Goal: Task Accomplishment & Management: Complete application form

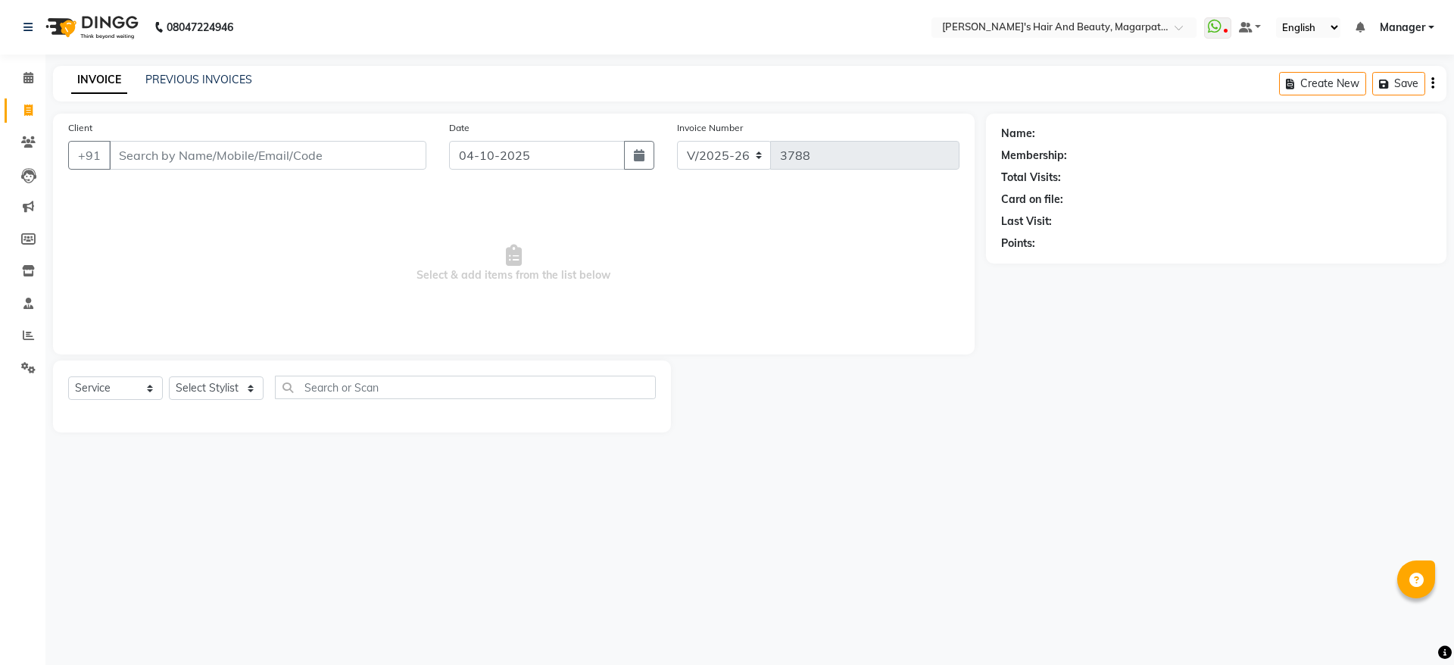
select select "4517"
select select "service"
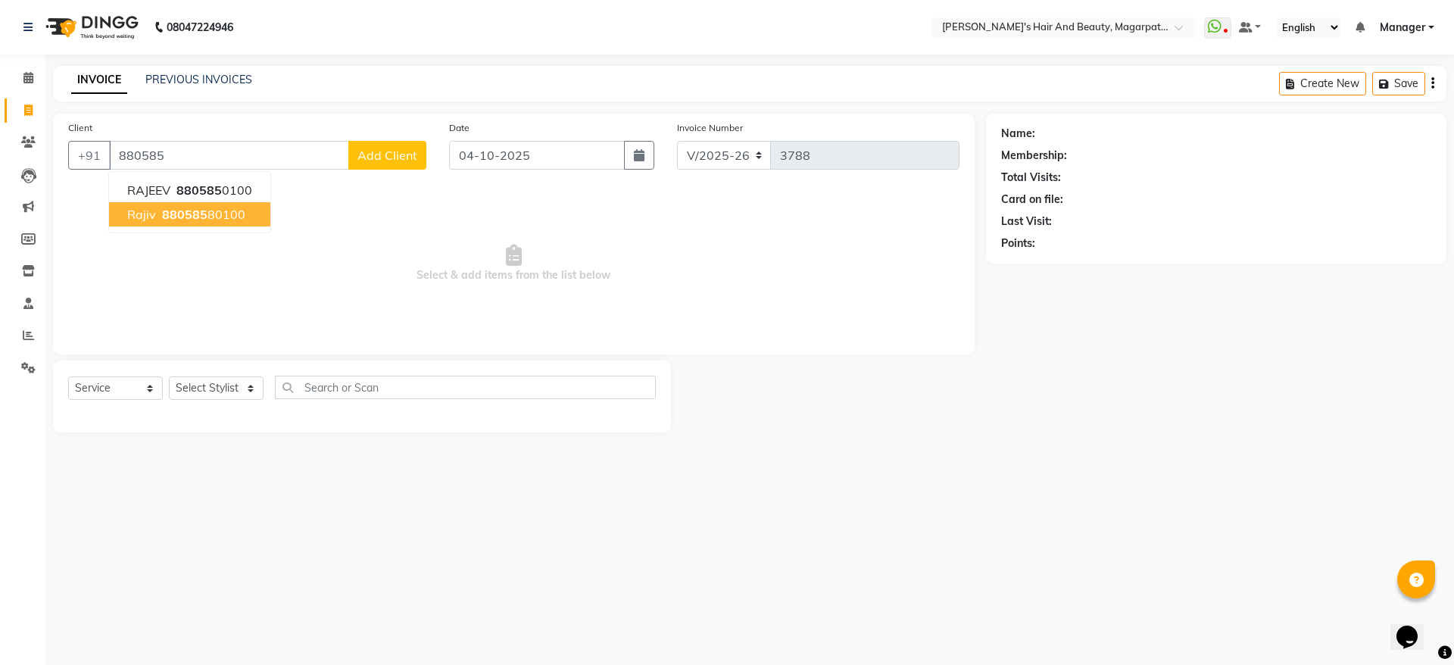
click at [173, 224] on button "rajiv 880585 80100" at bounding box center [189, 214] width 161 height 24
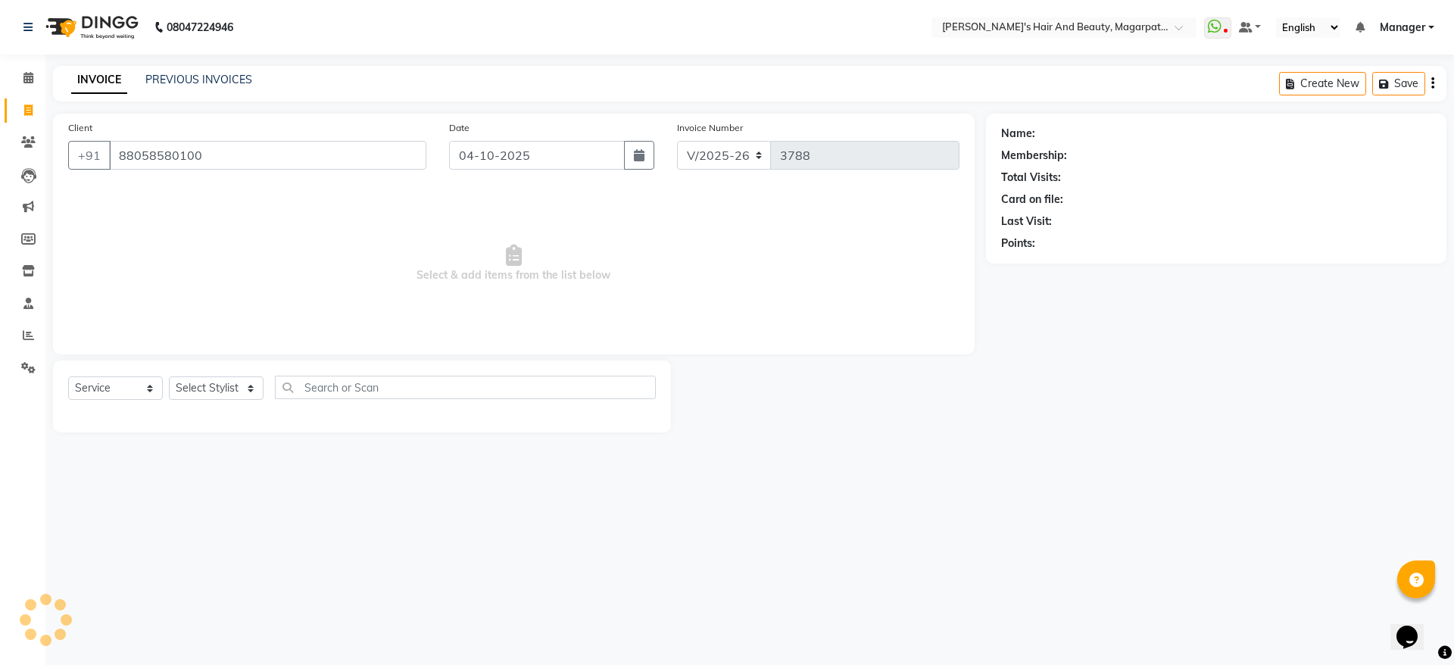
type input "88058580100"
click at [226, 382] on select "Select Stylist [PERSON_NAME] [PERSON_NAME] Manager [PERSON_NAME] [PERSON_NAME] …" at bounding box center [216, 387] width 95 height 23
select select "67444"
click at [169, 376] on select "Select Stylist [PERSON_NAME] [PERSON_NAME] Manager [PERSON_NAME] [PERSON_NAME] …" at bounding box center [216, 387] width 95 height 23
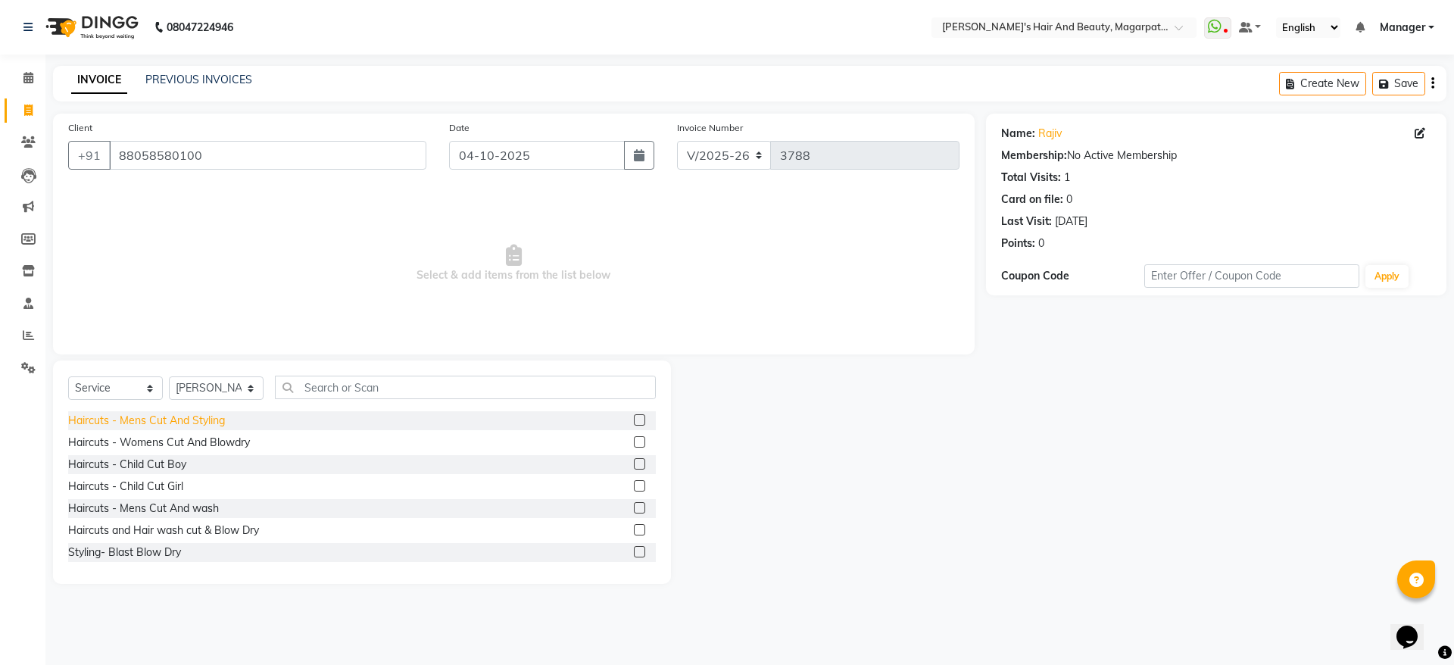
click at [212, 422] on div "Haircuts - Mens Cut And Styling" at bounding box center [146, 421] width 157 height 16
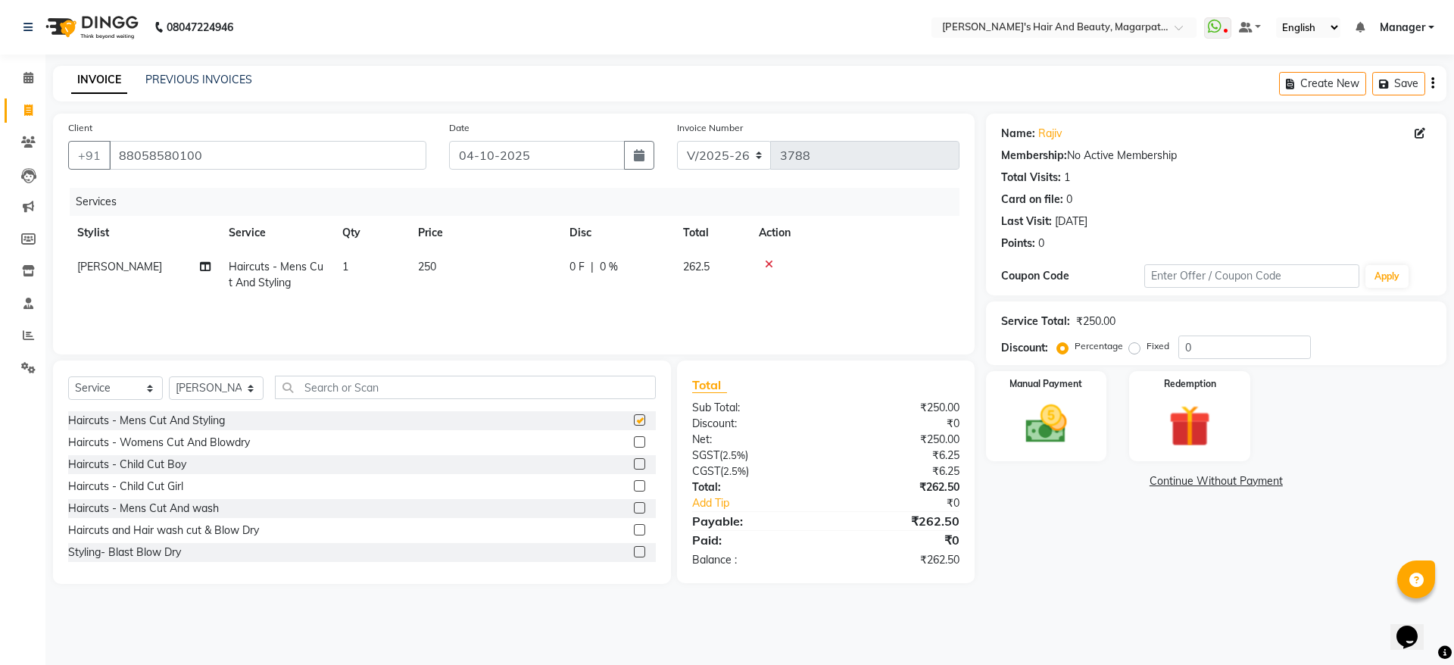
checkbox input "false"
click at [1034, 401] on img at bounding box center [1046, 424] width 70 height 50
click at [1229, 477] on span "ONLINE" at bounding box center [1233, 481] width 39 height 17
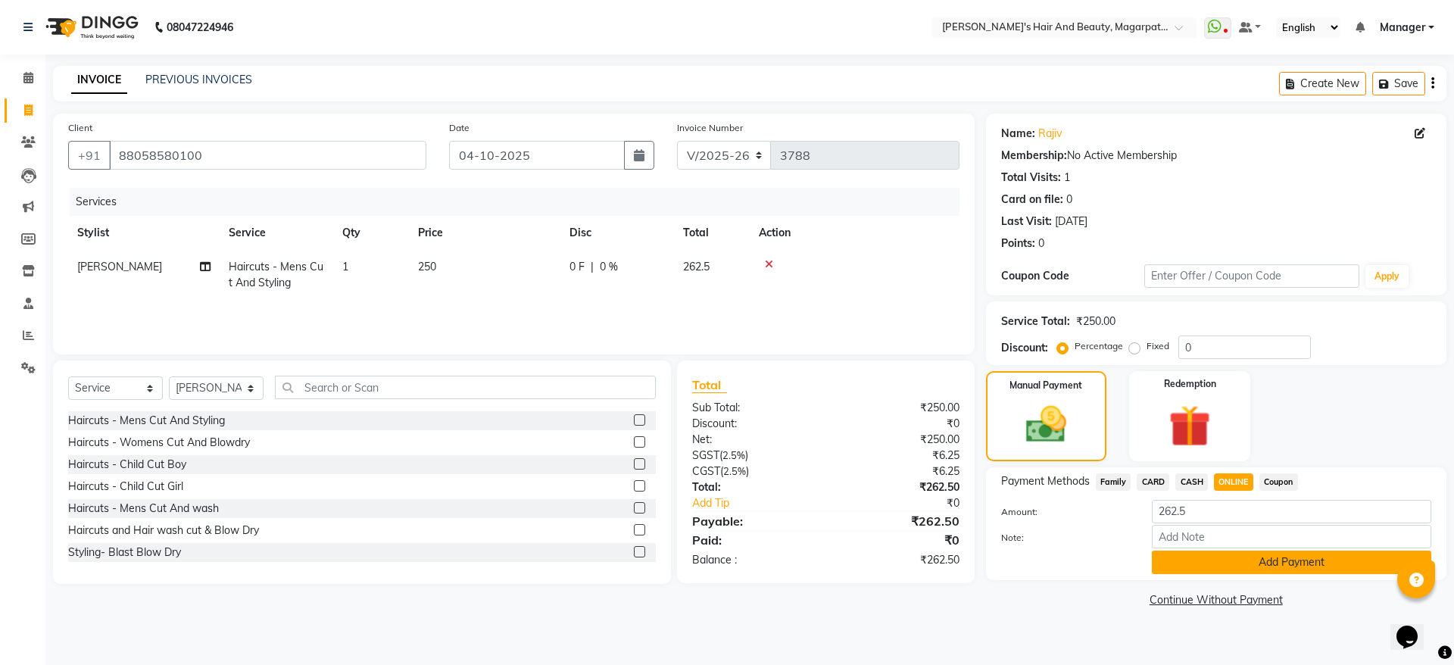
click at [1241, 566] on button "Add Payment" at bounding box center [1290, 561] width 279 height 23
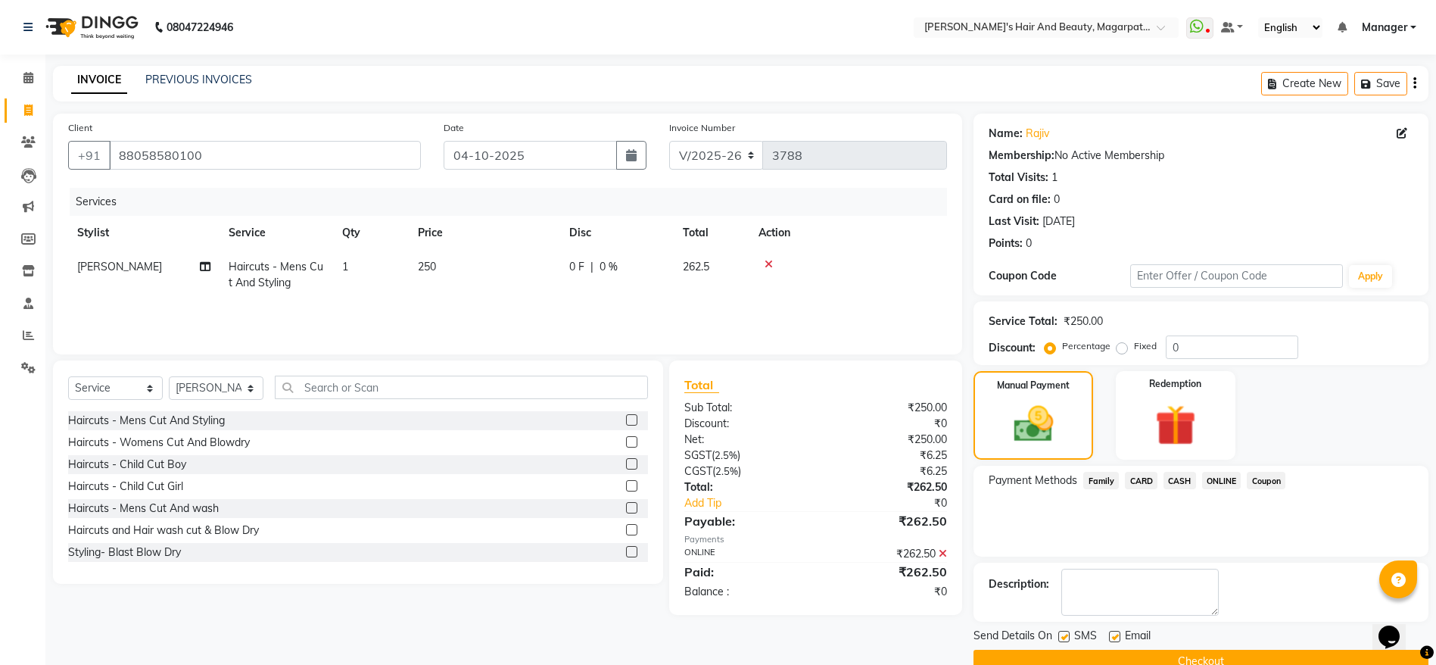
scroll to position [31, 0]
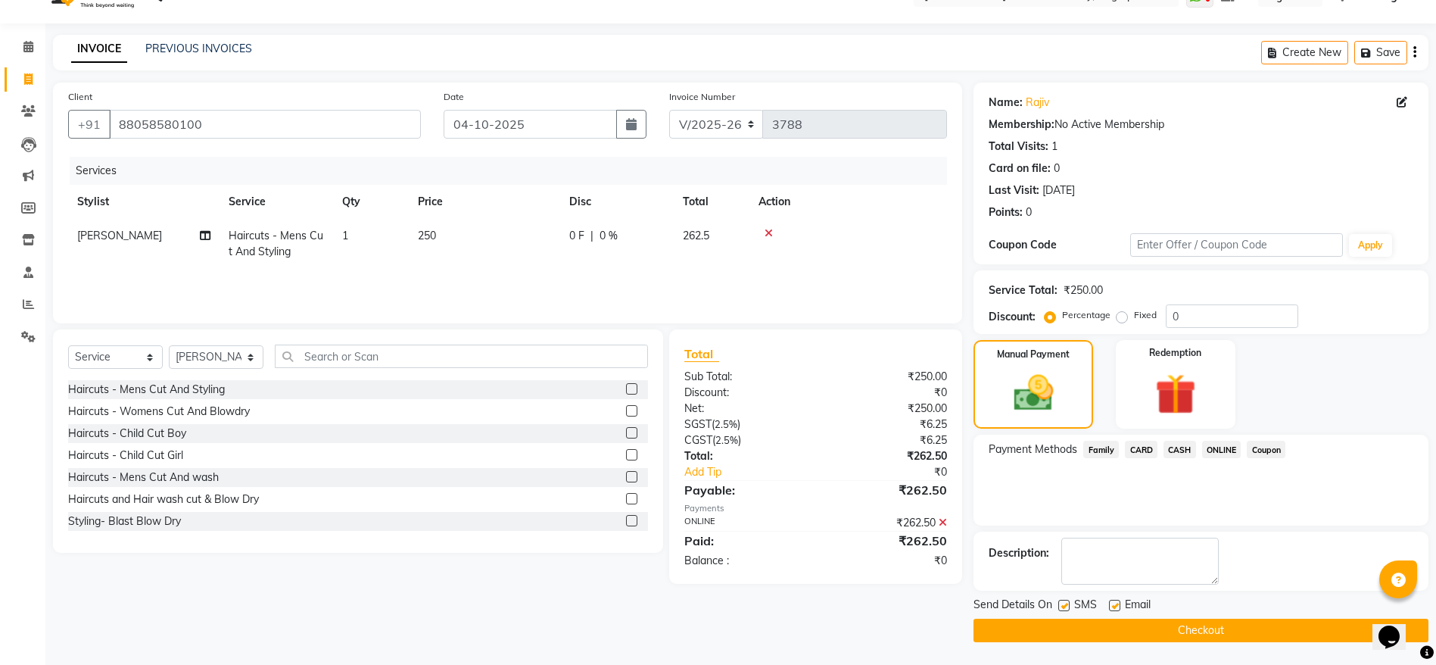
click at [1192, 631] on button "Checkout" at bounding box center [1201, 629] width 455 height 23
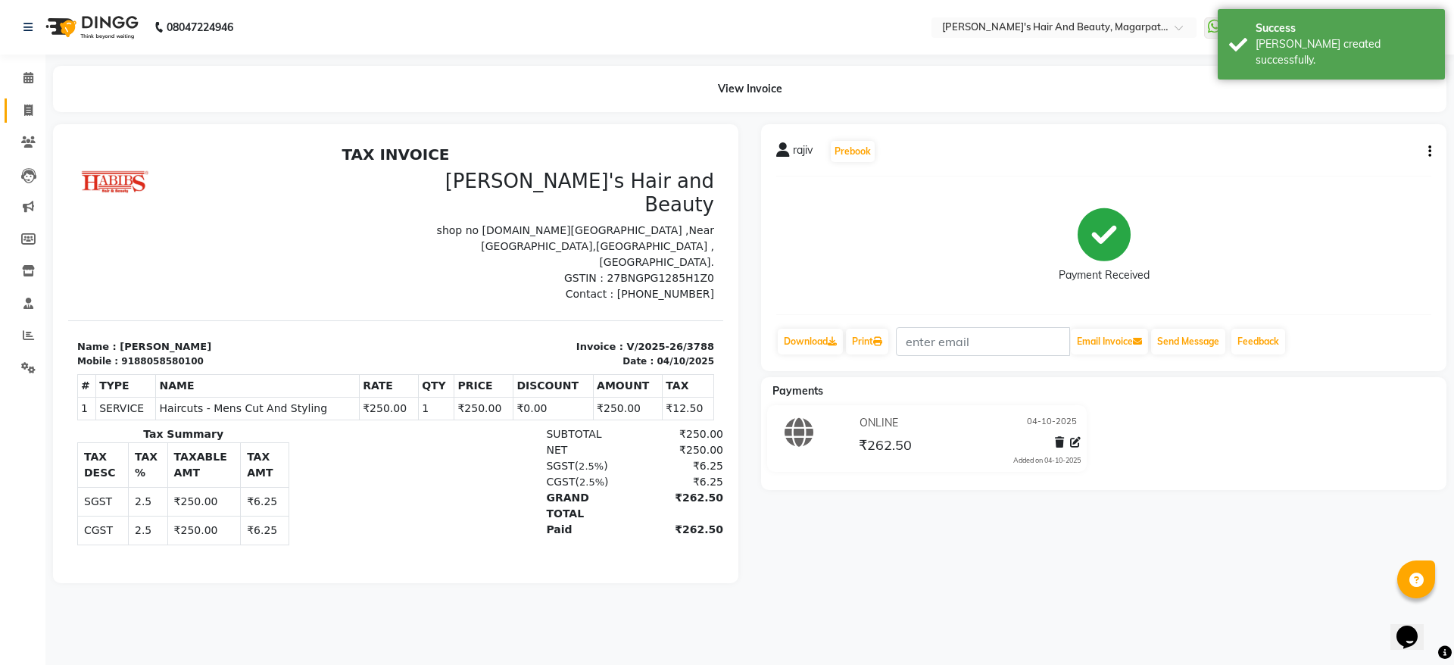
click at [14, 108] on link "Invoice" at bounding box center [23, 110] width 36 height 25
select select "4517"
select select "service"
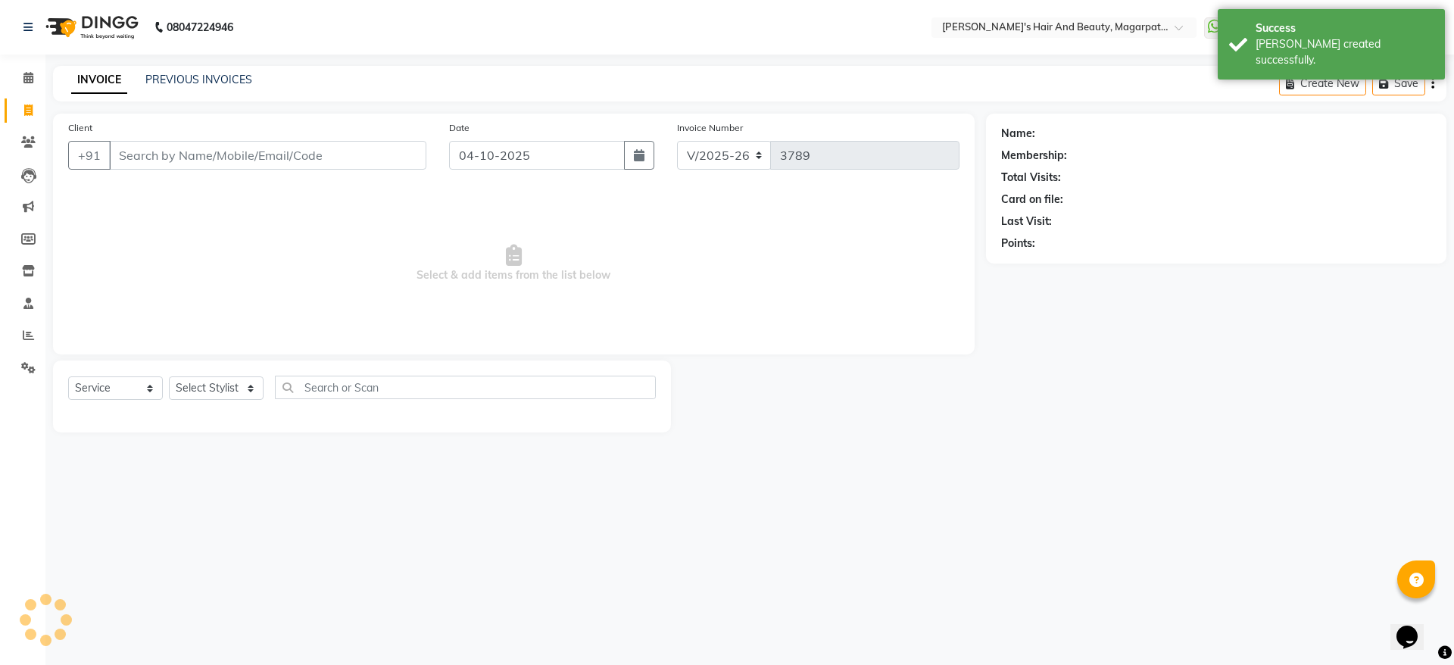
click at [144, 151] on input "Client" at bounding box center [267, 155] width 317 height 29
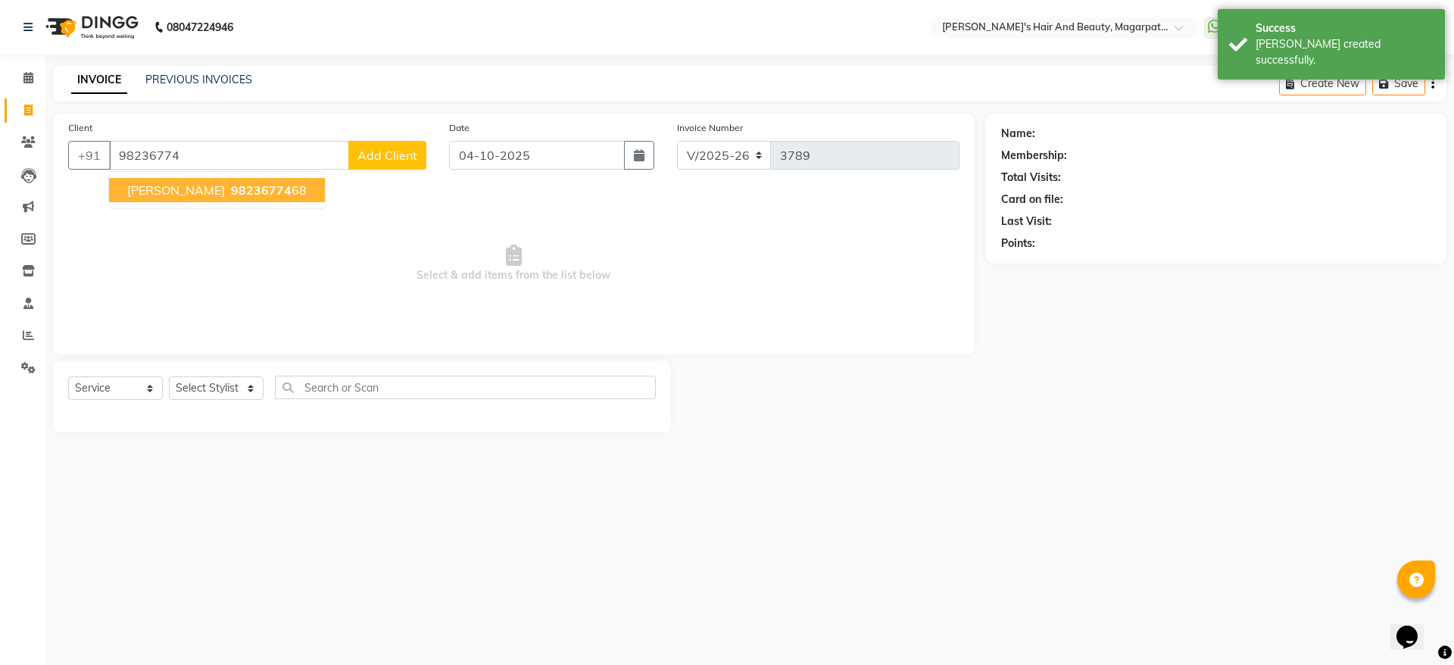
click at [149, 189] on span "[PERSON_NAME]" at bounding box center [176, 189] width 98 height 15
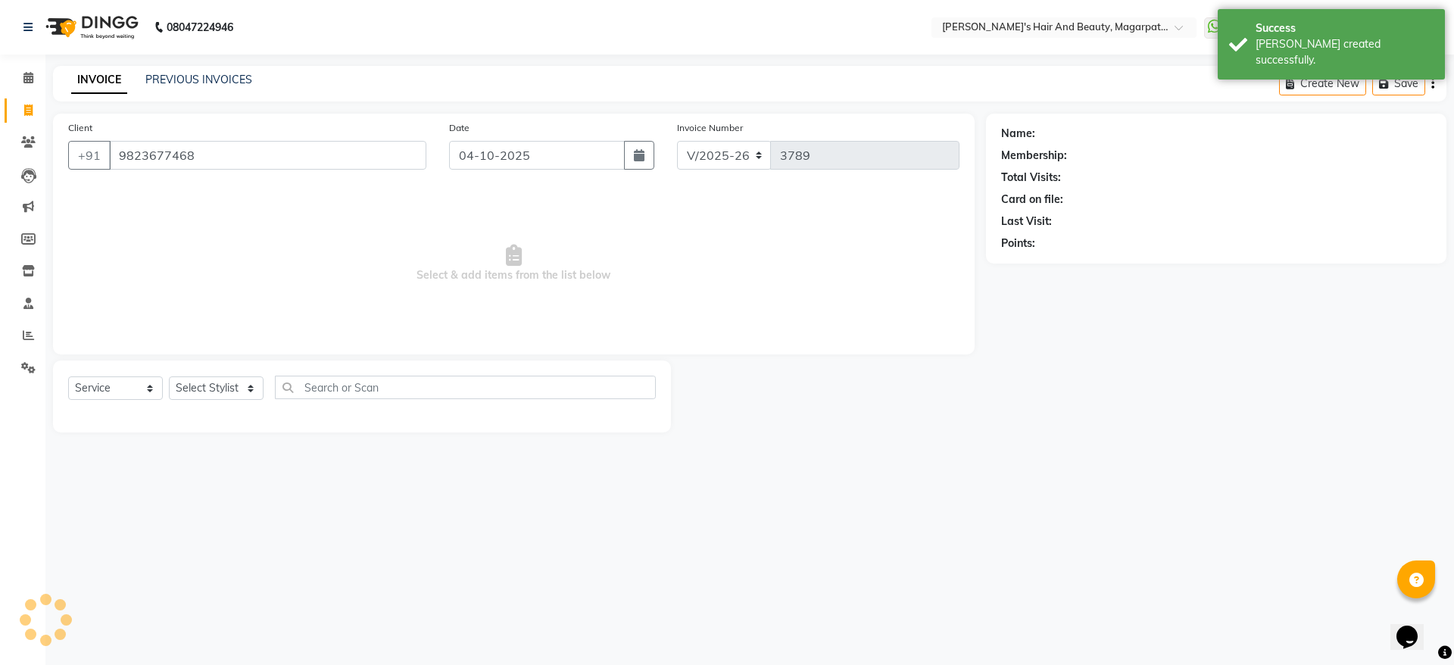
type input "9823677468"
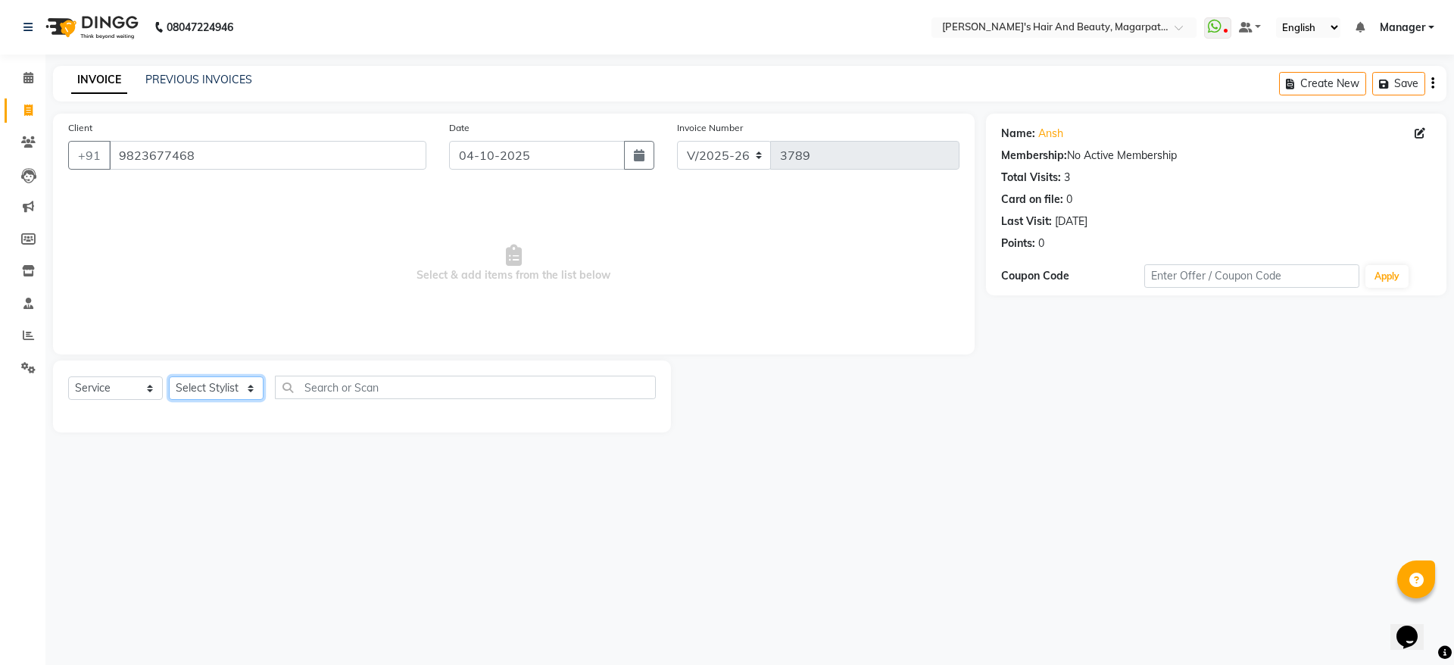
click at [207, 380] on select "Select Stylist [PERSON_NAME] [PERSON_NAME] Manager [PERSON_NAME] [PERSON_NAME] …" at bounding box center [216, 387] width 95 height 23
select select "67464"
click at [169, 376] on select "Select Stylist [PERSON_NAME] [PERSON_NAME] Manager [PERSON_NAME] [PERSON_NAME] …" at bounding box center [216, 387] width 95 height 23
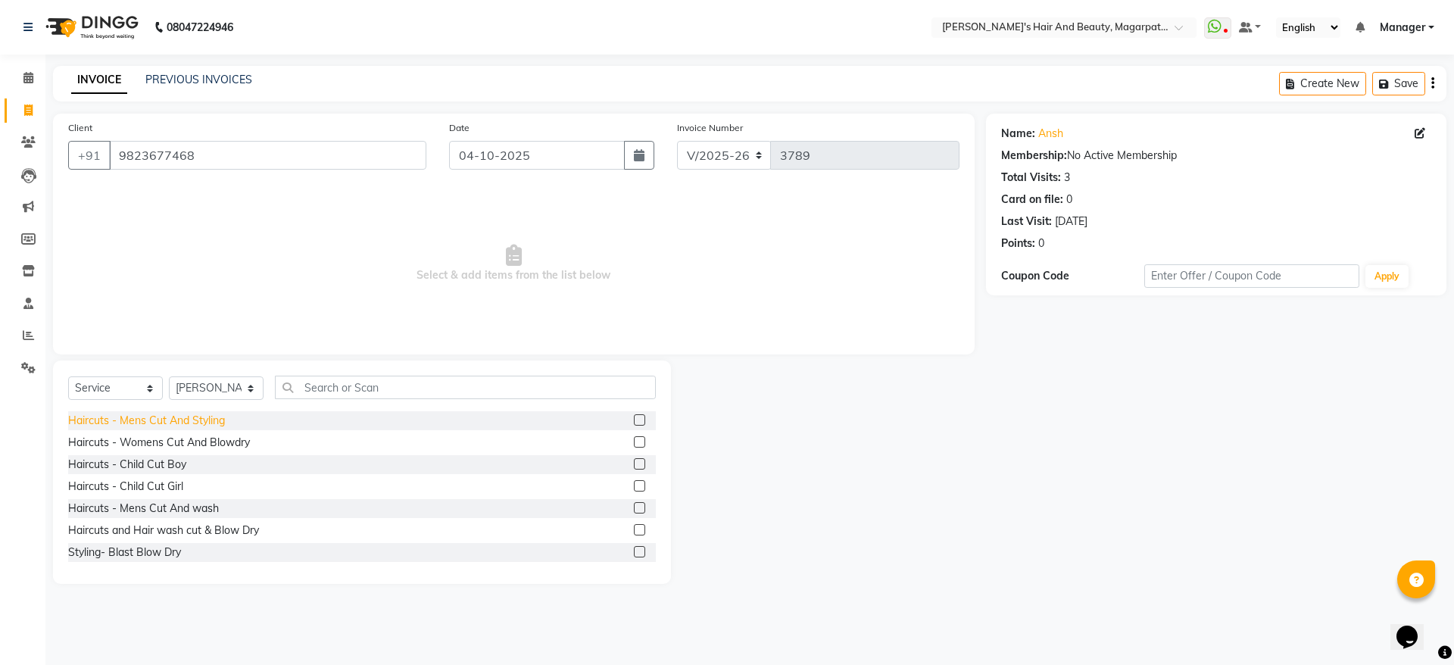
click at [211, 419] on div "Haircuts - Mens Cut And Styling" at bounding box center [146, 421] width 157 height 16
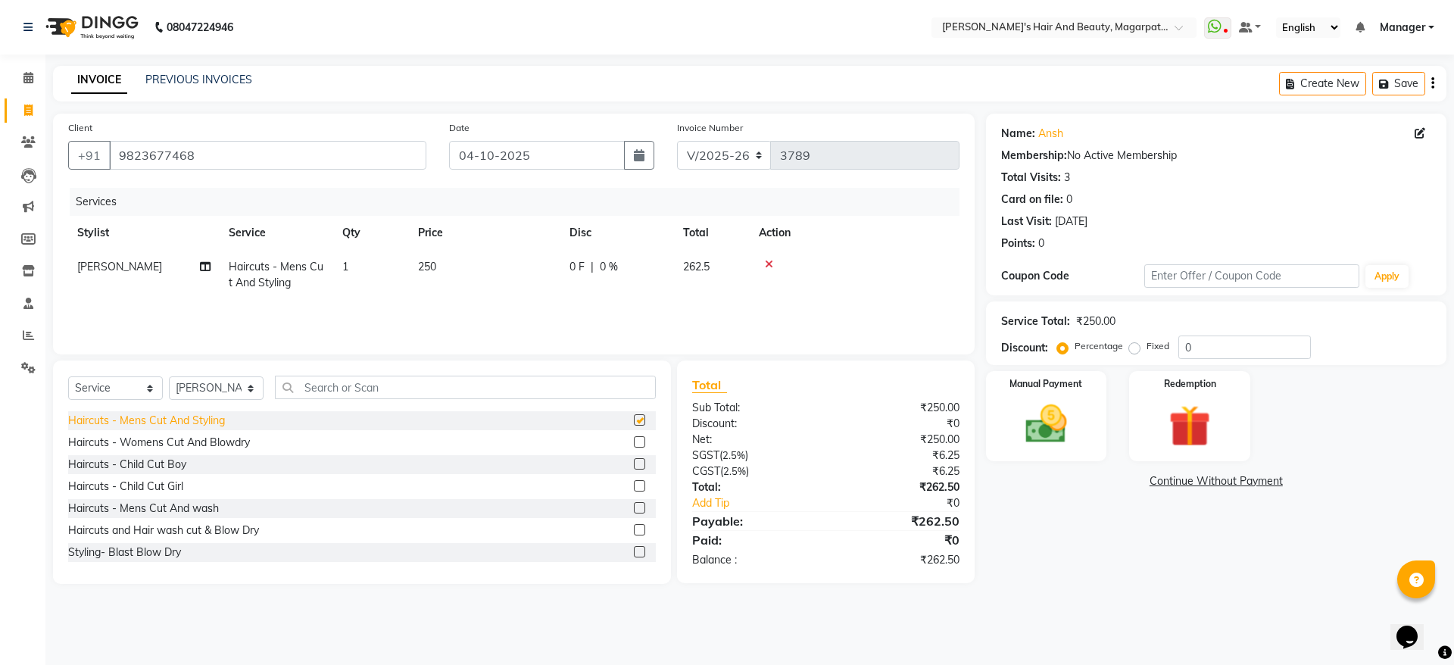
checkbox input "false"
click at [889, 422] on div "₹0" at bounding box center [897, 424] width 145 height 16
click at [1055, 415] on img at bounding box center [1046, 424] width 70 height 50
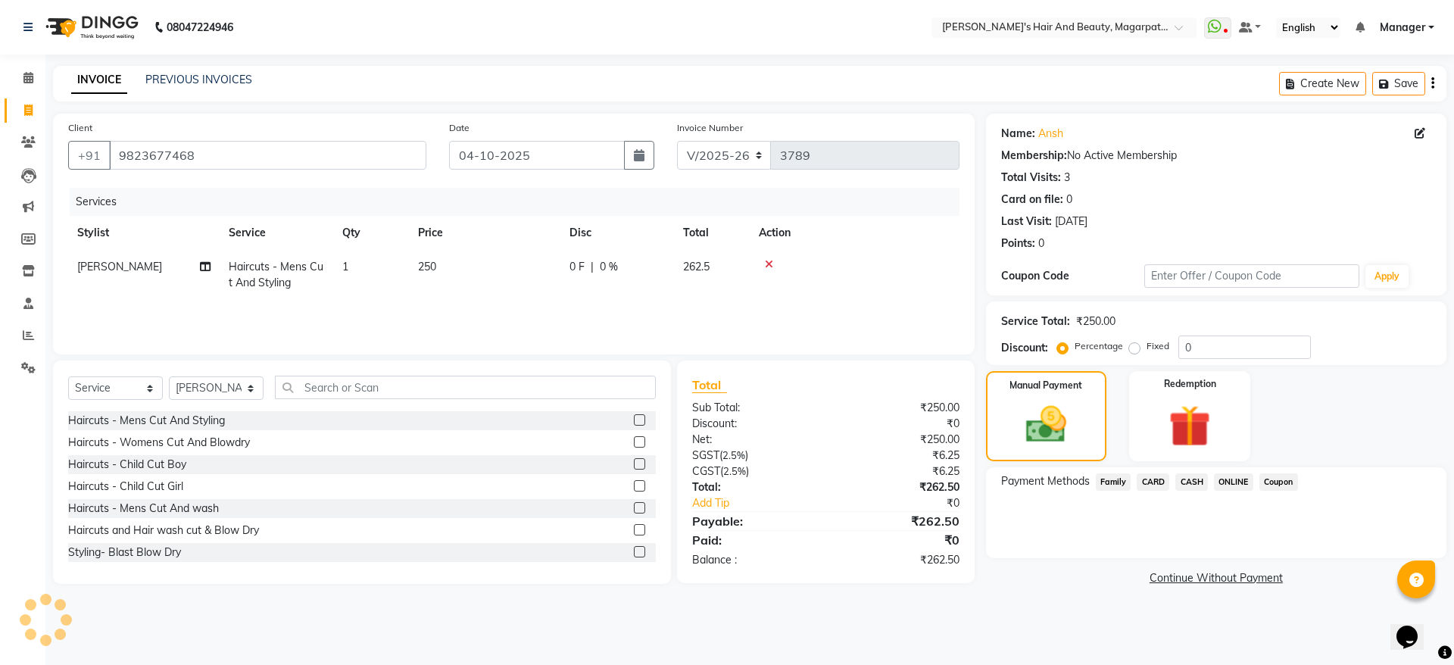
click at [1235, 478] on span "ONLINE" at bounding box center [1233, 481] width 39 height 17
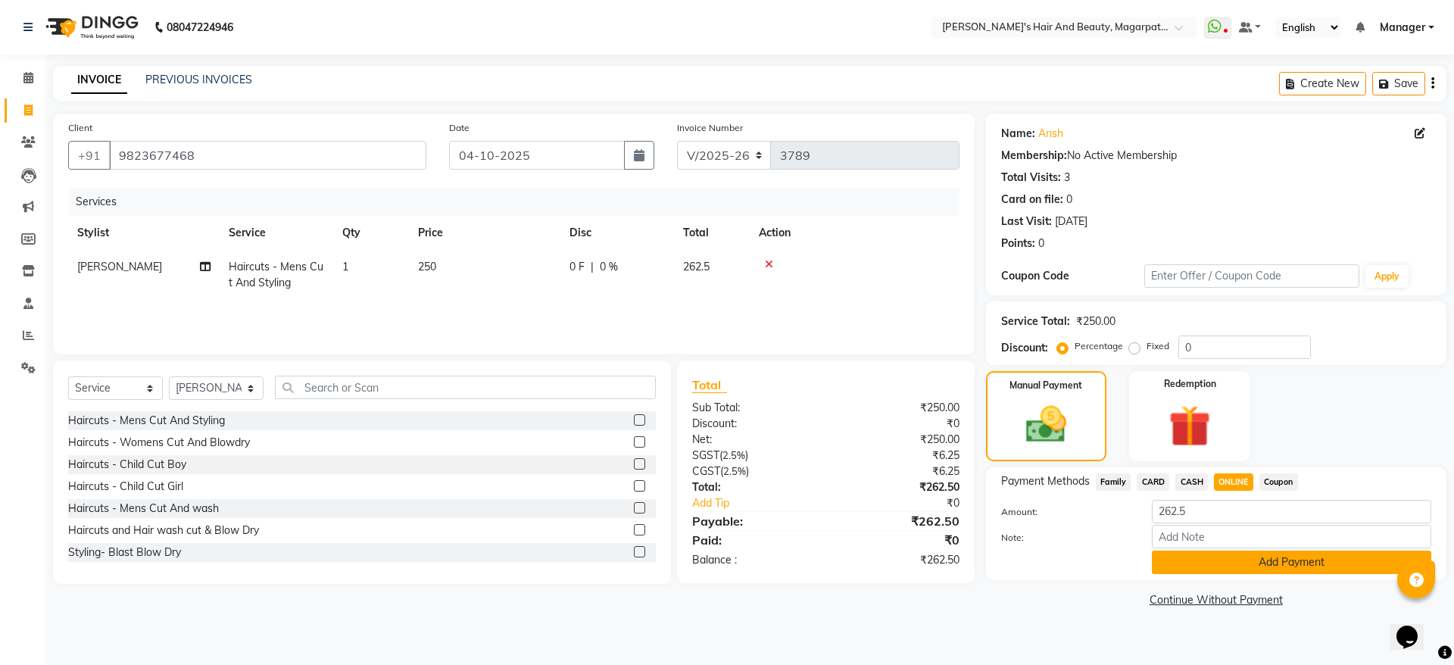
click at [1249, 560] on button "Add Payment" at bounding box center [1290, 561] width 279 height 23
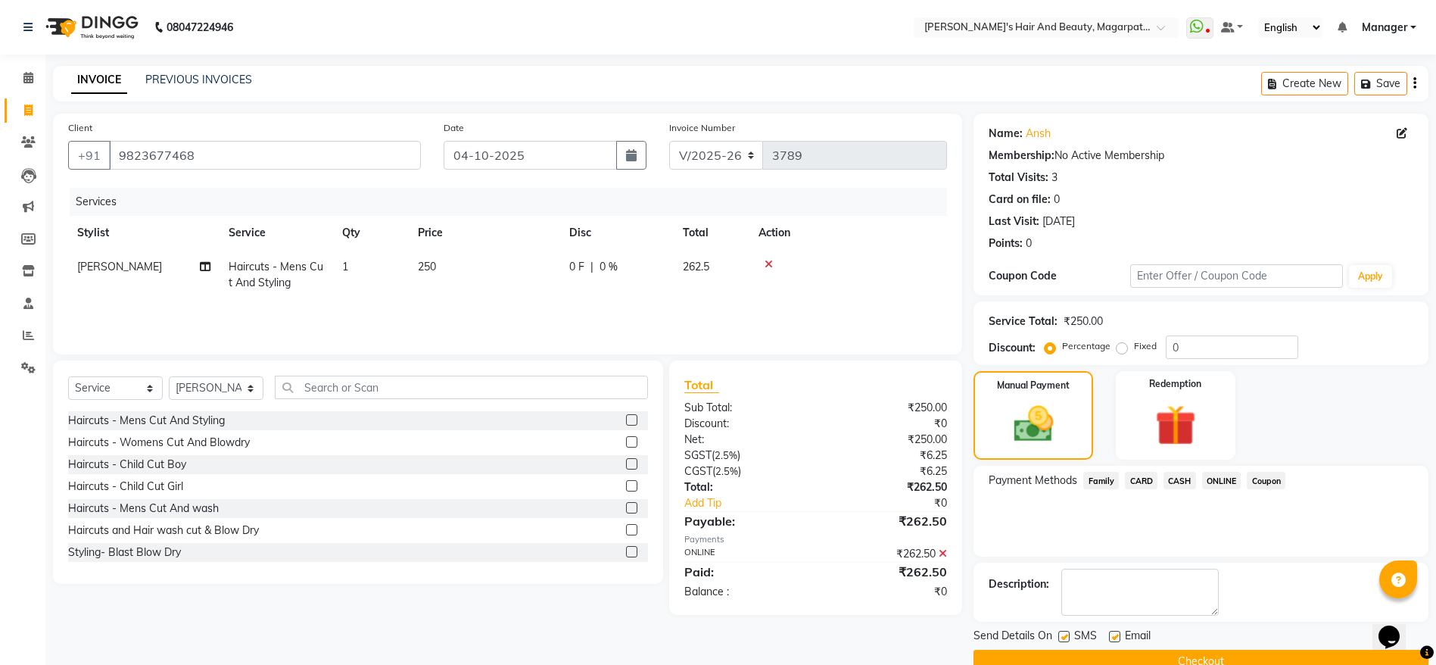
click at [1189, 654] on button "Checkout" at bounding box center [1201, 661] width 455 height 23
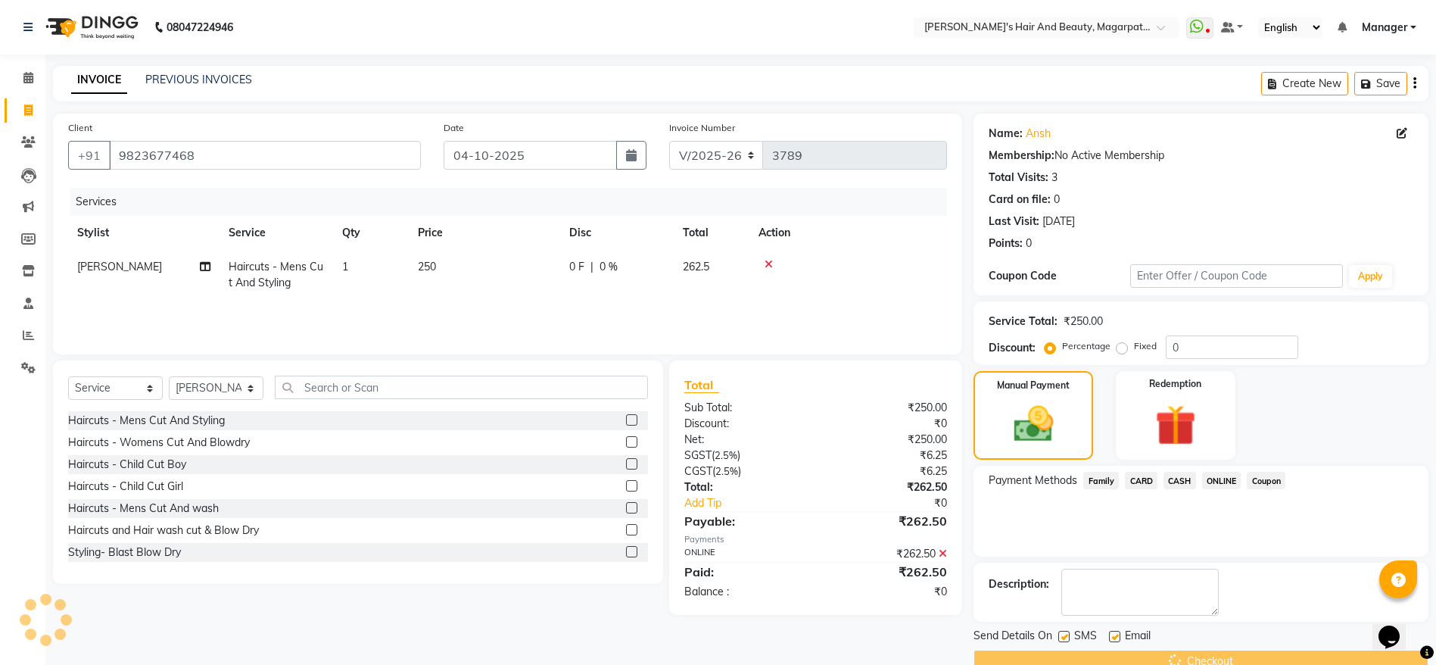
scroll to position [31, 0]
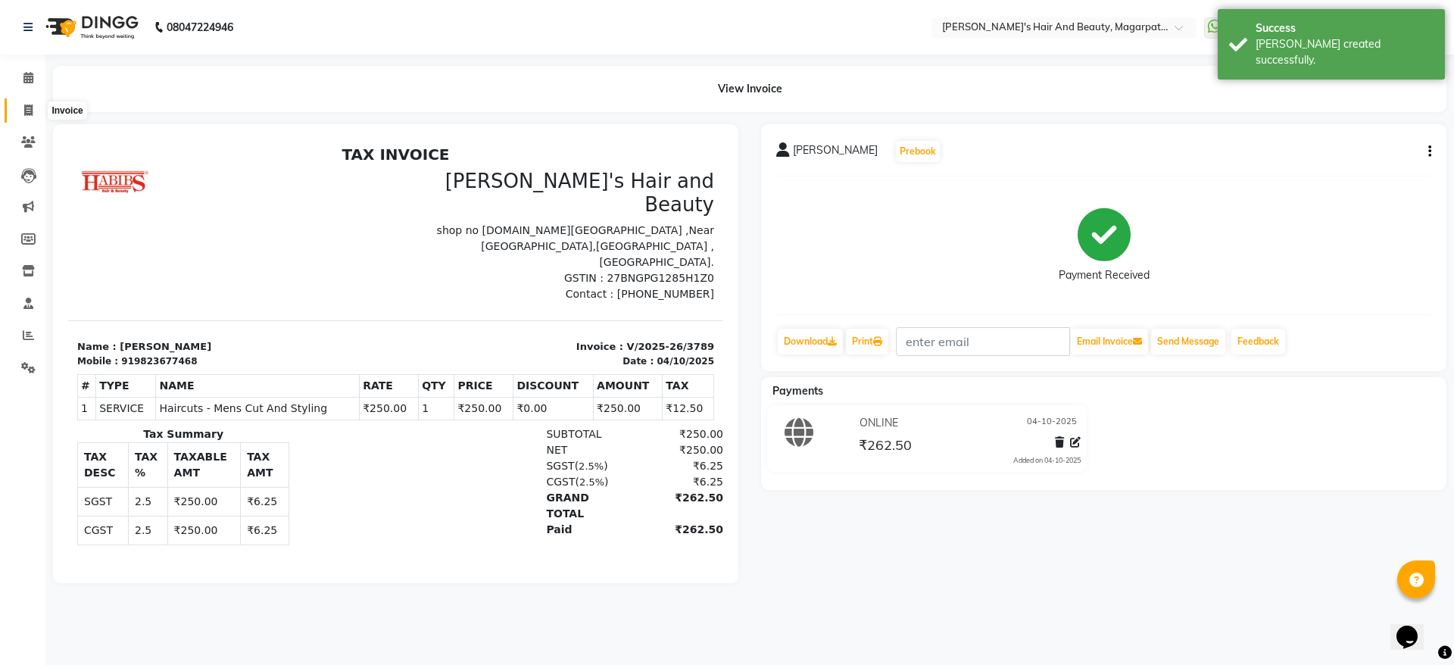
click at [31, 111] on icon at bounding box center [28, 109] width 8 height 11
select select "service"
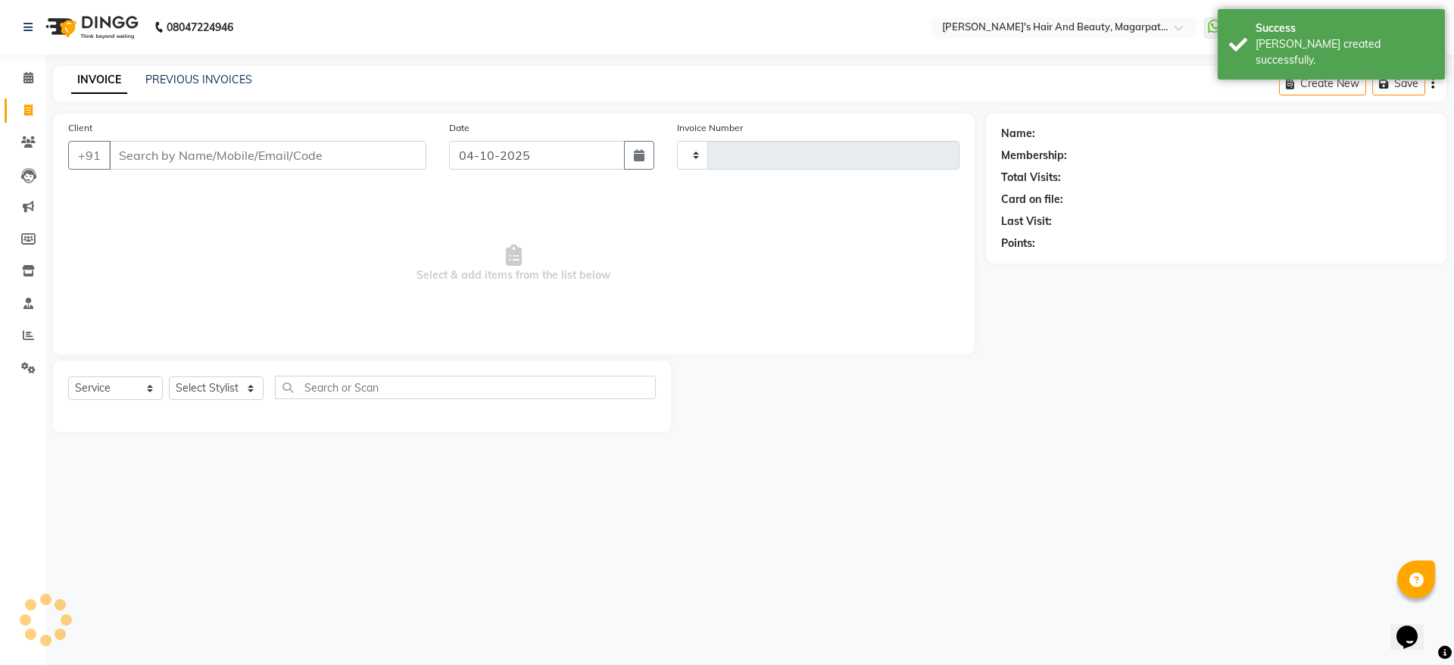
type input "3790"
select select "4517"
click at [139, 146] on input "Client" at bounding box center [267, 155] width 317 height 29
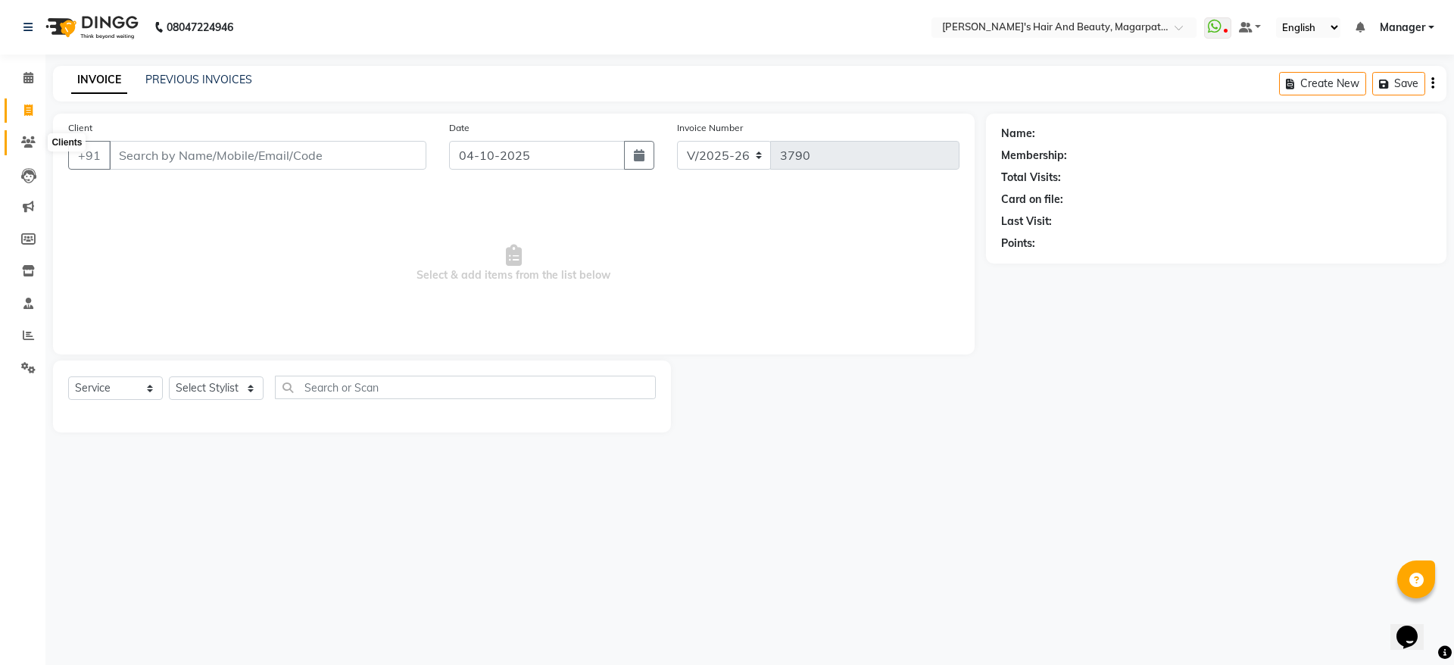
click at [31, 134] on span at bounding box center [28, 142] width 26 height 17
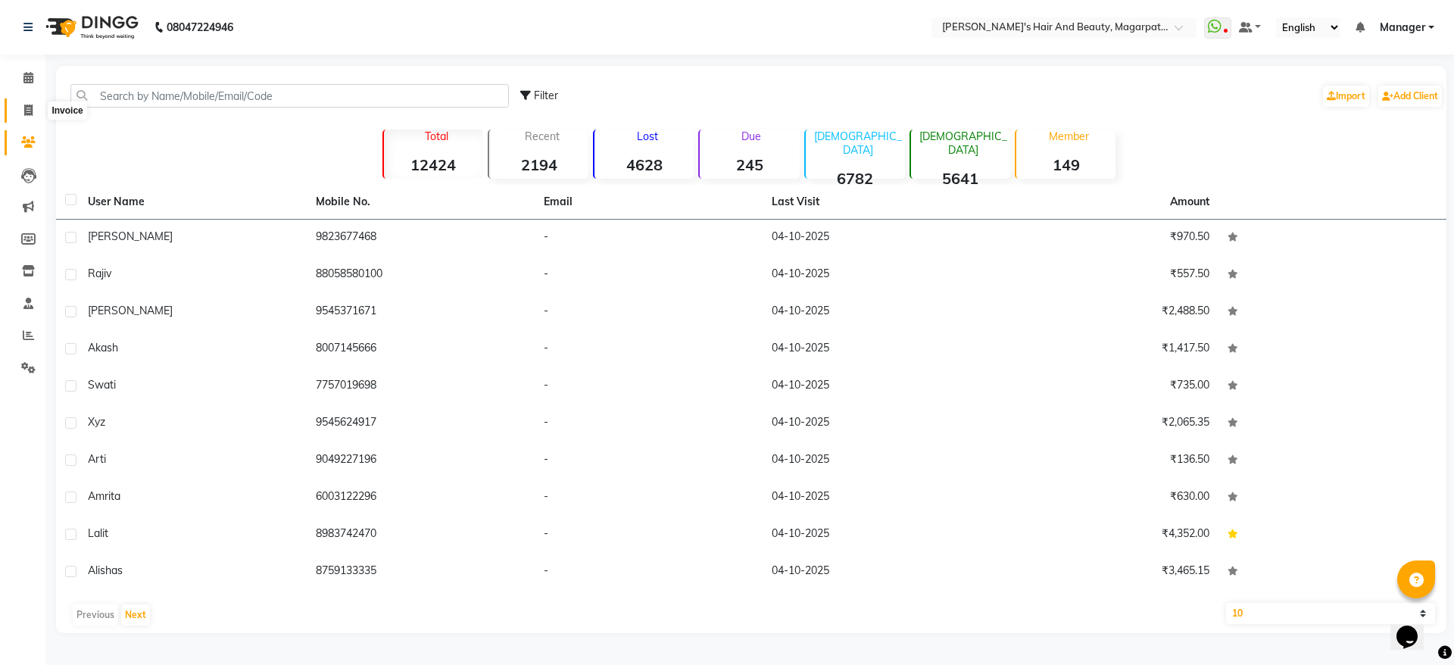
click at [26, 108] on icon at bounding box center [28, 109] width 8 height 11
select select "service"
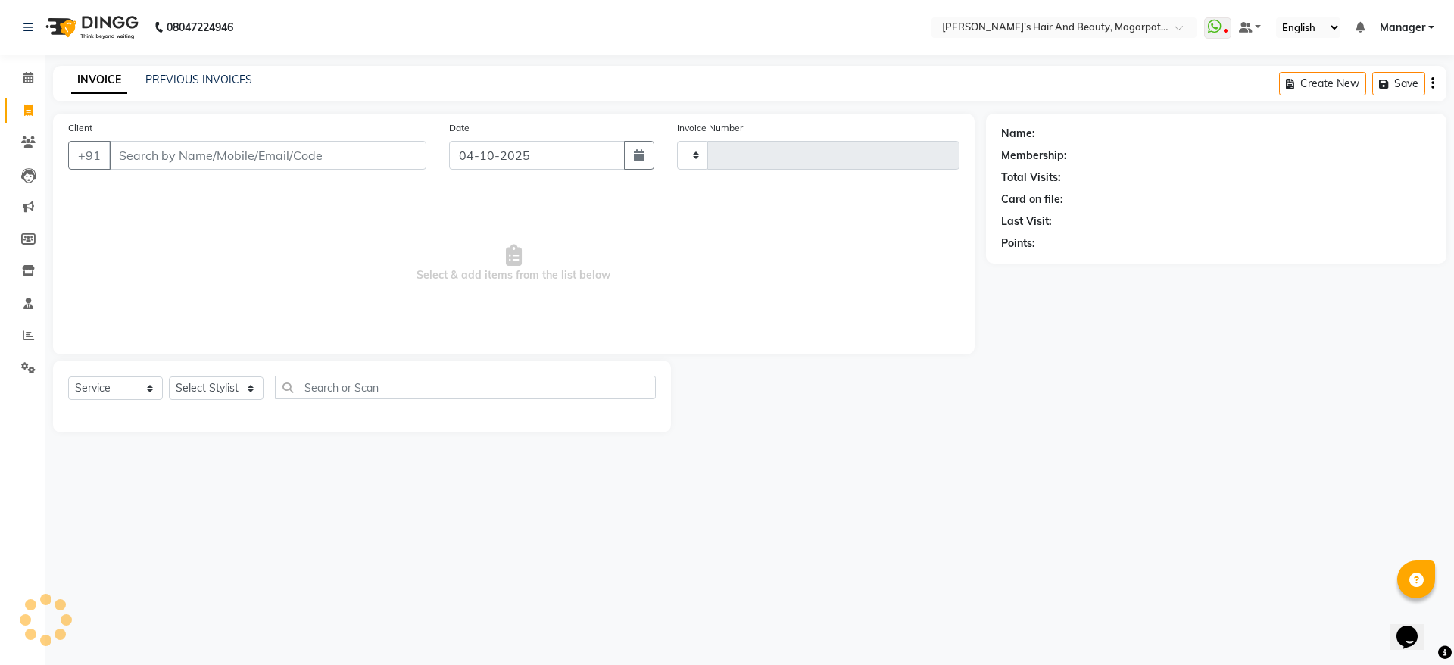
click at [154, 152] on input "Client" at bounding box center [267, 155] width 317 height 29
type input "3790"
select select "4517"
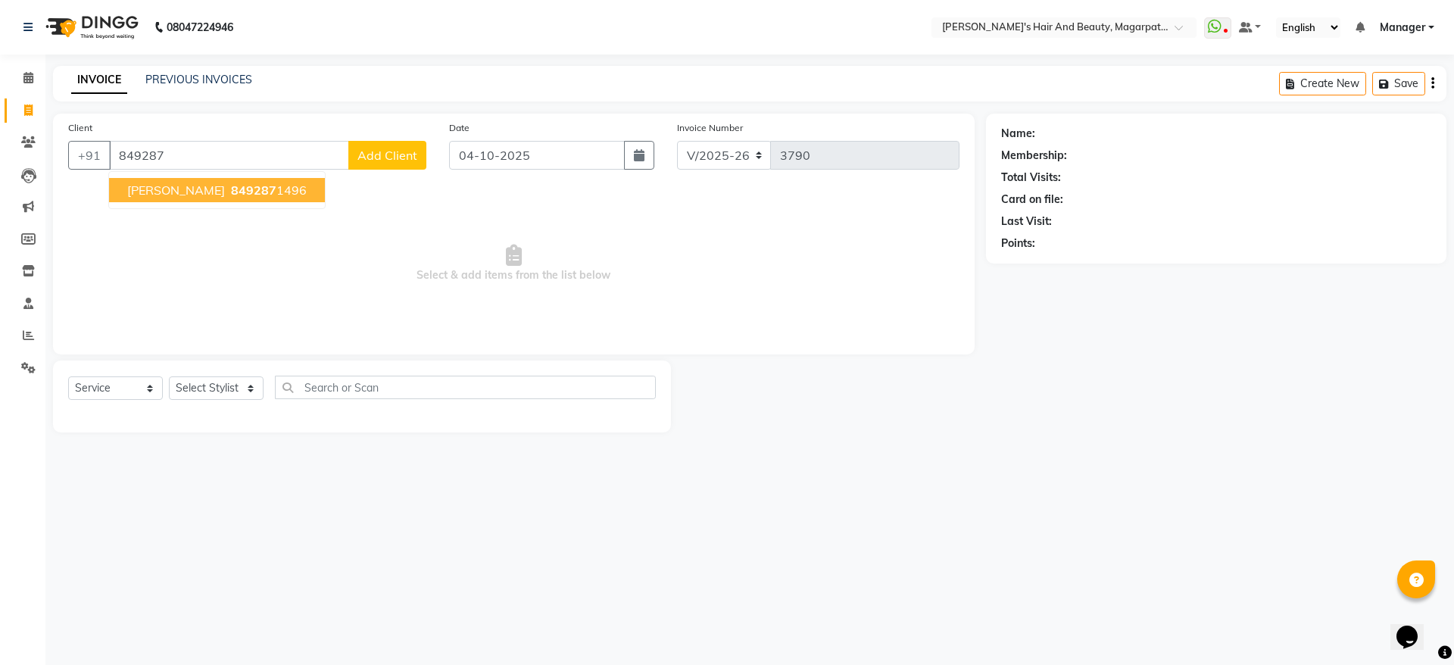
click at [165, 191] on span "[PERSON_NAME]" at bounding box center [176, 189] width 98 height 15
type input "8492871496"
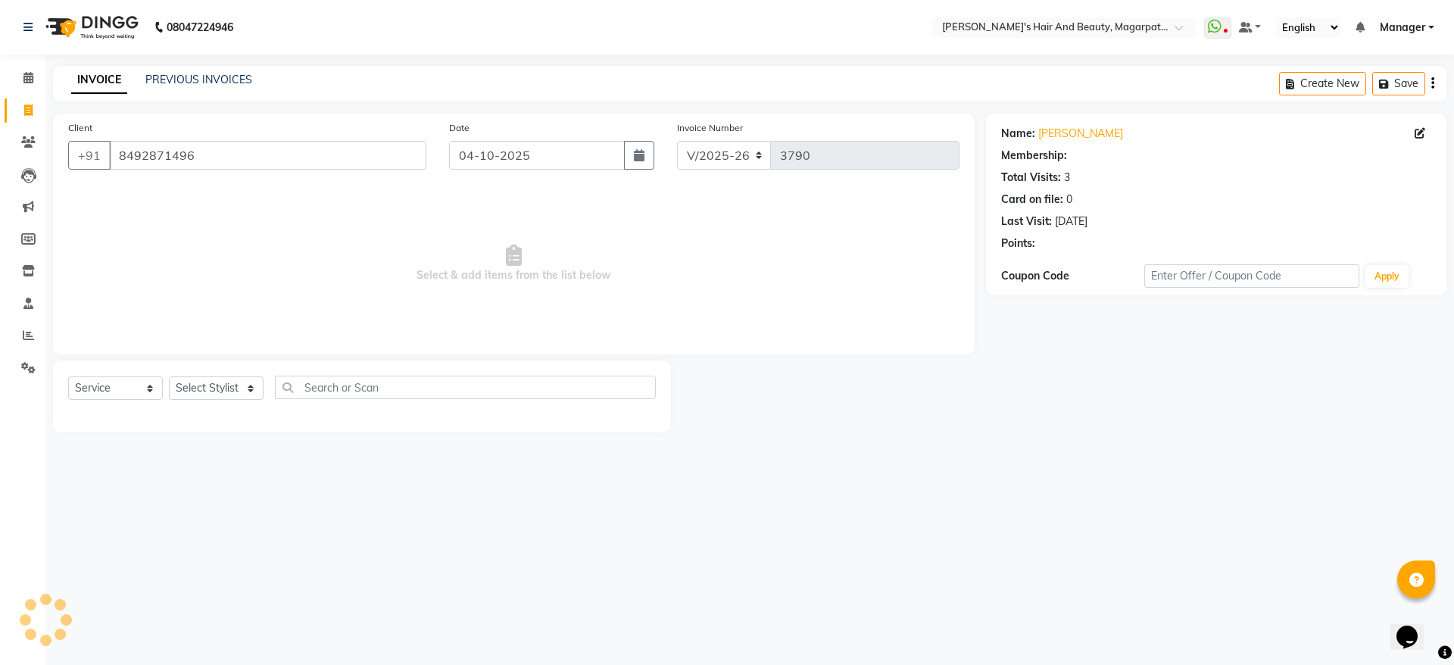
select select "1: Object"
click at [203, 390] on select "Select Stylist [PERSON_NAME] [PERSON_NAME] Manager [PERSON_NAME] [PERSON_NAME] …" at bounding box center [216, 387] width 95 height 23
select select "25867"
click at [169, 376] on select "Select Stylist [PERSON_NAME] [PERSON_NAME] Manager [PERSON_NAME] [PERSON_NAME] …" at bounding box center [216, 387] width 95 height 23
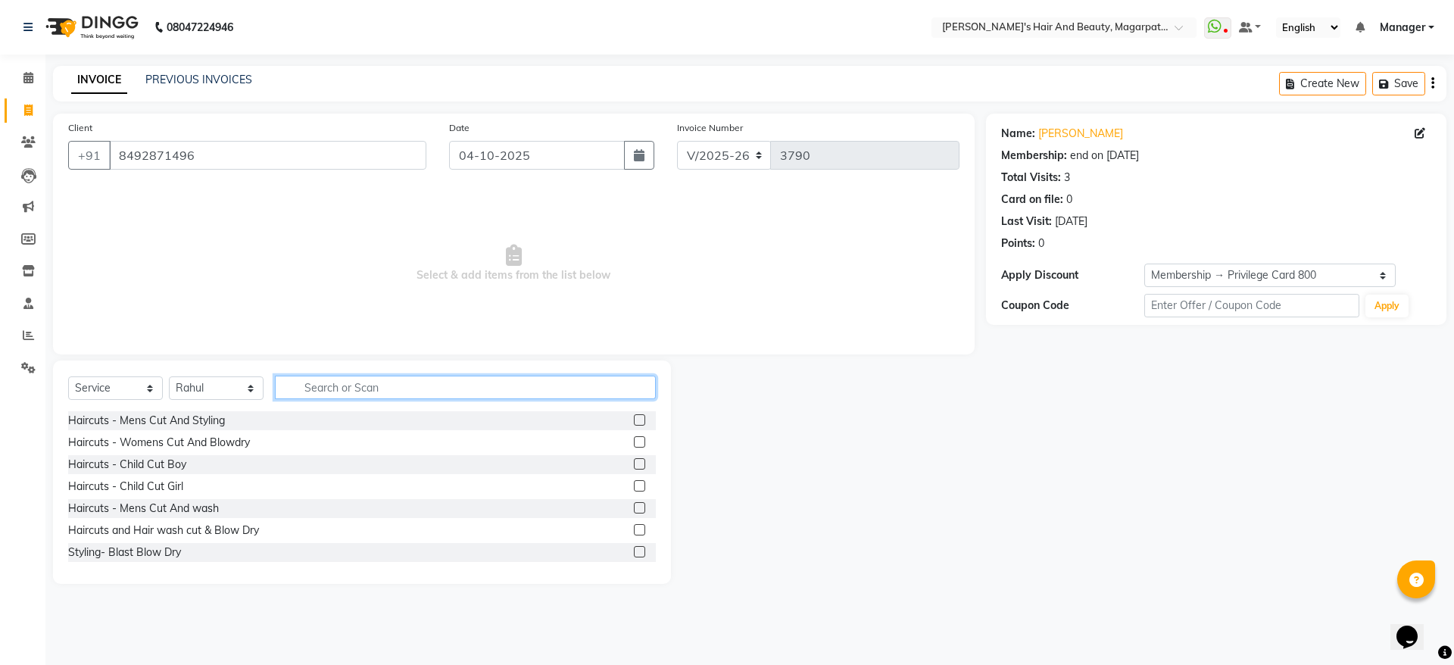
click at [357, 390] on input "text" at bounding box center [465, 386] width 381 height 23
type input "spa"
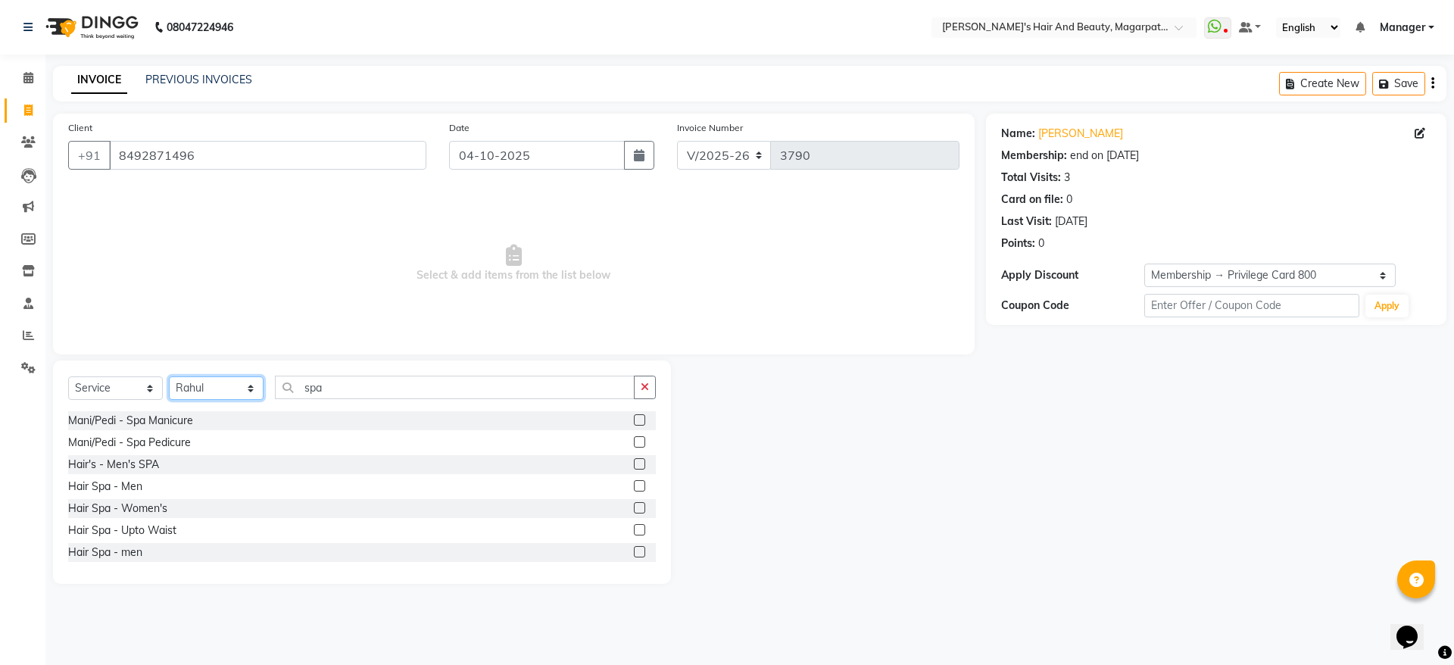
click at [210, 387] on select "Select Stylist [PERSON_NAME] [PERSON_NAME] Manager [PERSON_NAME] [PERSON_NAME] …" at bounding box center [216, 387] width 95 height 23
select select "67454"
click at [169, 376] on select "Select Stylist [PERSON_NAME] [PERSON_NAME] Manager [PERSON_NAME] [PERSON_NAME] …" at bounding box center [216, 387] width 95 height 23
click at [369, 374] on div "Select Service Product Membership Package Voucher Prepaid Gift Card Select Styl…" at bounding box center [362, 471] width 618 height 223
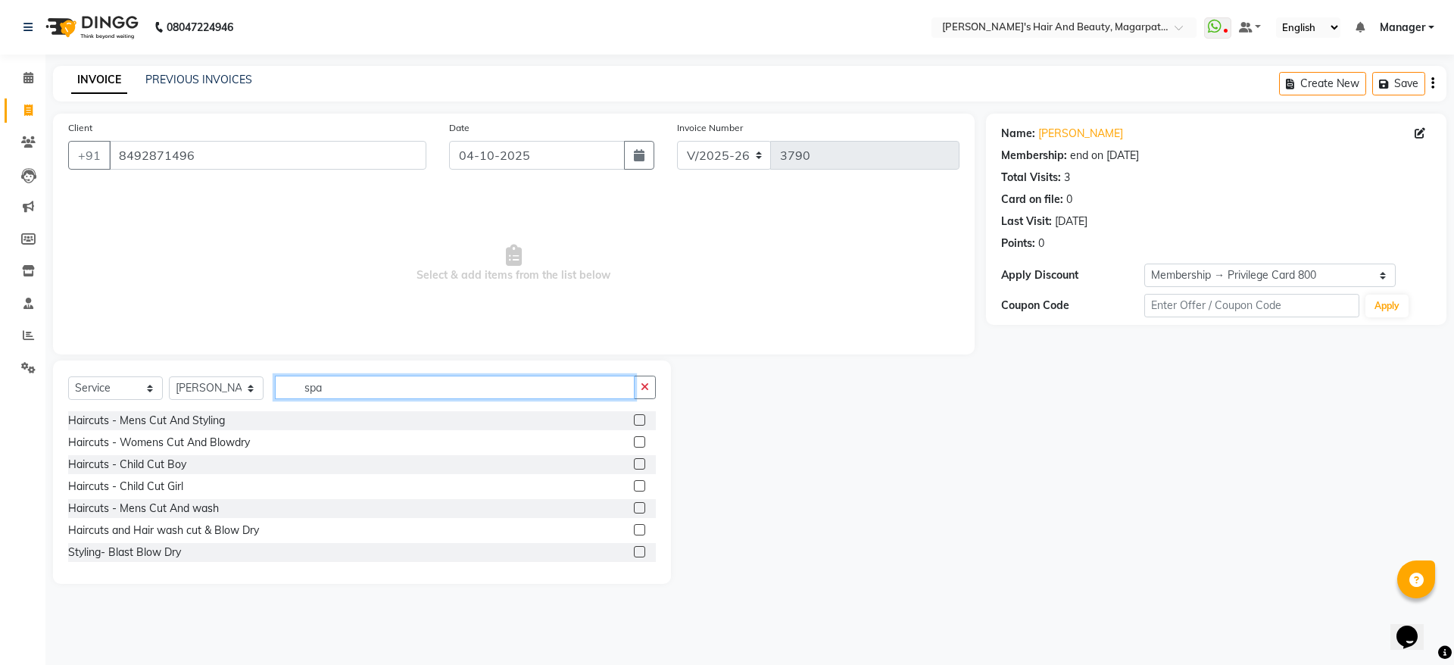
click at [353, 387] on input "spa" at bounding box center [455, 386] width 360 height 23
type input "spa"
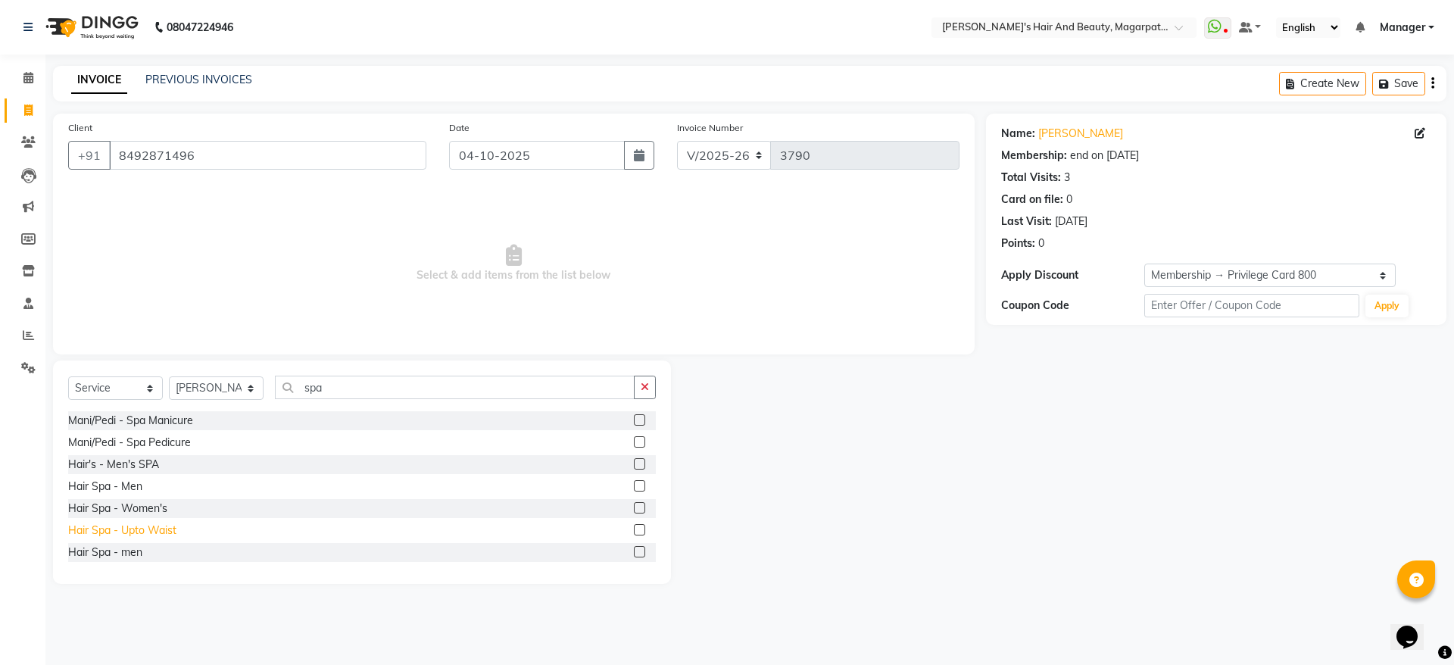
click at [166, 523] on div "Hair Spa - Upto Waist" at bounding box center [122, 530] width 108 height 16
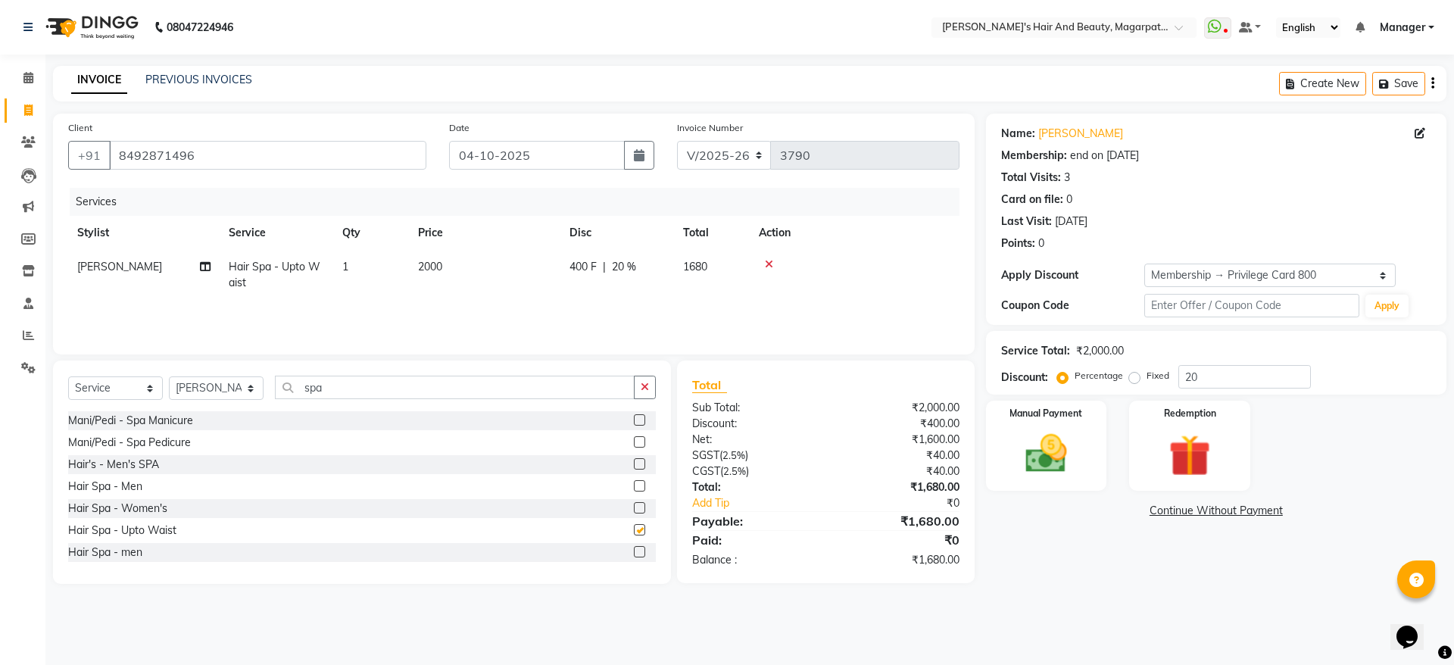
checkbox input "false"
click at [430, 263] on span "2000" at bounding box center [430, 267] width 24 height 14
select select "67454"
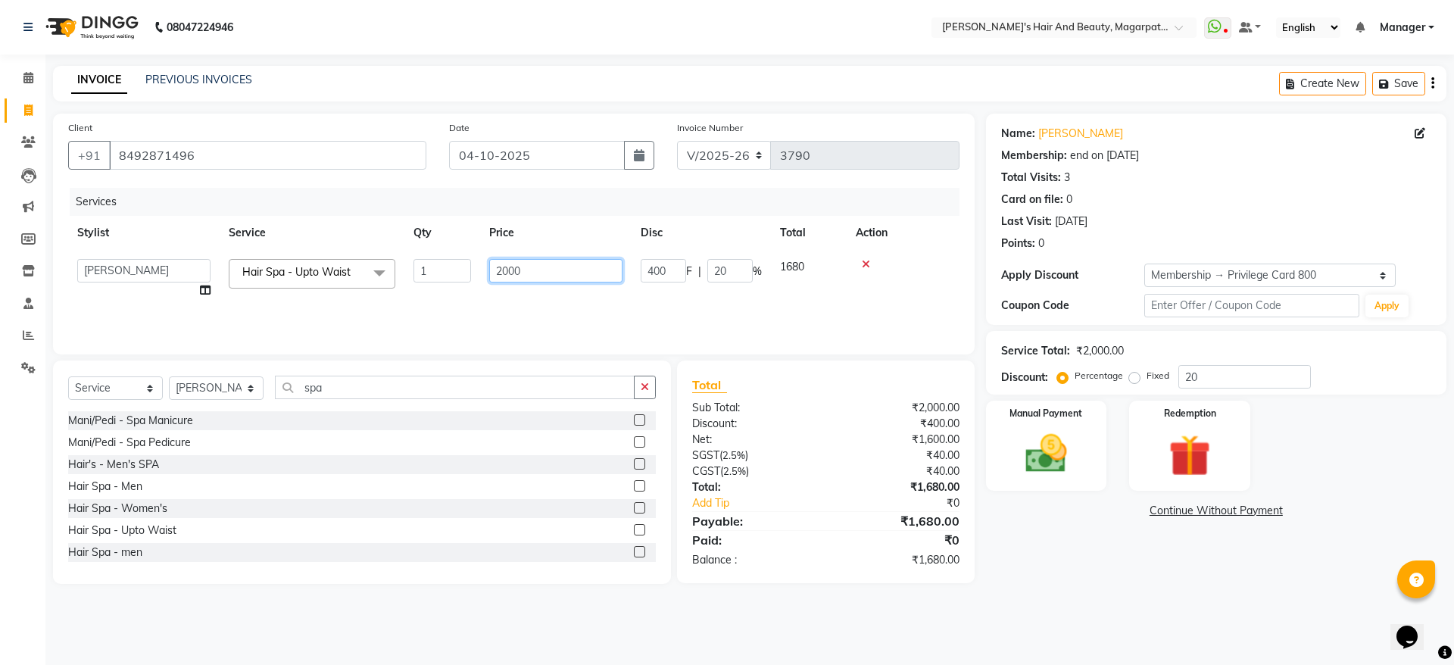
drag, startPoint x: 537, startPoint y: 263, endPoint x: 435, endPoint y: 285, distance: 105.3
click at [435, 285] on tr "[PERSON_NAME] [PERSON_NAME] Manager [PERSON_NAME] [PERSON_NAME] [PERSON_NAME] H…" at bounding box center [513, 279] width 891 height 58
type input "1400"
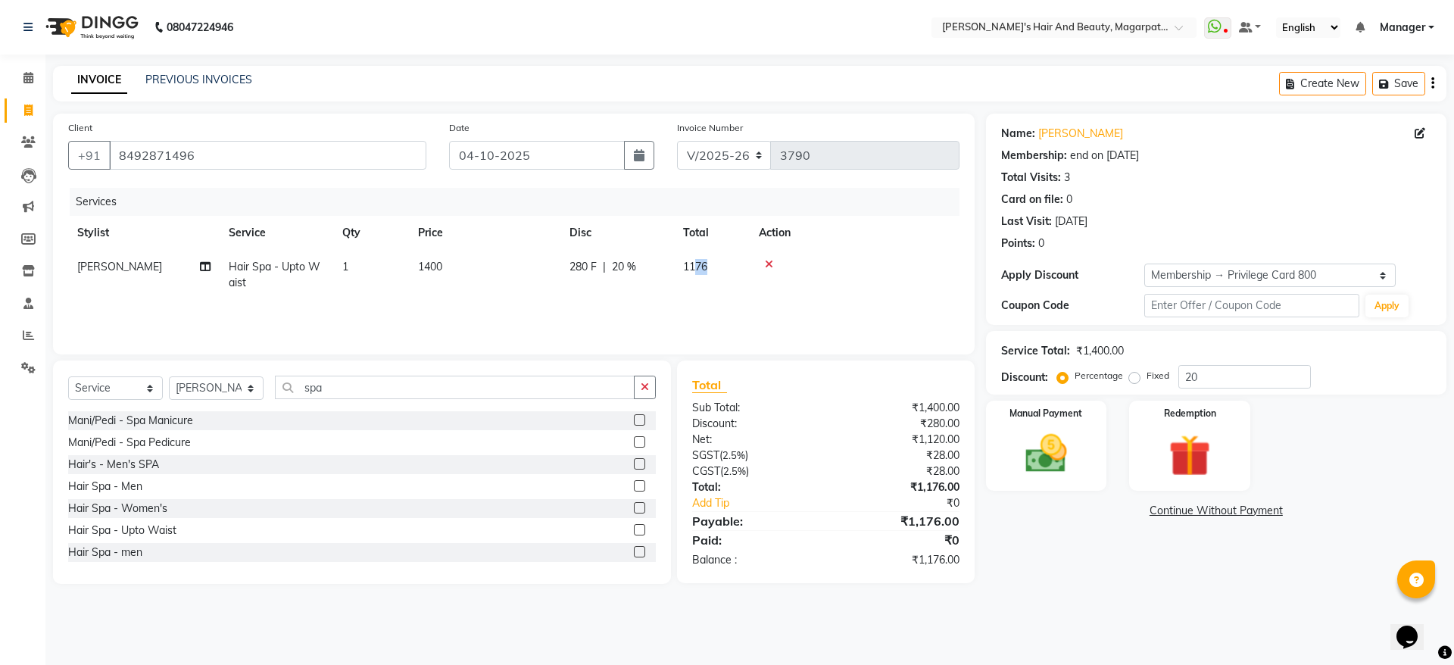
drag, startPoint x: 735, startPoint y: 270, endPoint x: 696, endPoint y: 266, distance: 38.8
click at [628, 268] on span "20 %" at bounding box center [624, 267] width 24 height 16
select select "67454"
drag, startPoint x: 734, startPoint y: 263, endPoint x: 672, endPoint y: 276, distance: 62.5
click at [672, 276] on div "280 F | 20 %" at bounding box center [700, 270] width 121 height 23
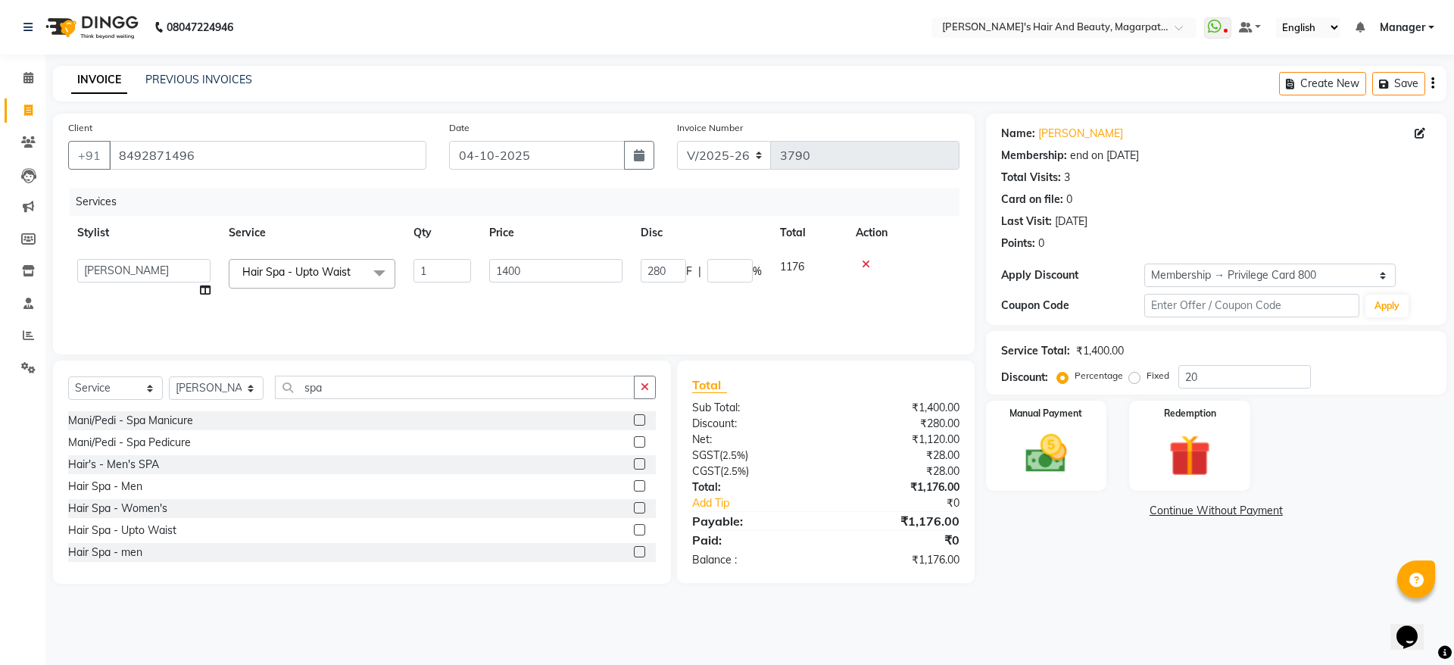
click at [644, 318] on div "Services Stylist Service Qty Price Disc Total Action [PERSON_NAME] [PERSON_NAME…" at bounding box center [513, 263] width 891 height 151
click at [1039, 428] on img at bounding box center [1046, 453] width 70 height 50
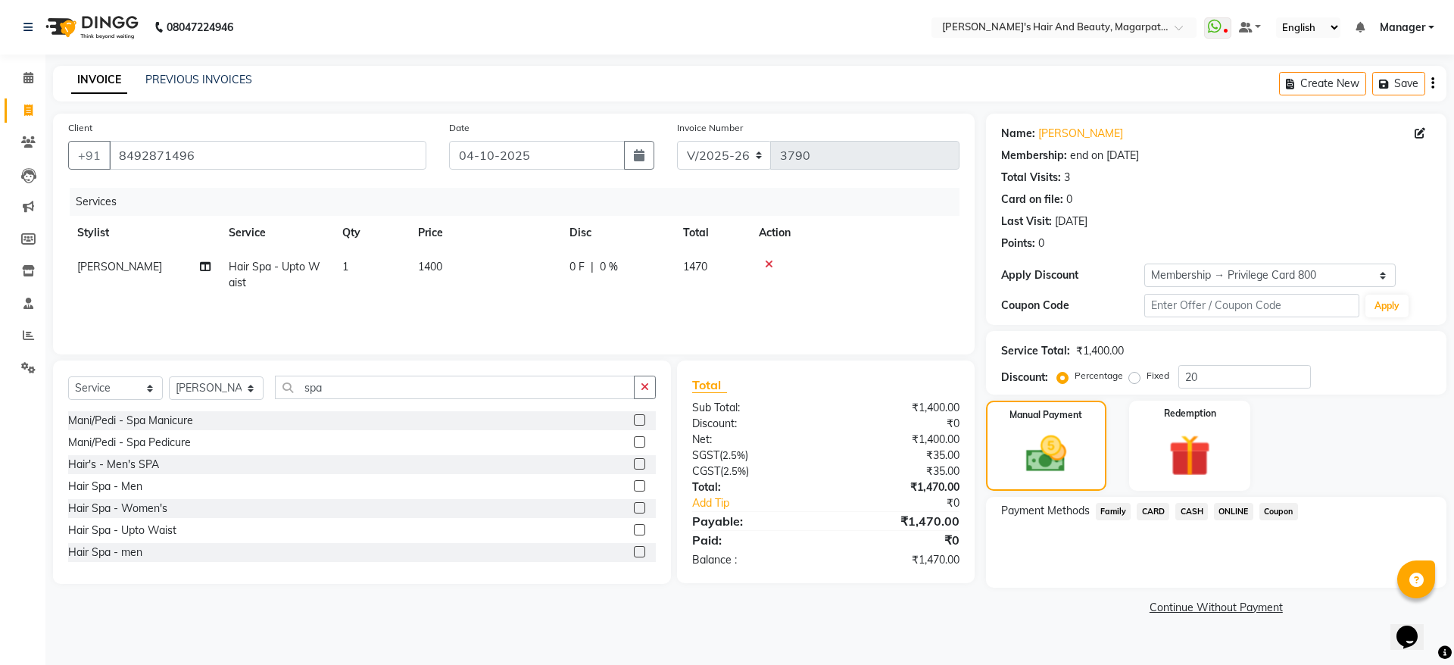
click at [1235, 509] on span "ONLINE" at bounding box center [1233, 511] width 39 height 17
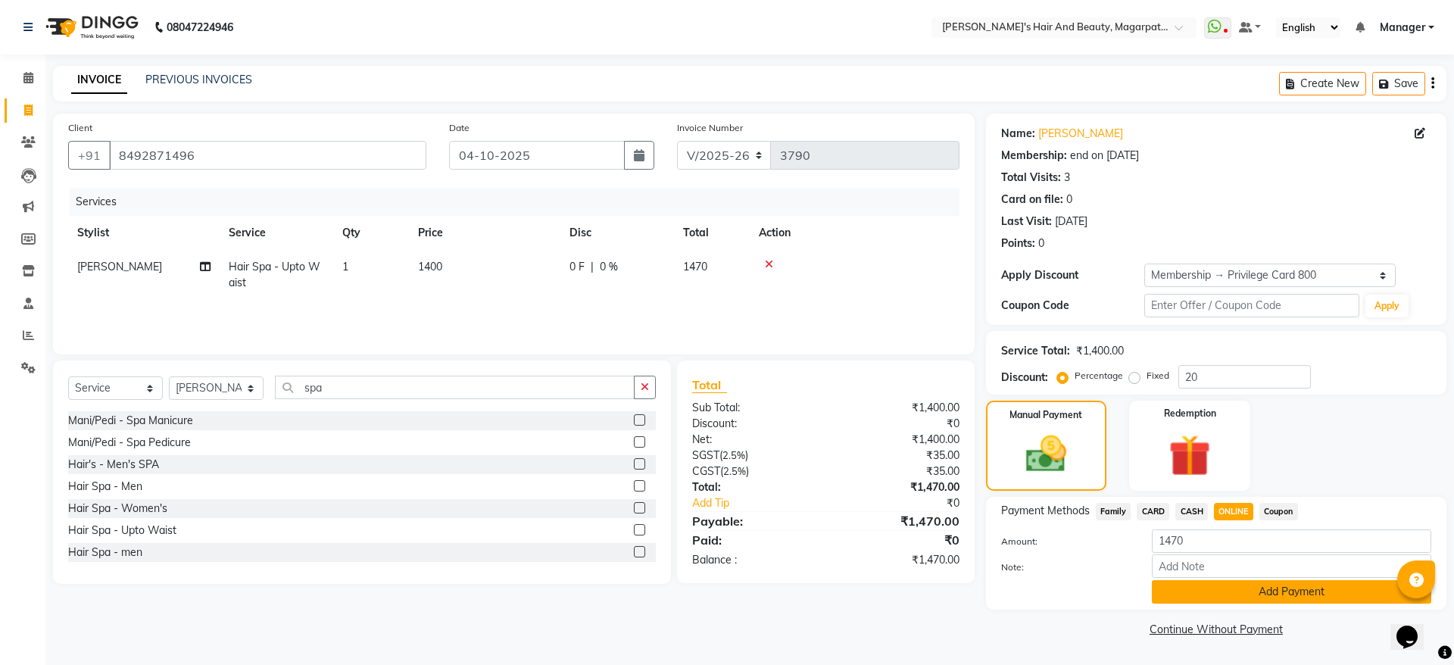
click at [1241, 587] on button "Add Payment" at bounding box center [1290, 591] width 279 height 23
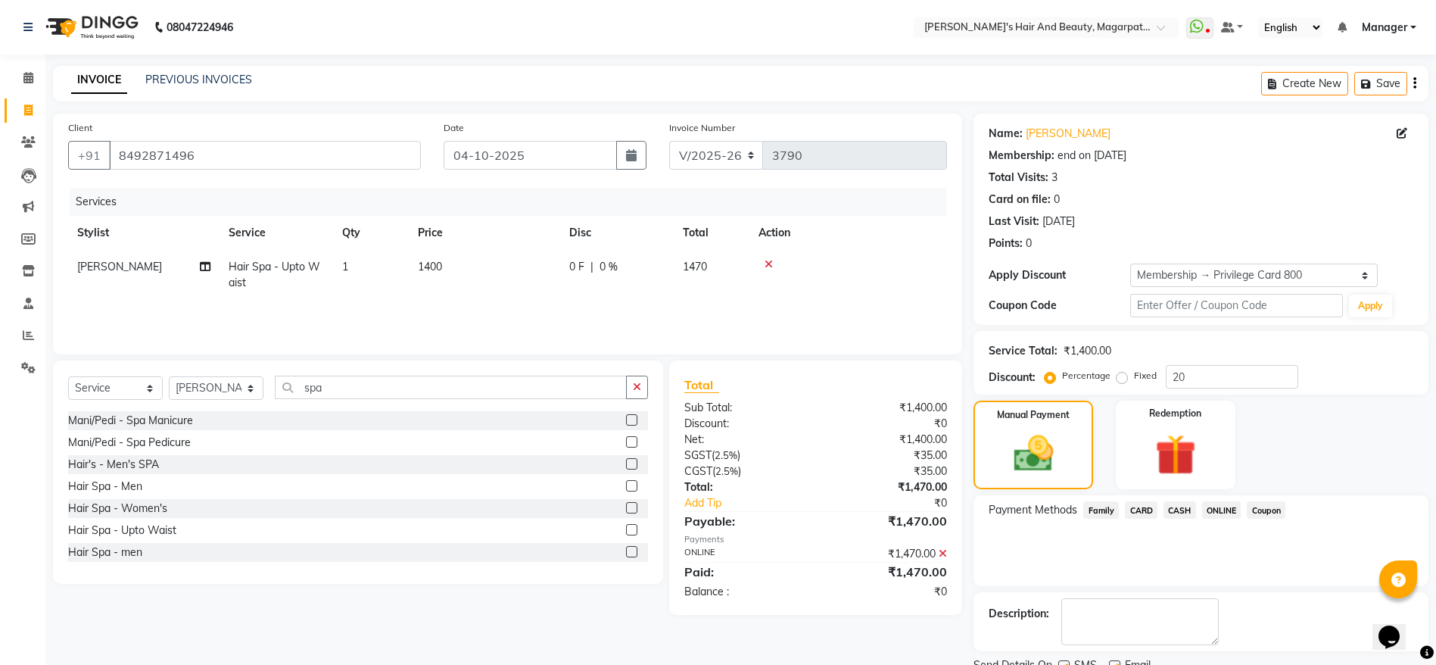
scroll to position [61, 0]
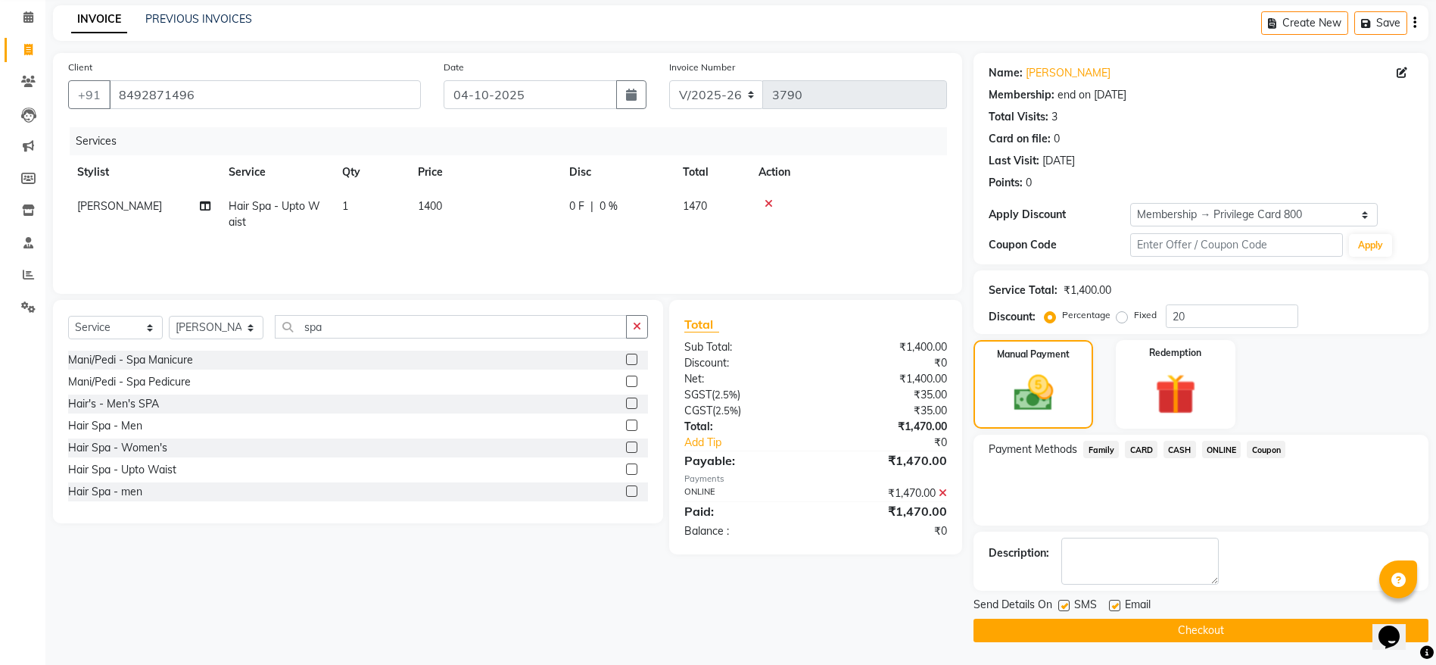
click at [1216, 622] on button "Checkout" at bounding box center [1201, 629] width 455 height 23
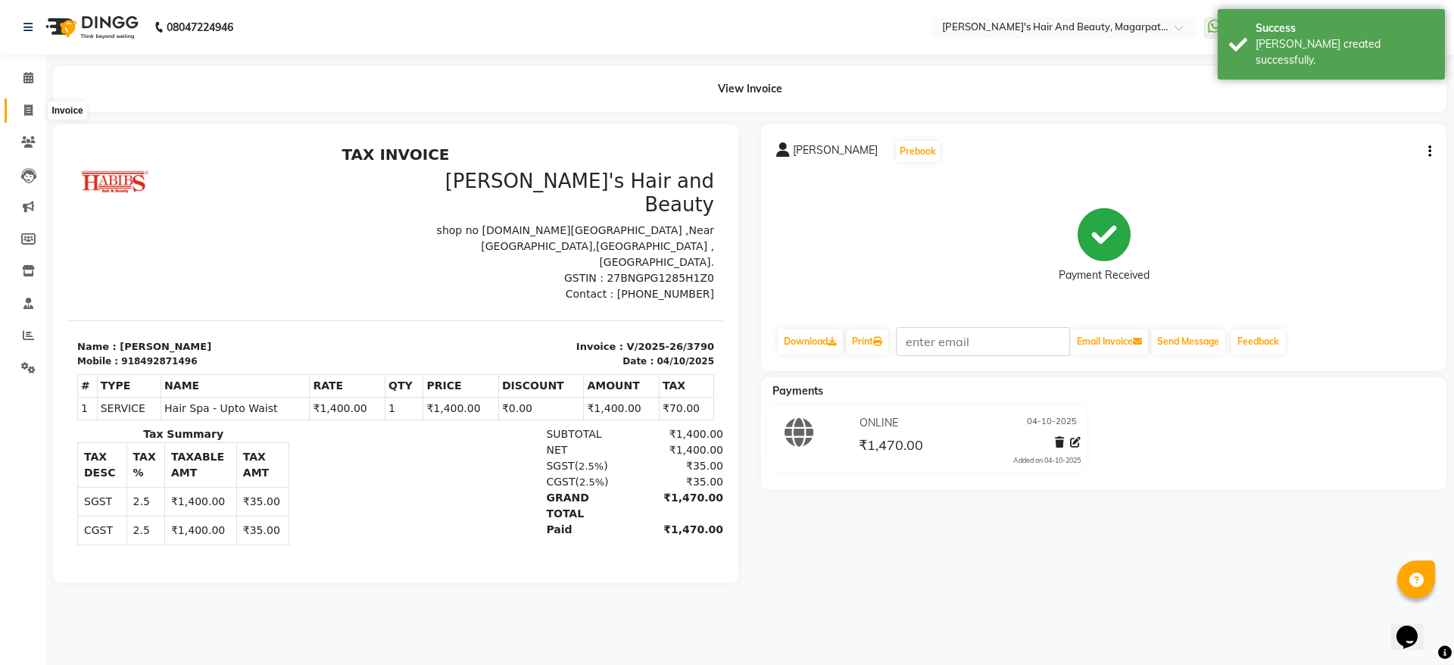
click at [25, 107] on icon at bounding box center [28, 109] width 8 height 11
select select "service"
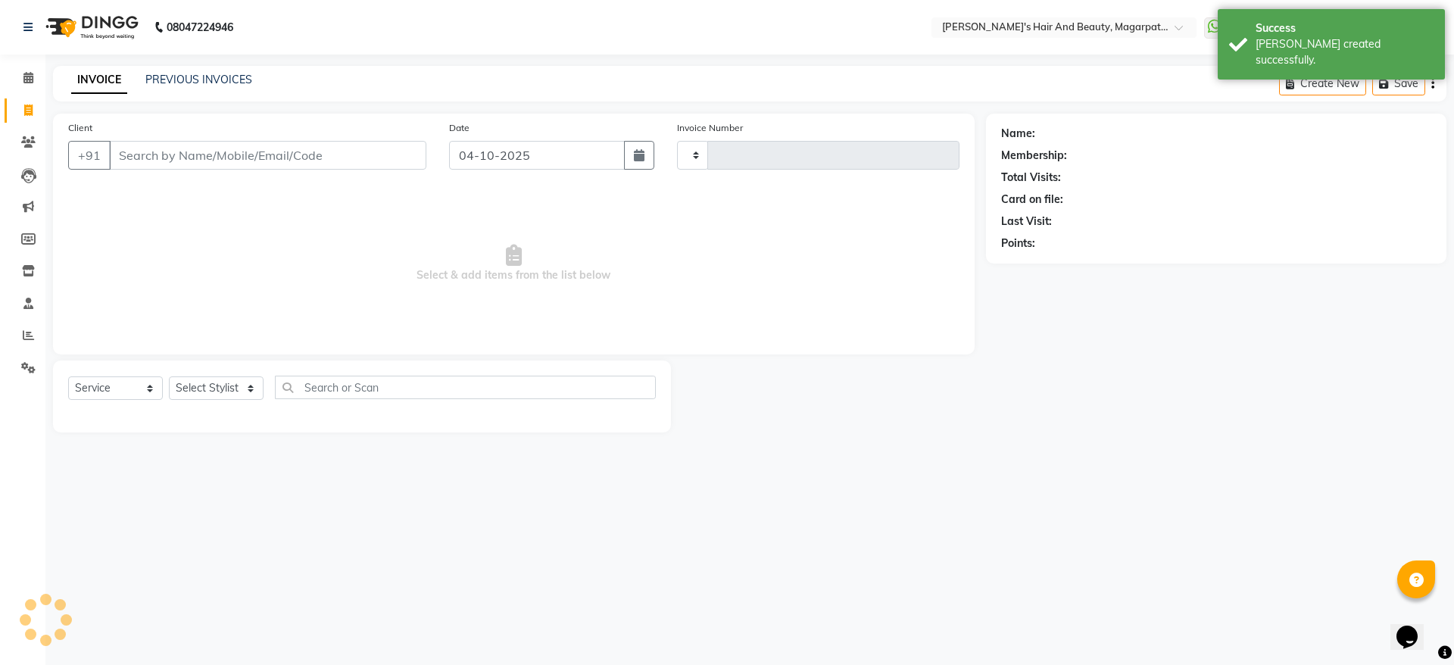
type input "3791"
select select "4517"
click at [149, 164] on input "Client" at bounding box center [267, 155] width 317 height 29
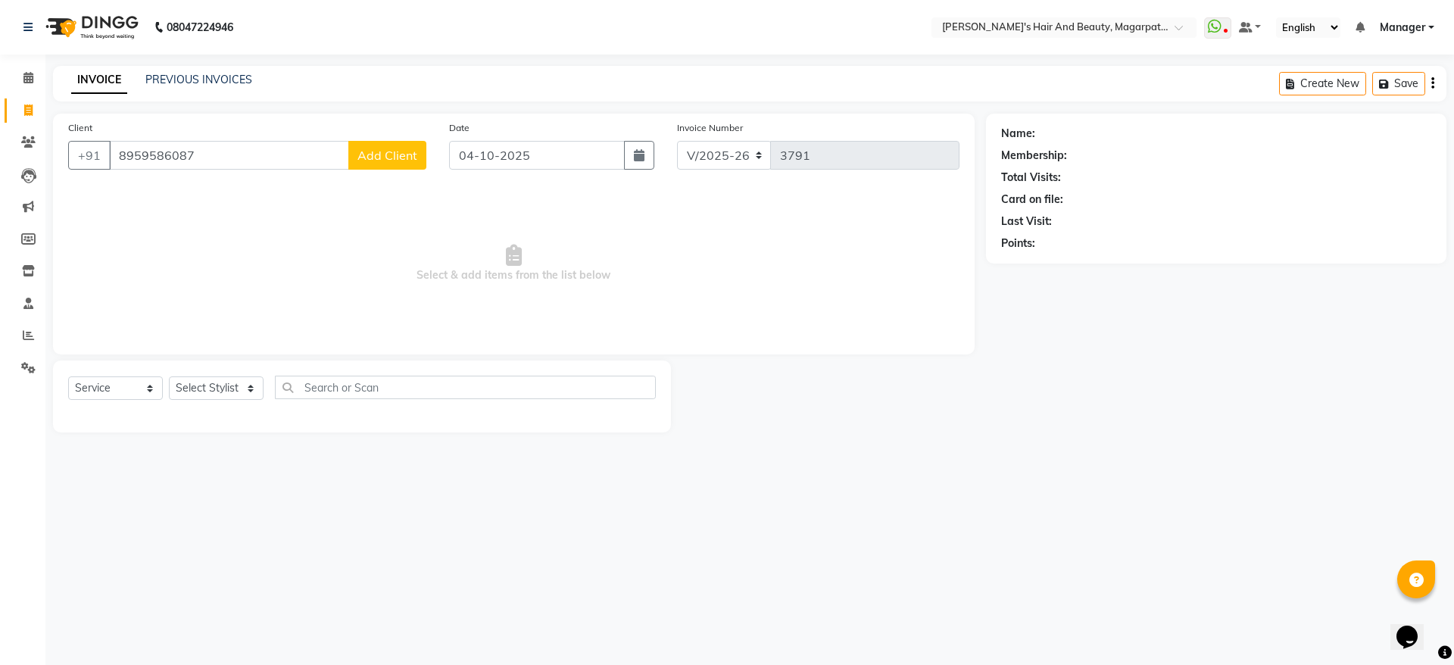
click at [130, 154] on input "8959586087" at bounding box center [229, 155] width 240 height 29
type input "8959586087"
click at [363, 154] on span "Add Client" at bounding box center [387, 155] width 60 height 15
select select "22"
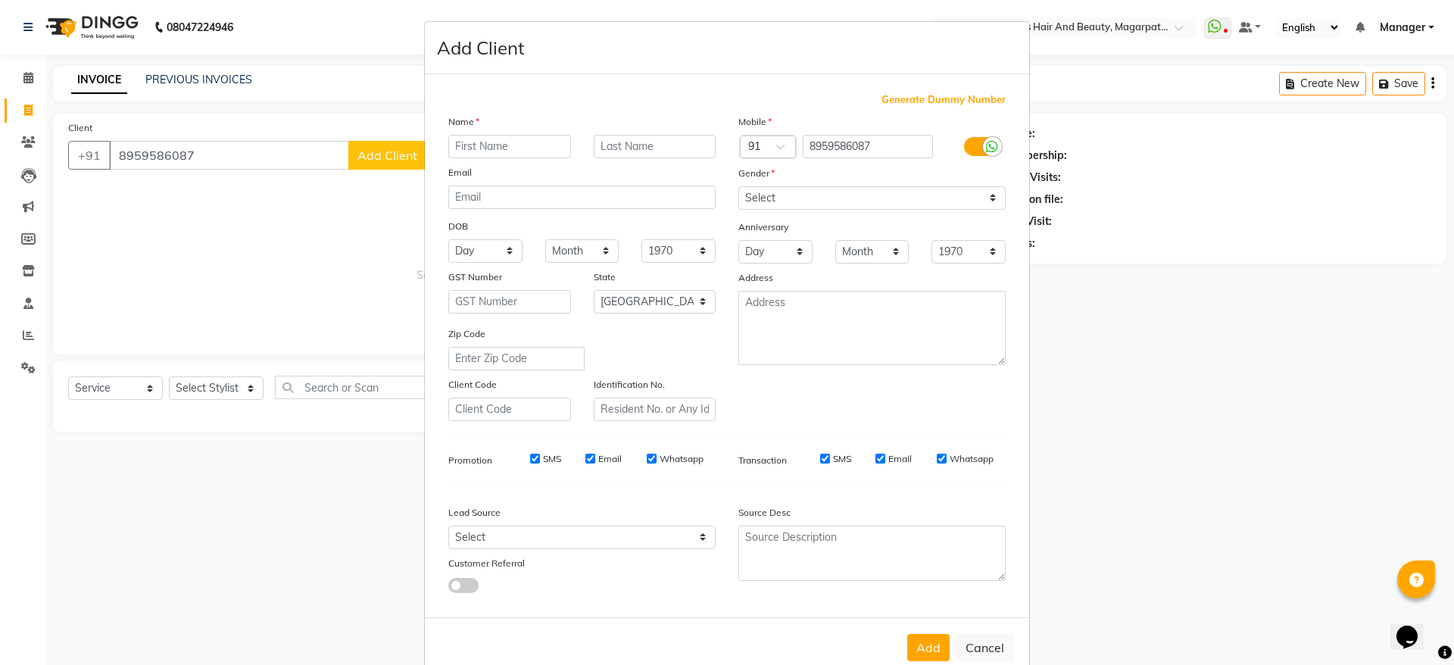
click at [479, 151] on input "text" at bounding box center [509, 146] width 123 height 23
type input "Ruchika"
click at [760, 199] on select "Select [DEMOGRAPHIC_DATA] [DEMOGRAPHIC_DATA] Other Prefer Not To Say" at bounding box center [871, 197] width 267 height 23
select select "[DEMOGRAPHIC_DATA]"
click at [738, 186] on select "Select [DEMOGRAPHIC_DATA] [DEMOGRAPHIC_DATA] Other Prefer Not To Say" at bounding box center [871, 197] width 267 height 23
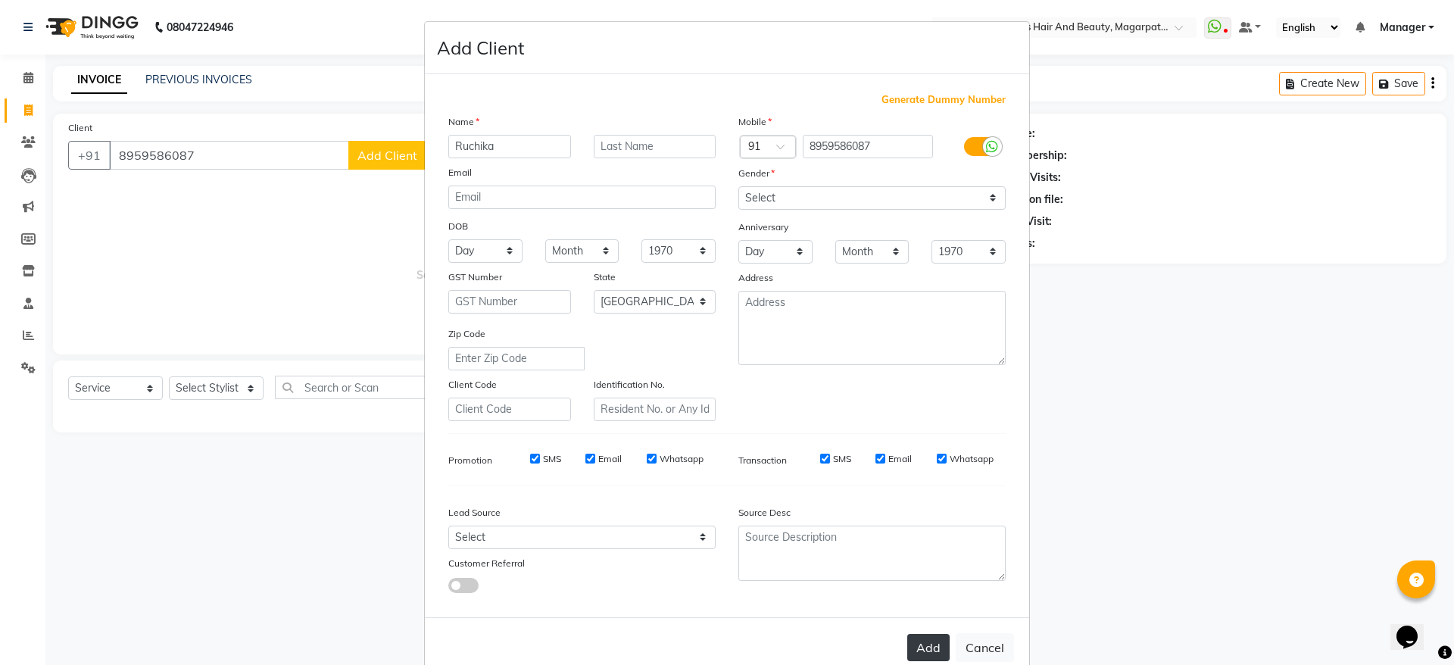
click at [932, 645] on button "Add" at bounding box center [928, 647] width 42 height 27
select select
select select "null"
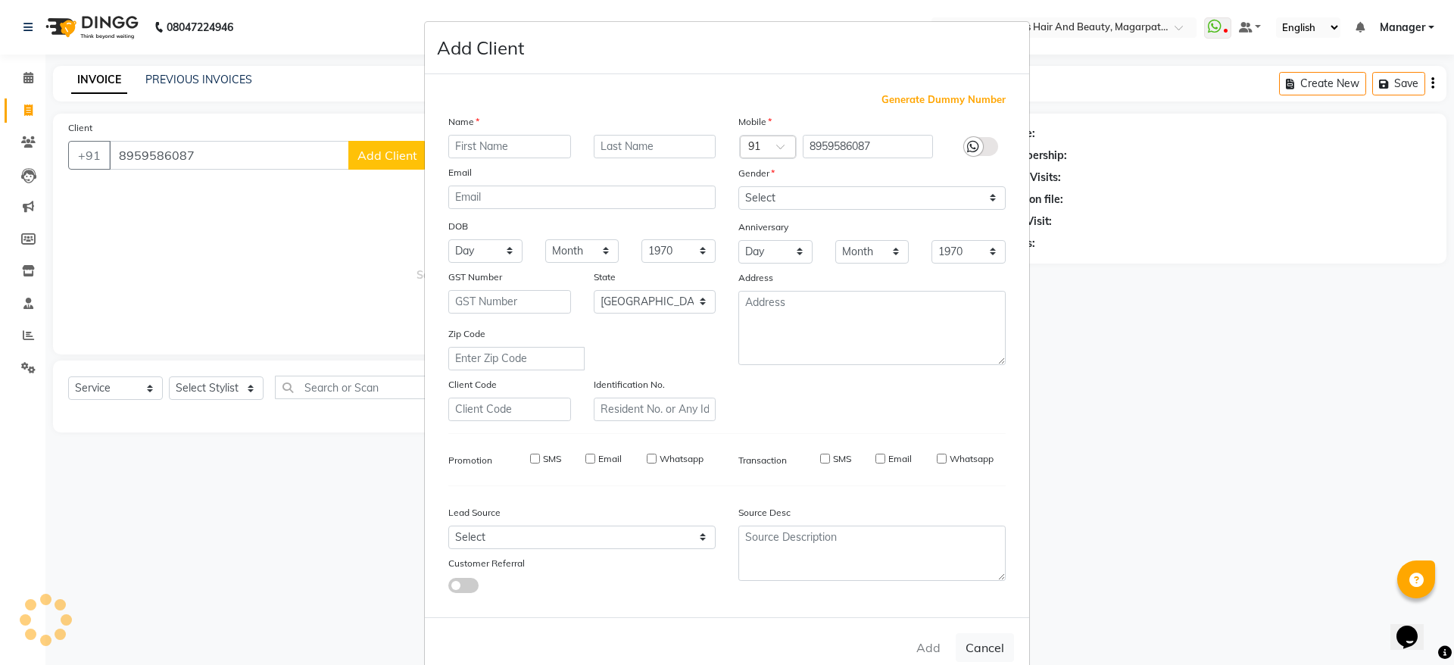
select select
checkbox input "false"
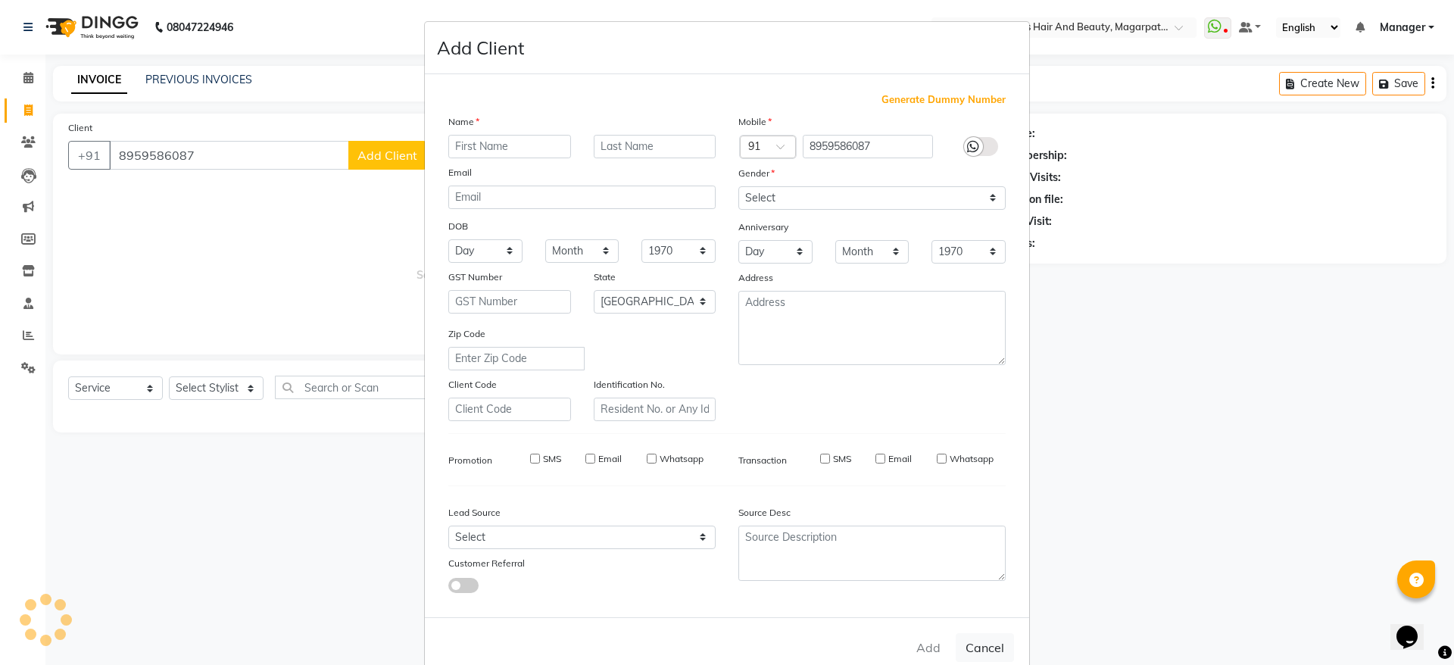
checkbox input "false"
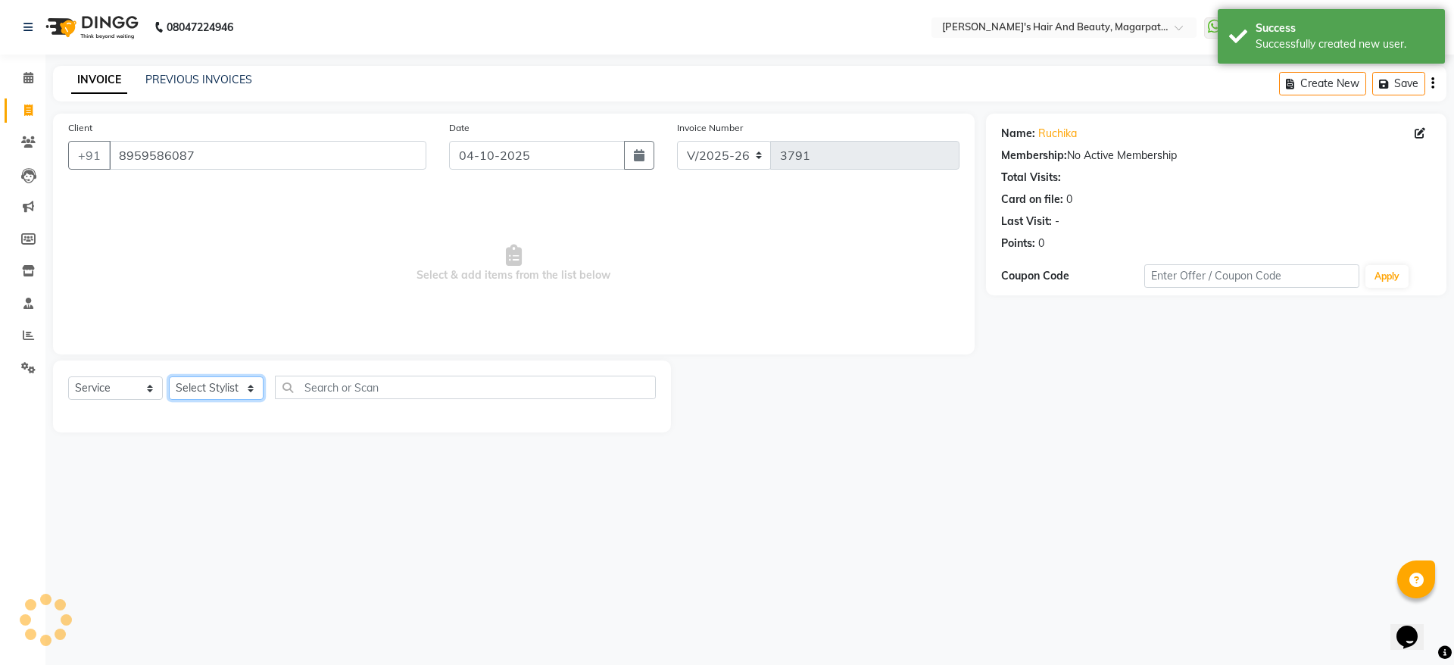
click at [219, 386] on select "Select Stylist [PERSON_NAME] [PERSON_NAME] Manager [PERSON_NAME] [PERSON_NAME] …" at bounding box center [216, 387] width 95 height 23
select select "25867"
click at [169, 376] on select "Select Stylist [PERSON_NAME] [PERSON_NAME] Manager [PERSON_NAME] [PERSON_NAME] …" at bounding box center [216, 387] width 95 height 23
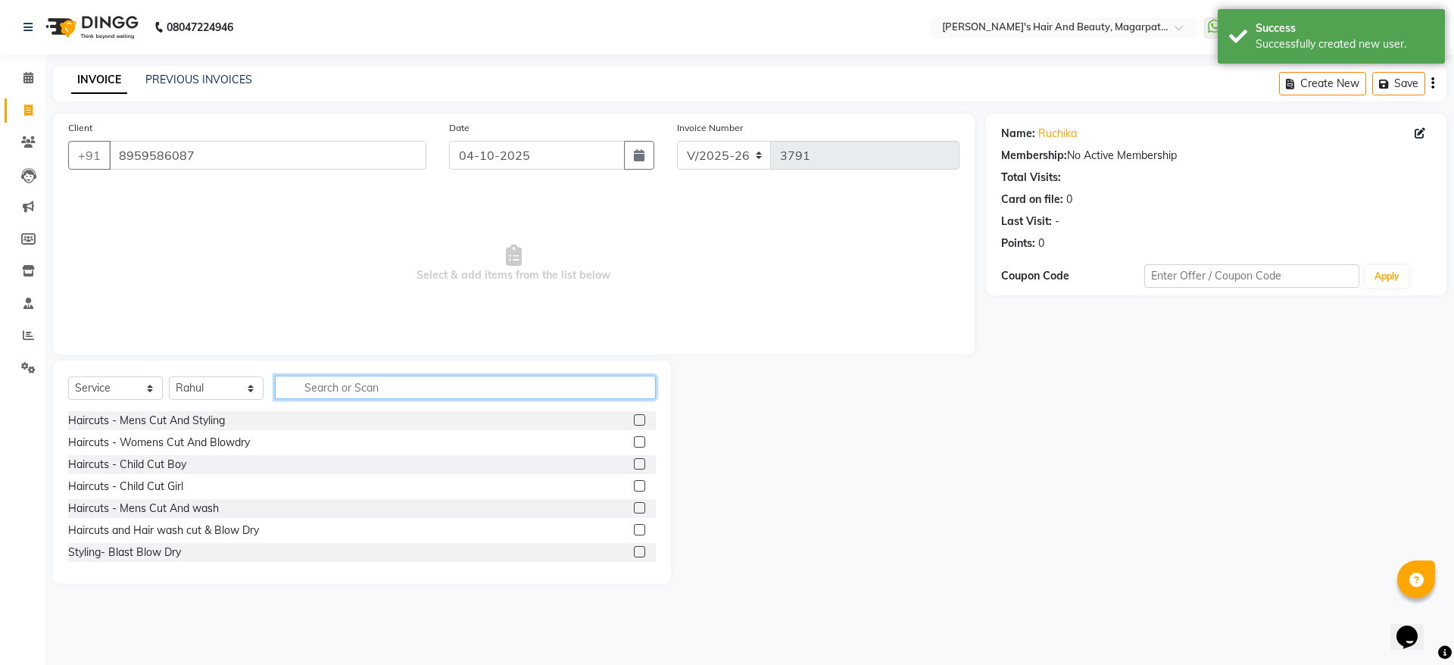
click at [326, 379] on input "text" at bounding box center [465, 386] width 381 height 23
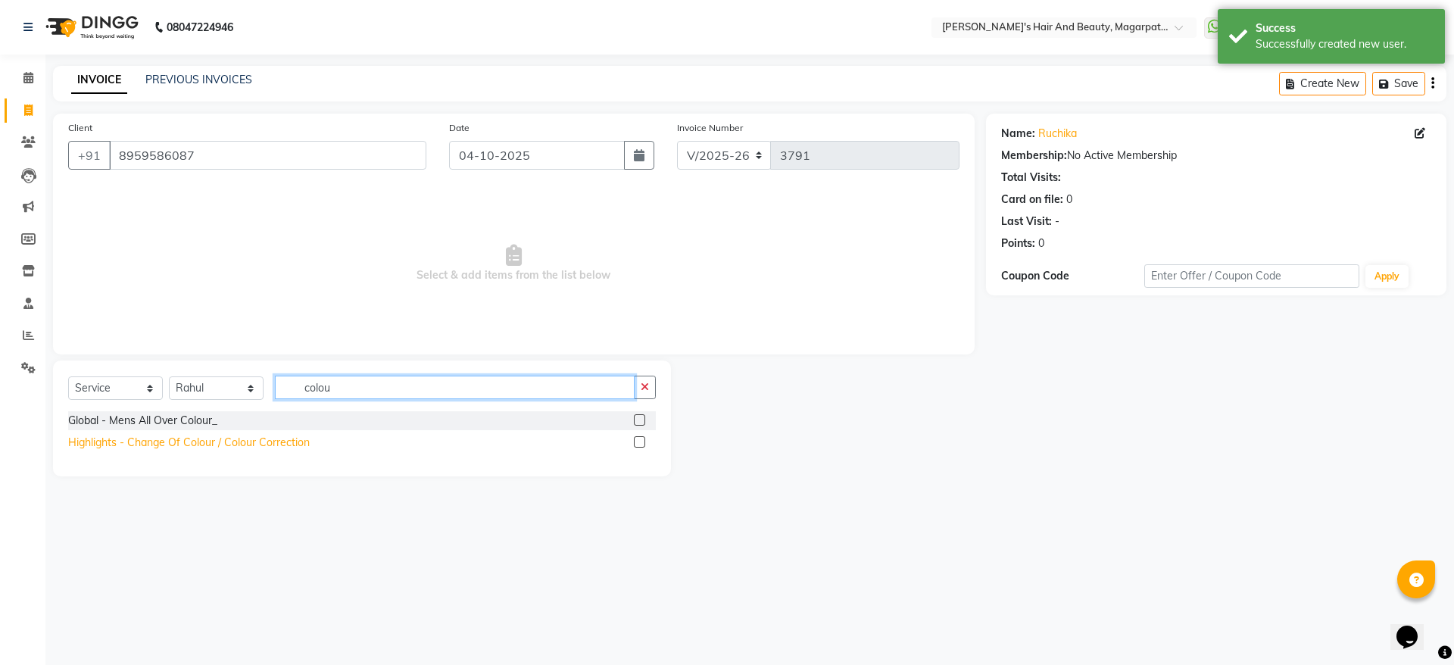
type input "colou"
click at [268, 445] on div "Highlights - Change Of Colour / Colour Correction" at bounding box center [188, 443] width 241 height 16
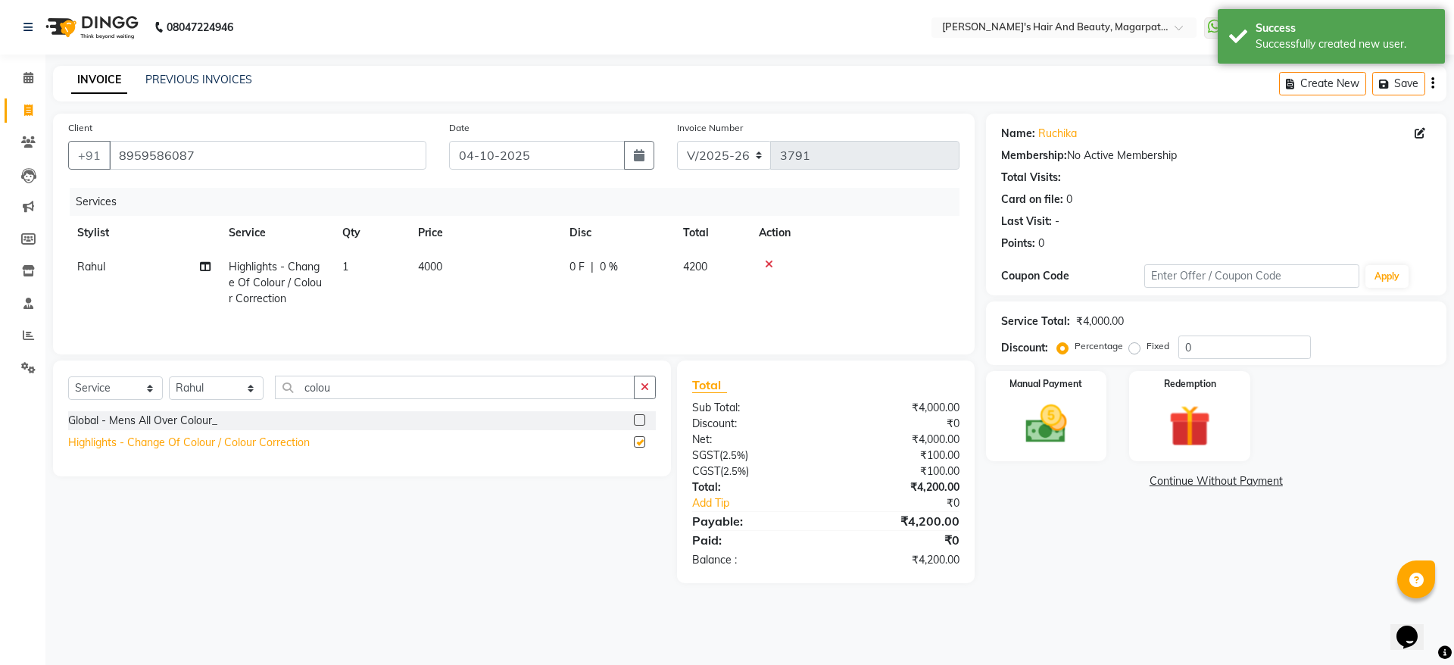
checkbox input "false"
click at [442, 263] on span "4000" at bounding box center [430, 267] width 24 height 14
select select "25867"
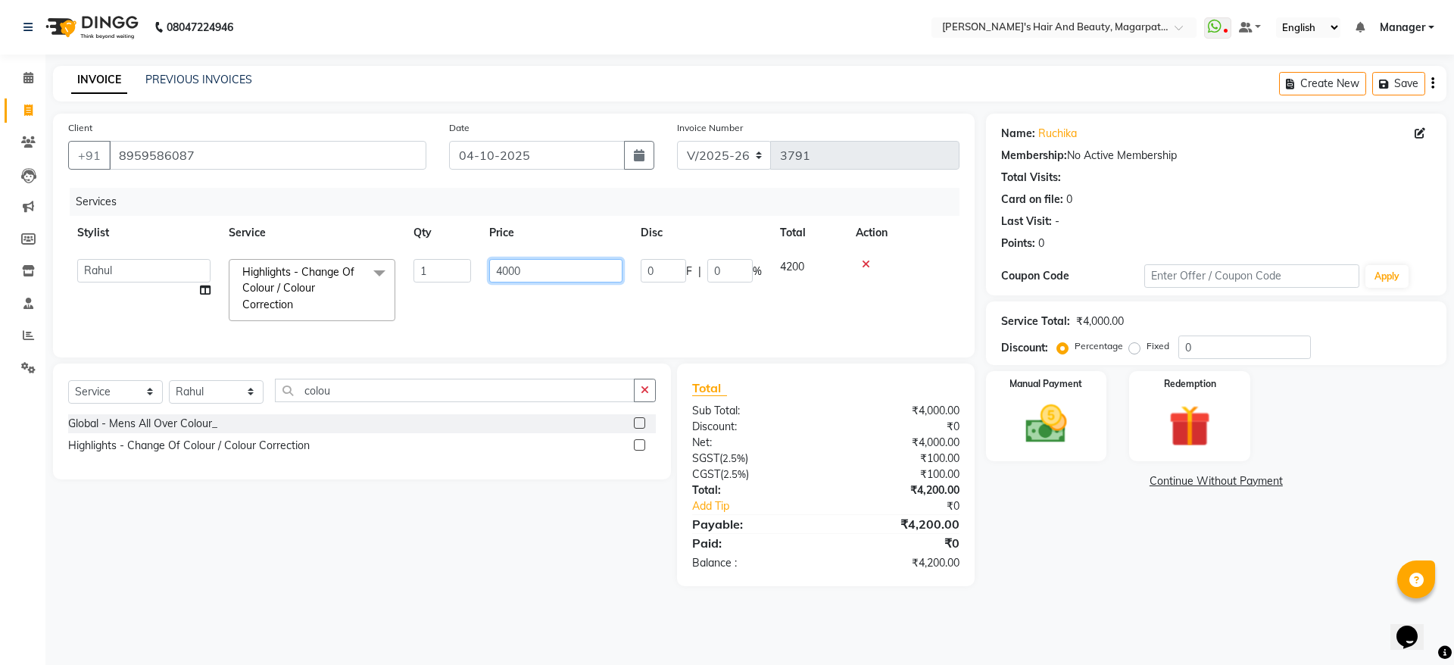
drag, startPoint x: 528, startPoint y: 263, endPoint x: 472, endPoint y: 272, distance: 57.4
click at [472, 272] on tr "[PERSON_NAME] [PERSON_NAME] Manager [PERSON_NAME] [PERSON_NAME] [PERSON_NAME] H…" at bounding box center [513, 290] width 891 height 80
type input "4240"
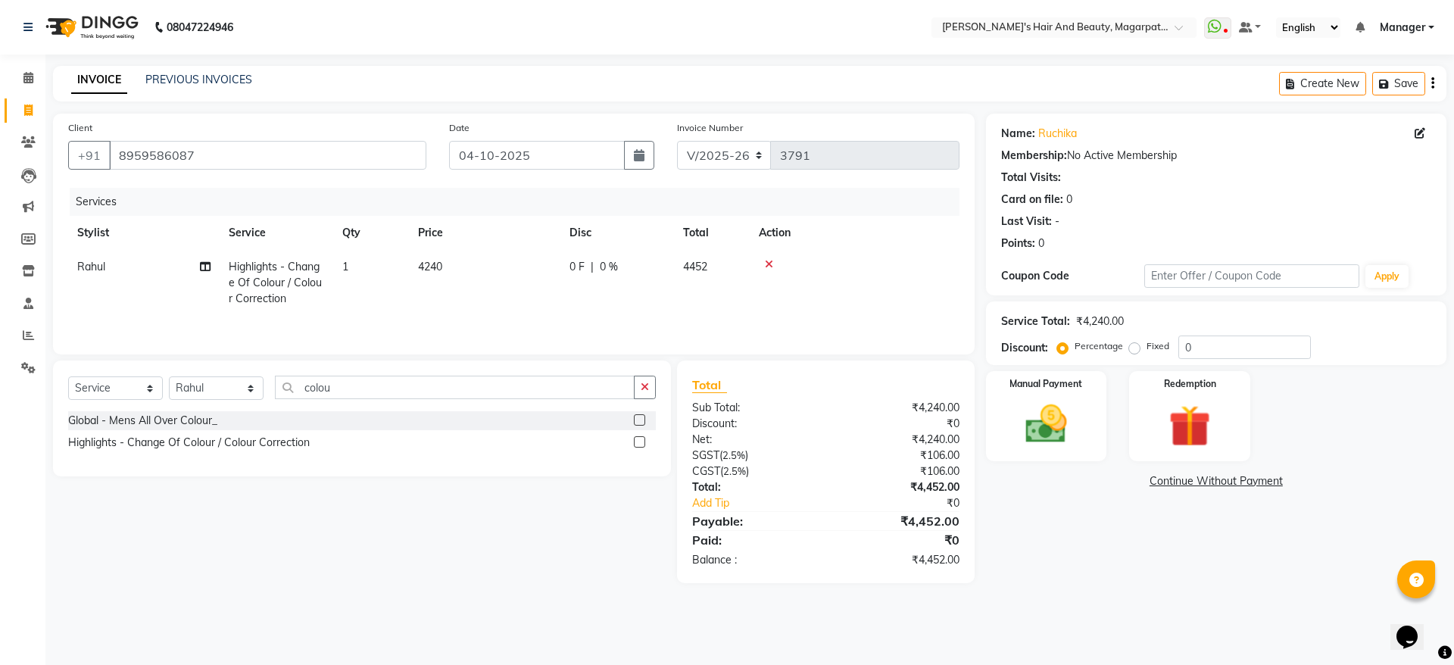
click at [503, 330] on div "Services Stylist Service Qty Price Disc Total Action Rahul Highlights - Change …" at bounding box center [513, 263] width 891 height 151
click at [1057, 422] on img at bounding box center [1046, 424] width 70 height 50
click at [1229, 476] on span "ONLINE" at bounding box center [1233, 481] width 39 height 17
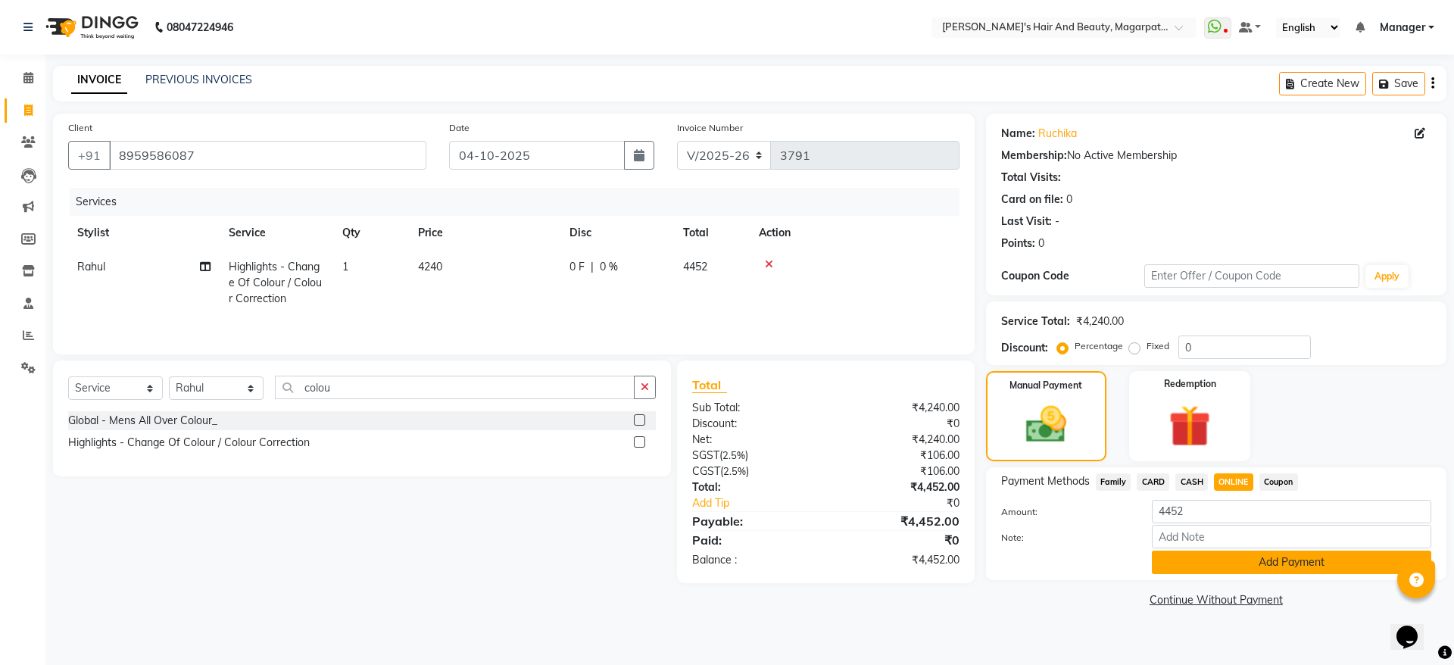
click at [1231, 555] on button "Add Payment" at bounding box center [1290, 561] width 279 height 23
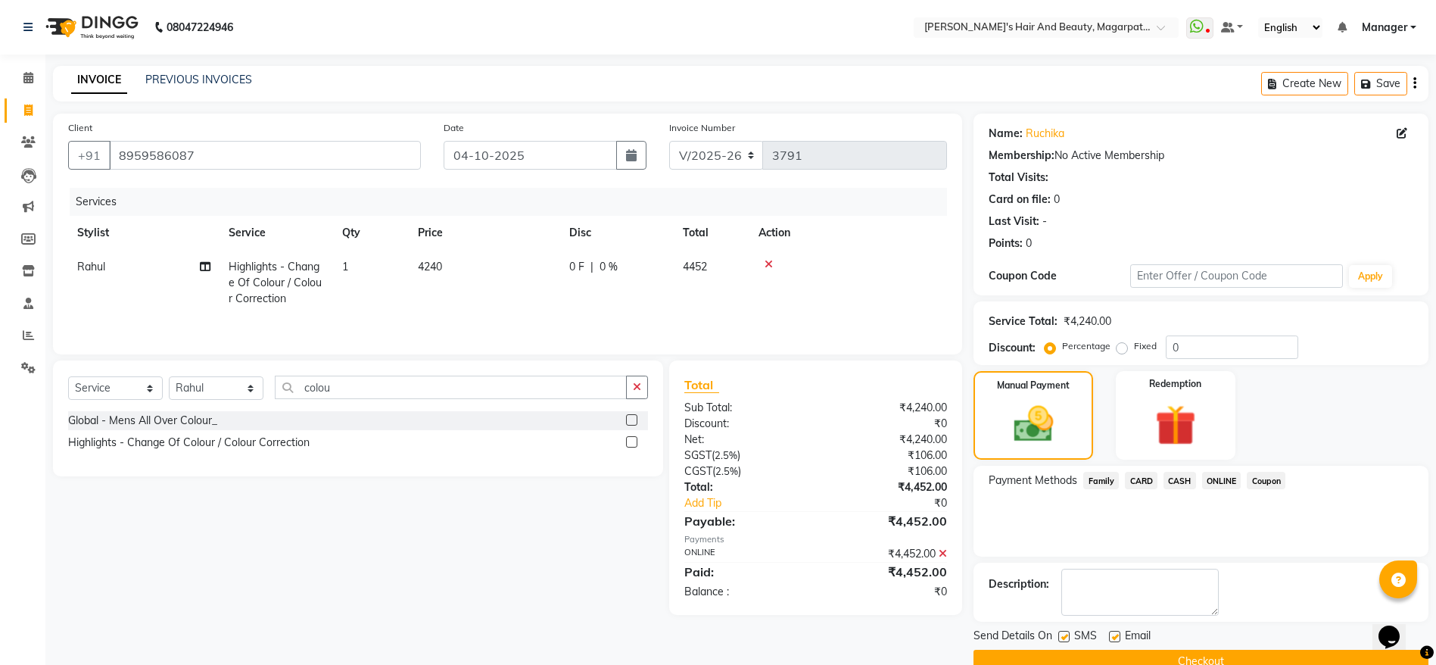
scroll to position [31, 0]
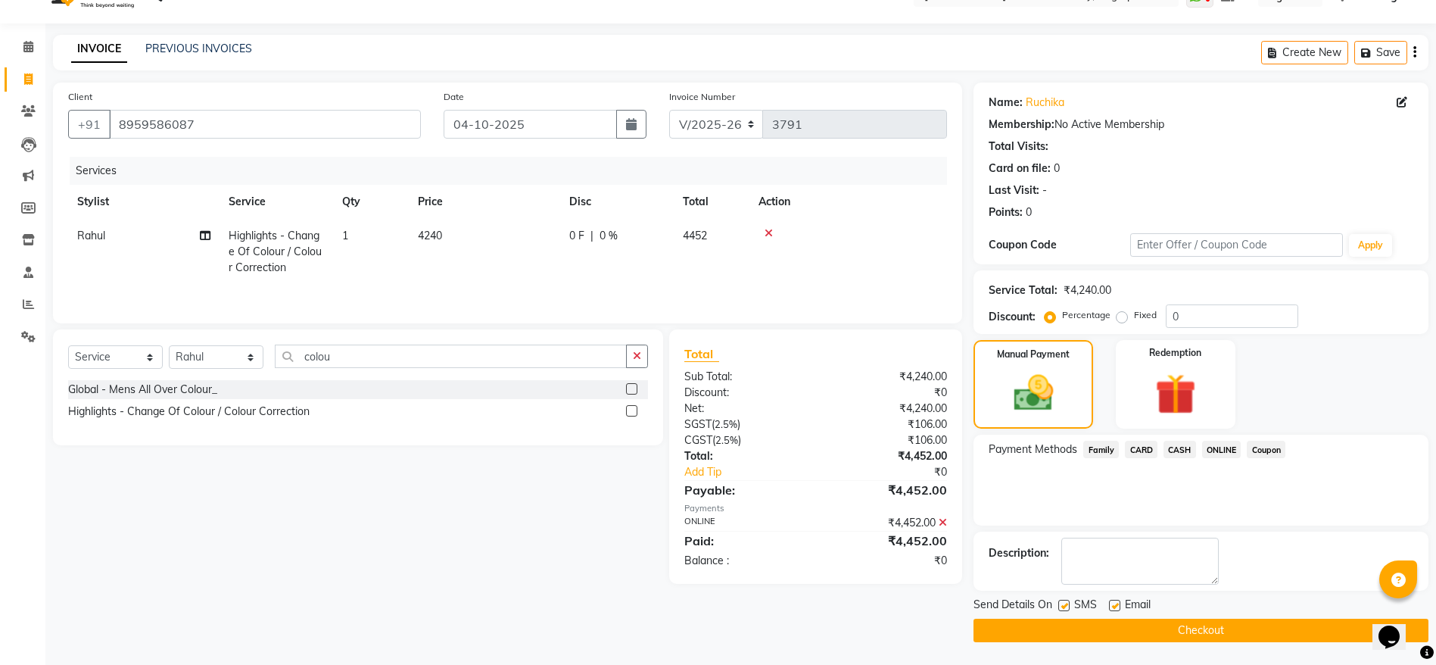
click at [1192, 630] on button "Checkout" at bounding box center [1201, 629] width 455 height 23
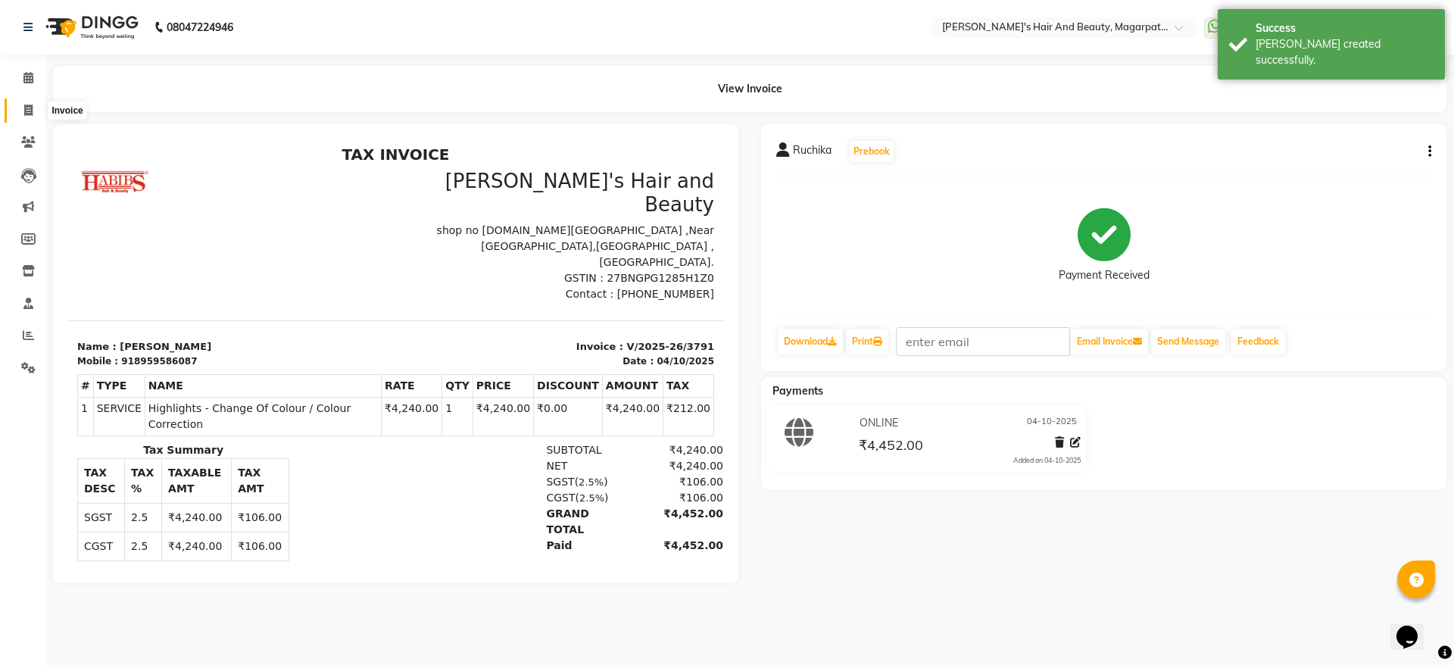
click at [30, 109] on icon at bounding box center [28, 109] width 8 height 11
select select "4517"
select select "service"
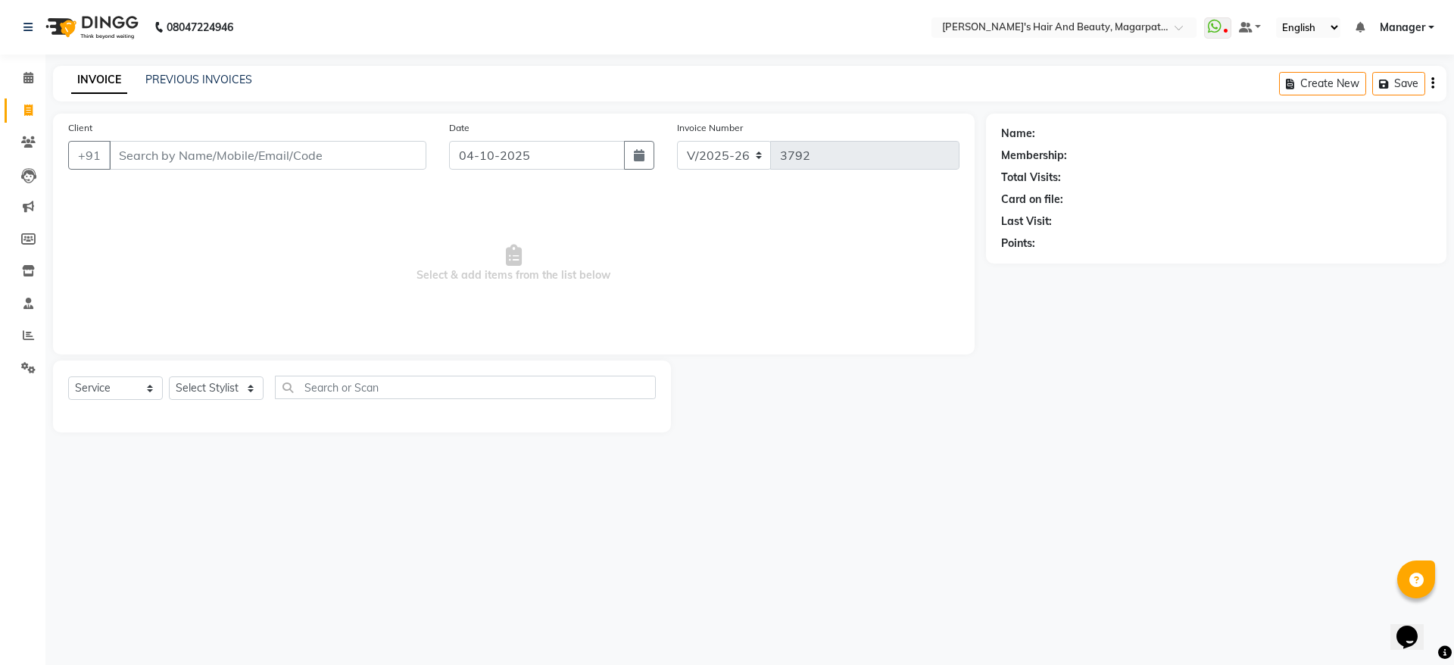
click at [1126, 293] on div "Name: Membership: Total Visits: Card on file: Last Visit: Points:" at bounding box center [1222, 273] width 472 height 319
click at [25, 138] on icon at bounding box center [28, 141] width 14 height 11
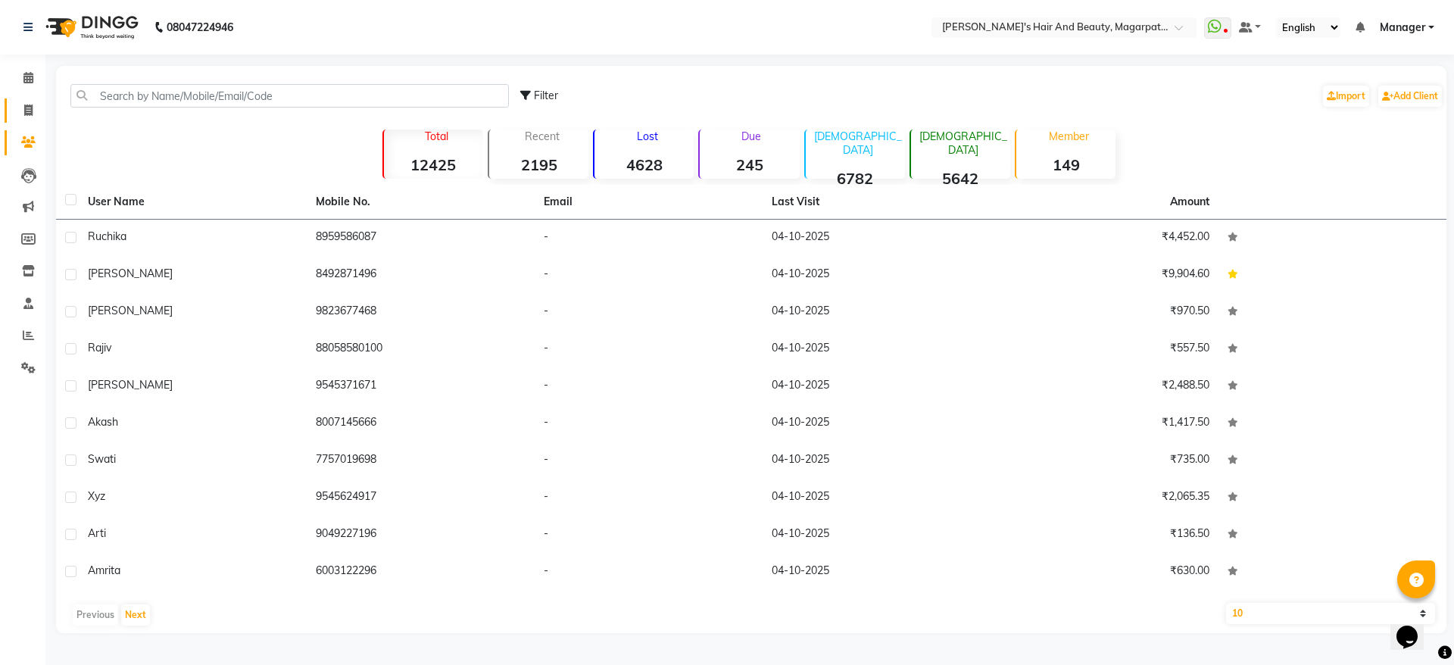
click at [28, 111] on icon at bounding box center [28, 109] width 8 height 11
select select "4517"
select select "service"
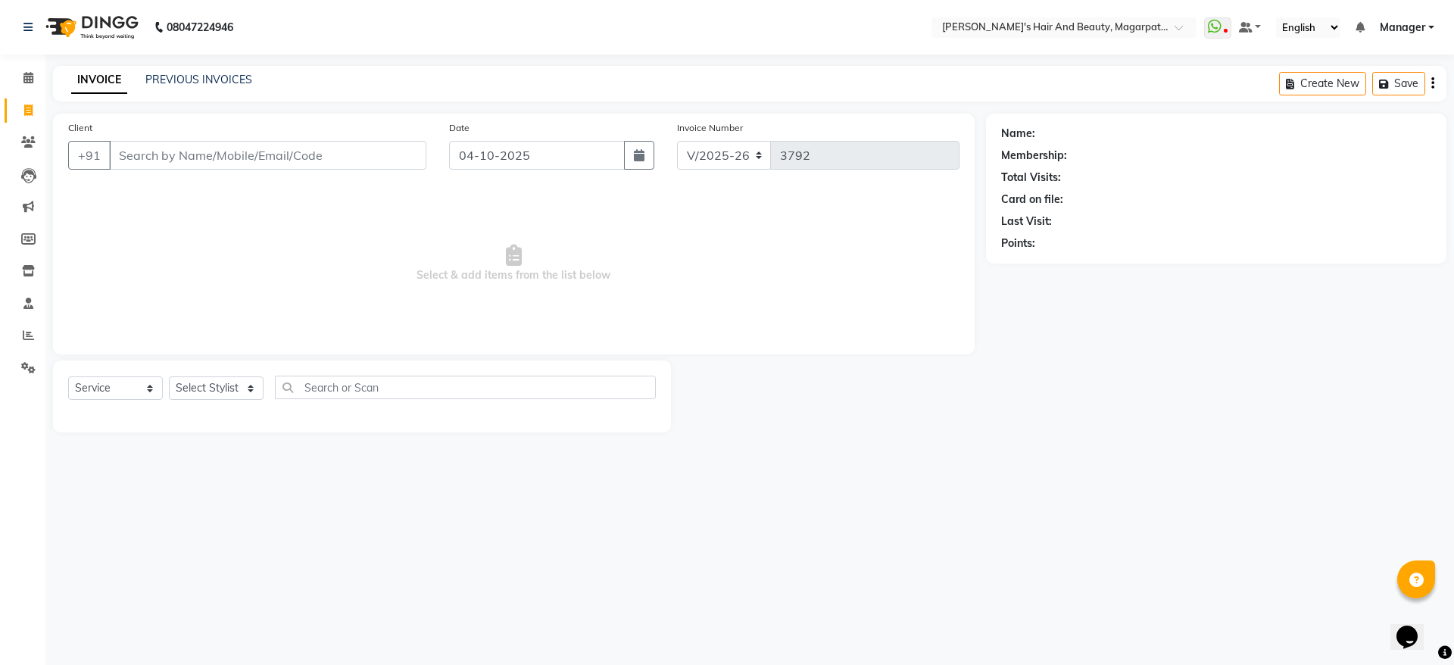
click at [194, 154] on input "Client" at bounding box center [267, 155] width 317 height 29
type input "9404187625"
click at [412, 155] on span "Add Client" at bounding box center [387, 155] width 60 height 15
select select "22"
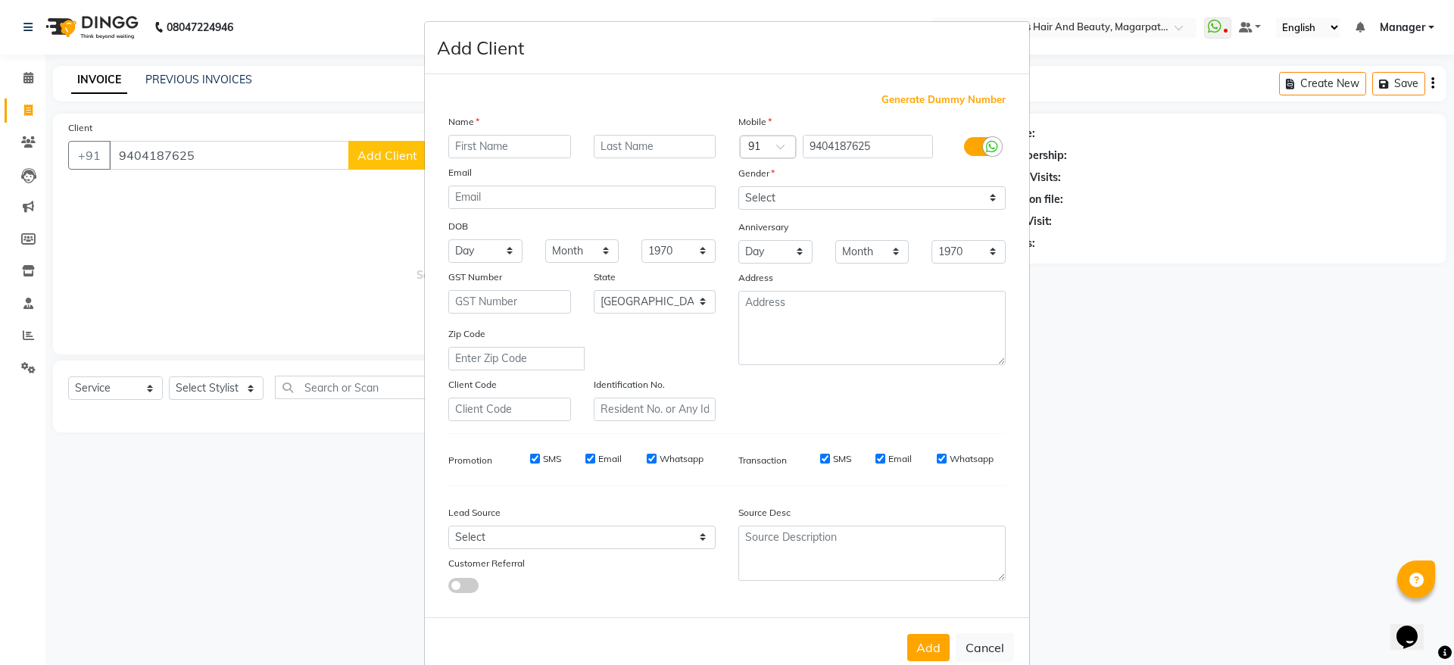
click at [504, 148] on input "text" at bounding box center [509, 146] width 123 height 23
type input "[PERSON_NAME]"
click at [789, 192] on select "Select [DEMOGRAPHIC_DATA] [DEMOGRAPHIC_DATA] Other Prefer Not To Say" at bounding box center [871, 197] width 267 height 23
select select "[DEMOGRAPHIC_DATA]"
click at [738, 186] on select "Select [DEMOGRAPHIC_DATA] [DEMOGRAPHIC_DATA] Other Prefer Not To Say" at bounding box center [871, 197] width 267 height 23
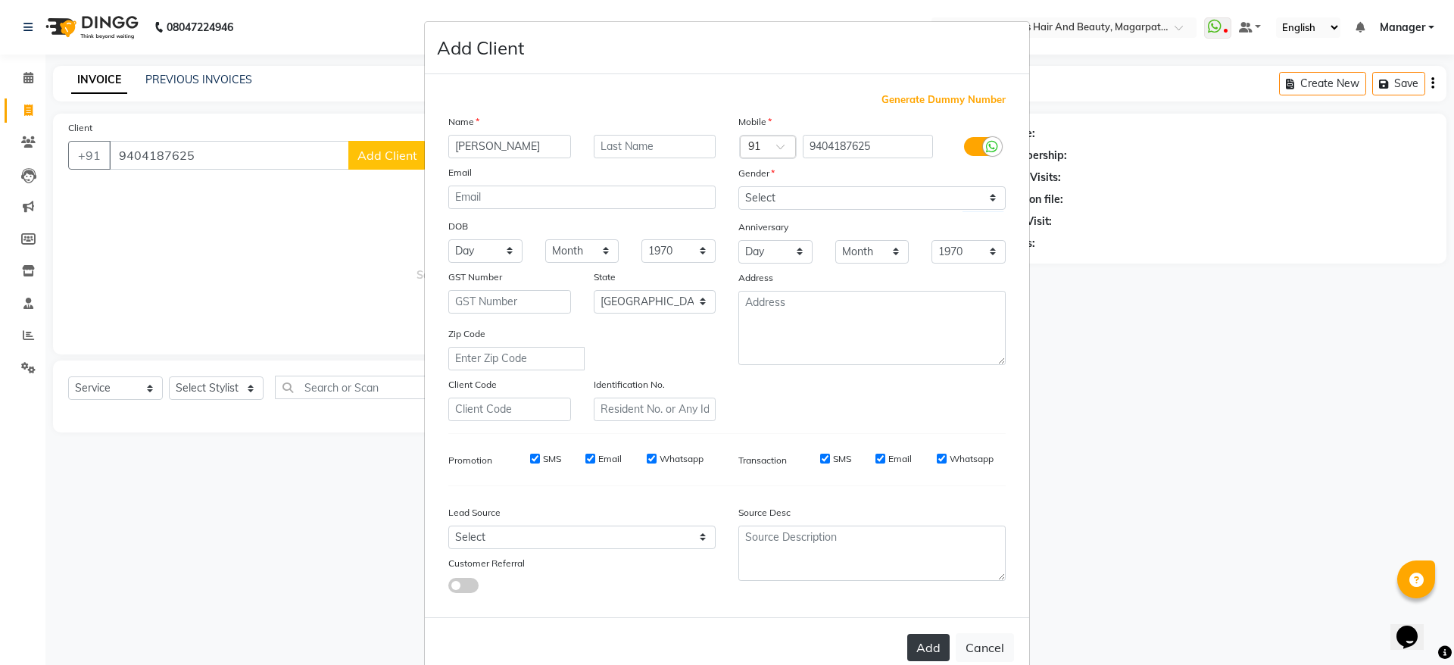
click at [922, 644] on button "Add" at bounding box center [928, 647] width 42 height 27
select select
select select "null"
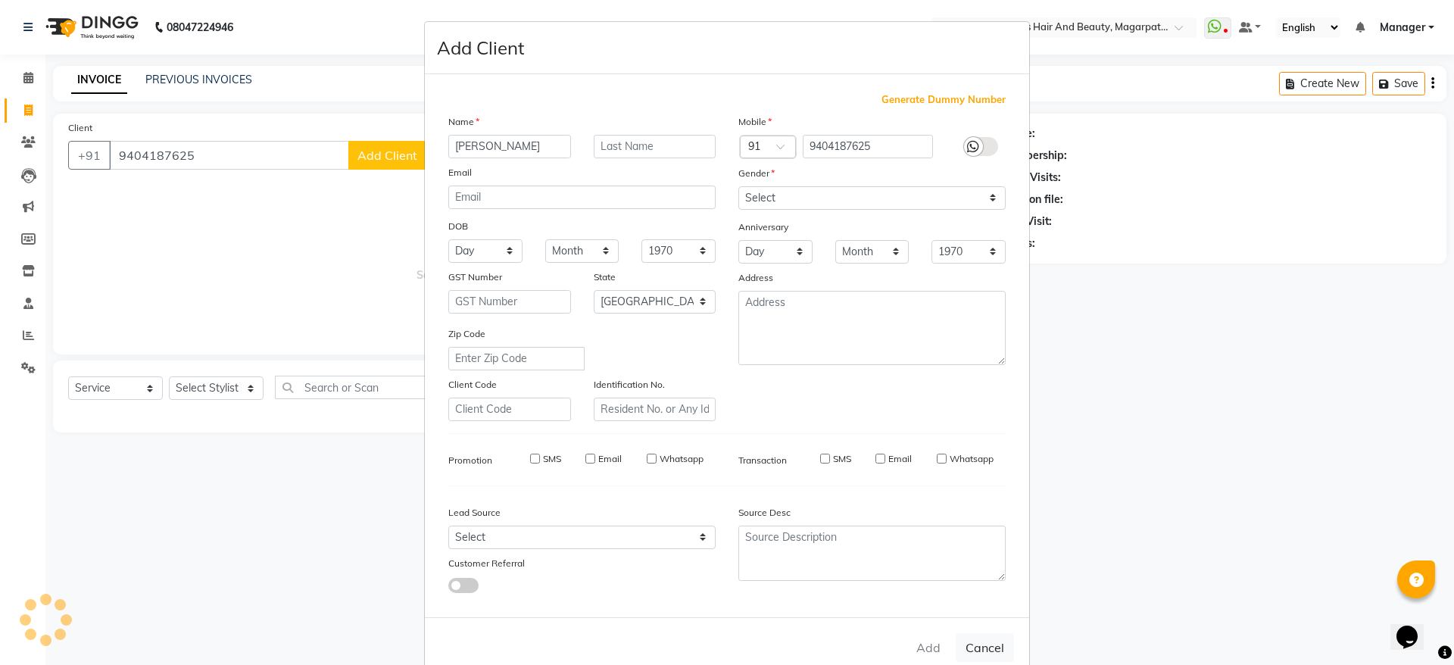
select select
checkbox input "false"
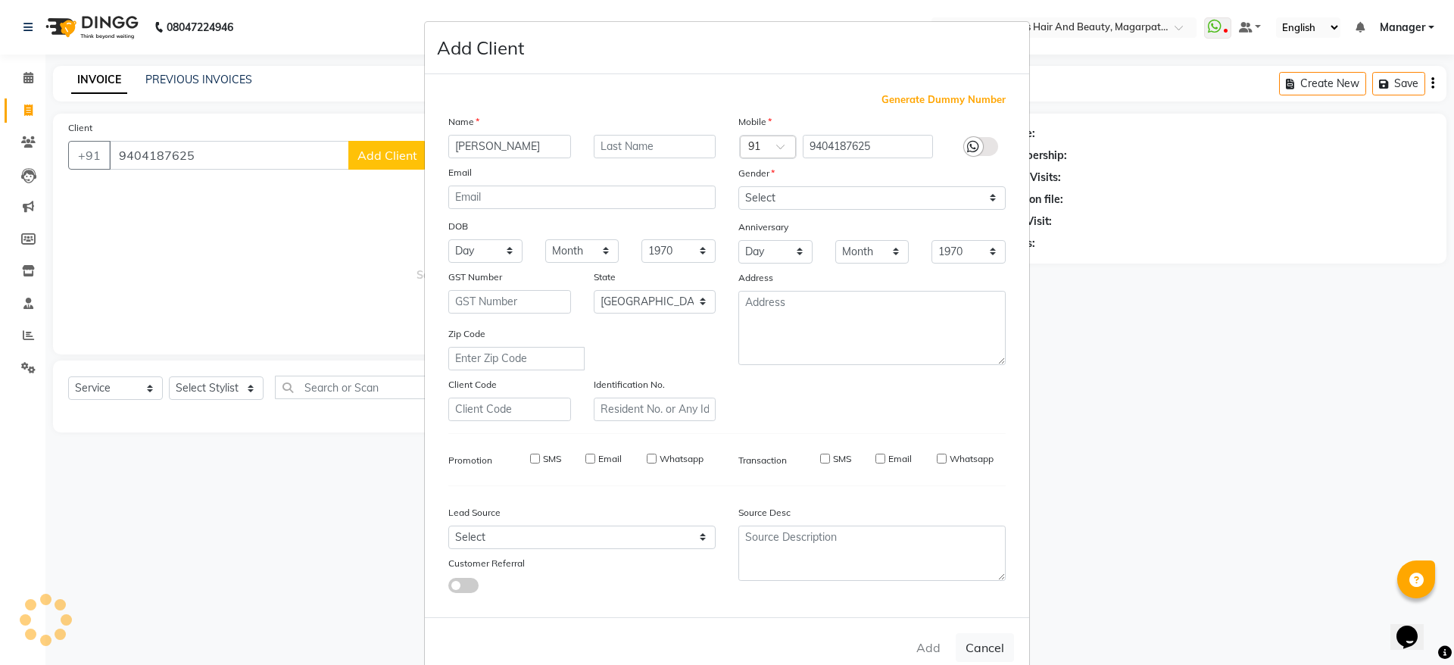
checkbox input "false"
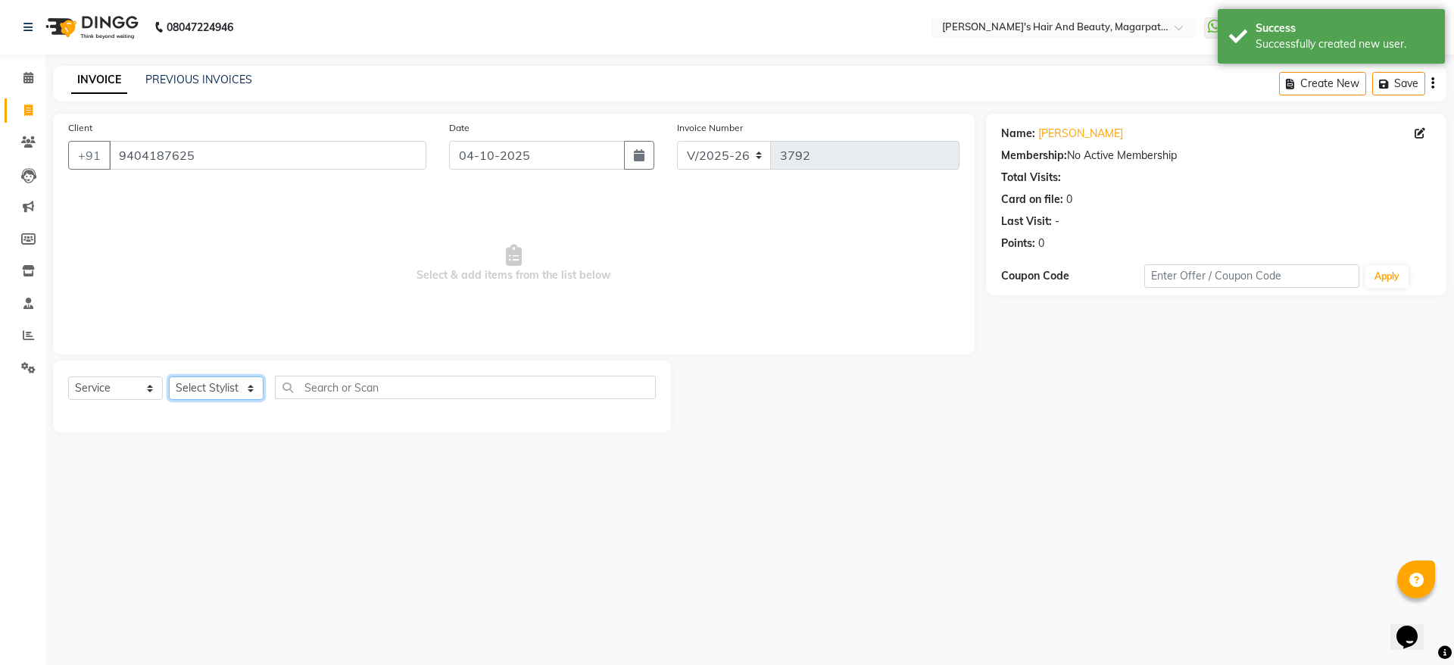
click at [201, 384] on select "Select Stylist [PERSON_NAME] [PERSON_NAME] Manager [PERSON_NAME] [PERSON_NAME] …" at bounding box center [216, 387] width 95 height 23
select select "67454"
click at [169, 376] on select "Select Stylist [PERSON_NAME] [PERSON_NAME] Manager [PERSON_NAME] [PERSON_NAME] …" at bounding box center [216, 387] width 95 height 23
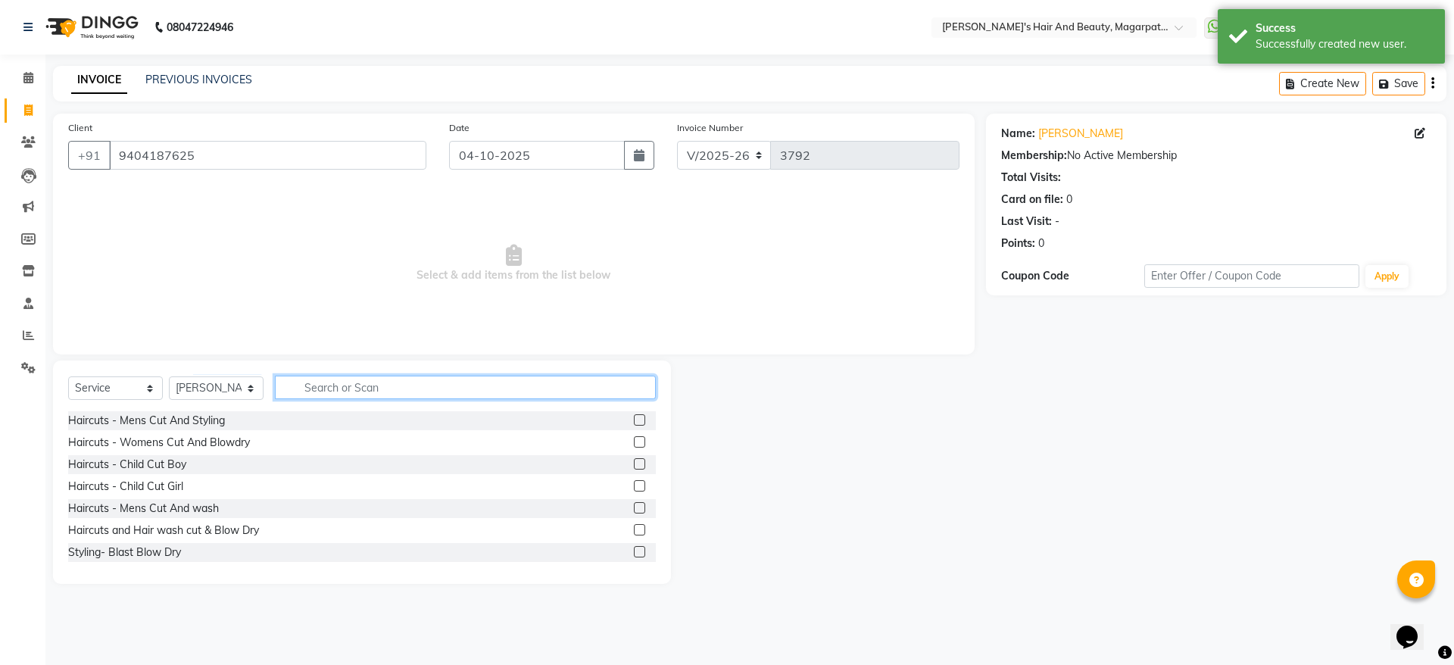
click at [366, 389] on input "text" at bounding box center [465, 386] width 381 height 23
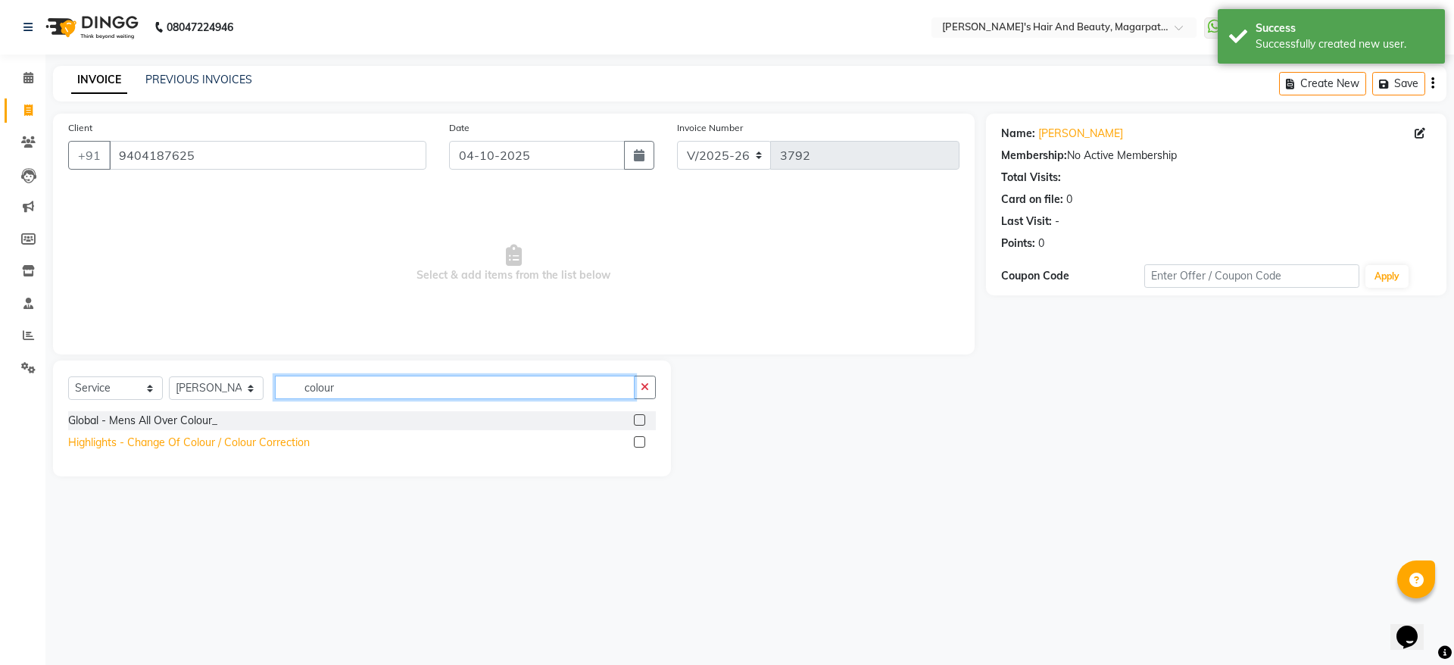
type input "colour"
click at [252, 444] on div "Highlights - Change Of Colour / Colour Correction" at bounding box center [188, 443] width 241 height 16
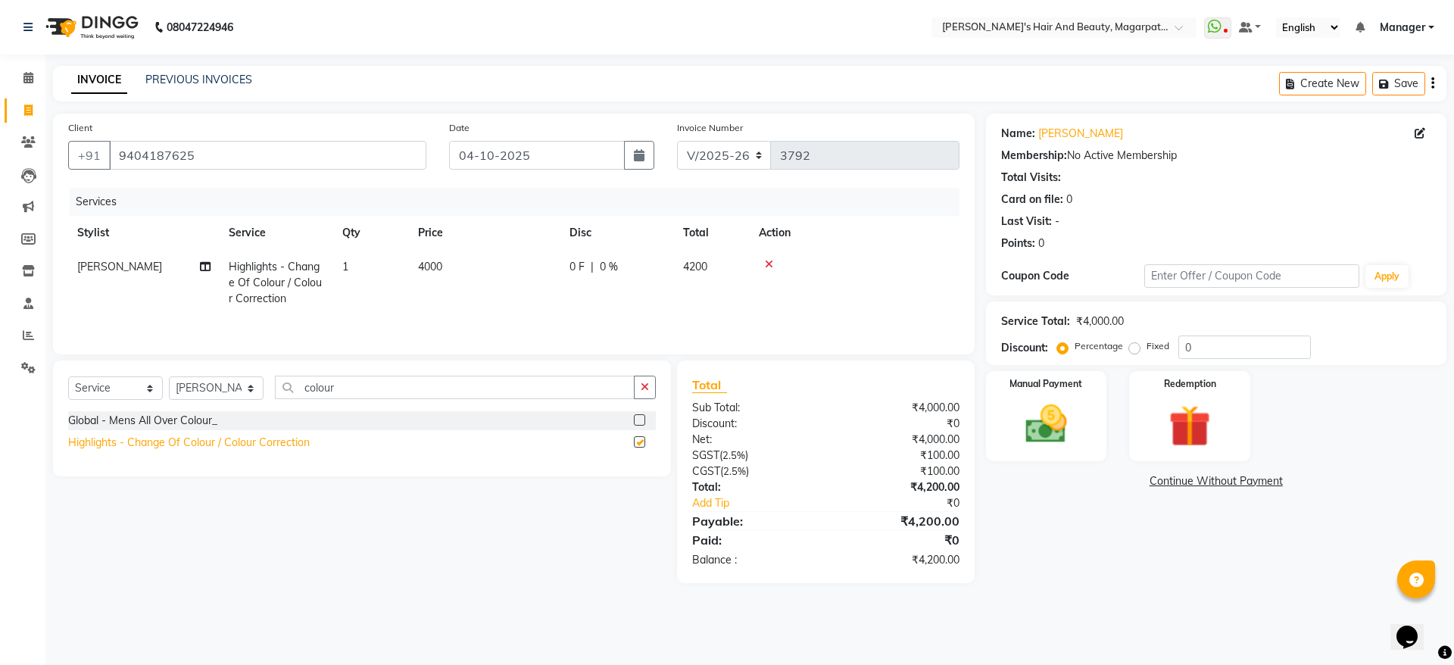
checkbox input "false"
click at [766, 262] on icon at bounding box center [769, 264] width 8 height 11
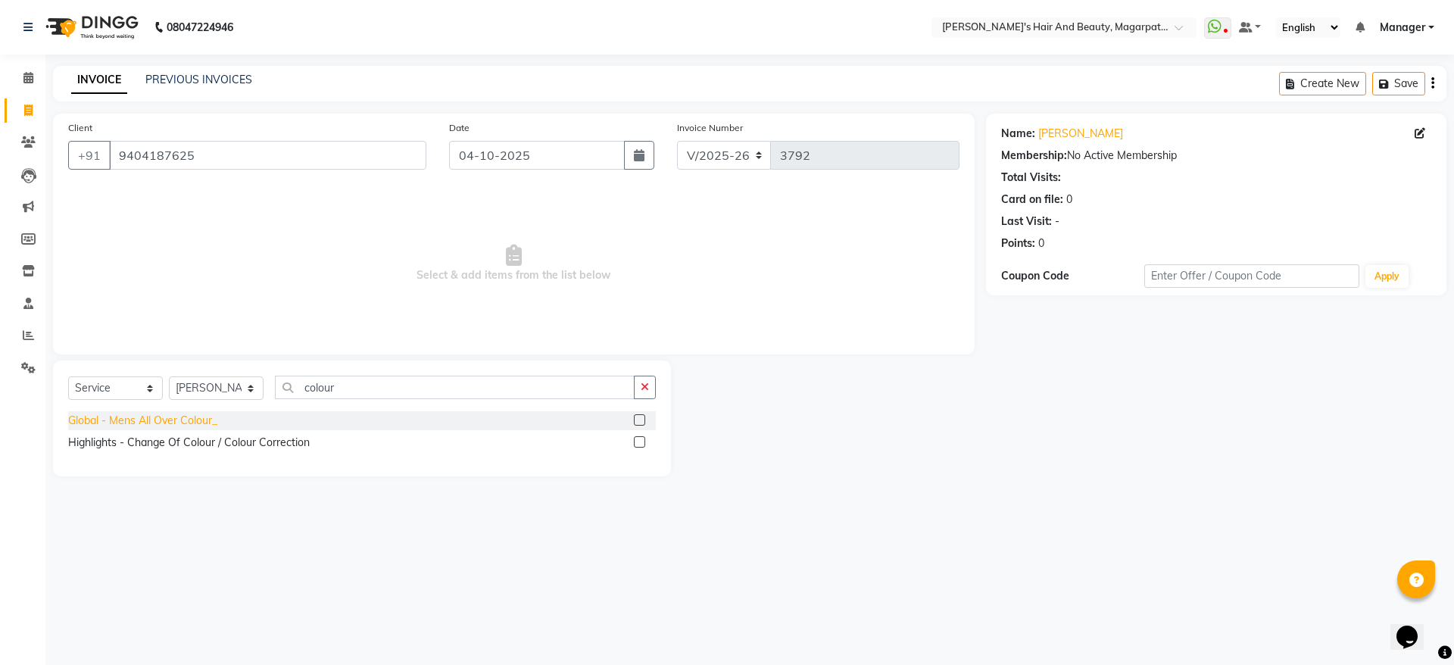
click at [167, 415] on div "Global - Mens All Over Colour_" at bounding box center [142, 421] width 149 height 16
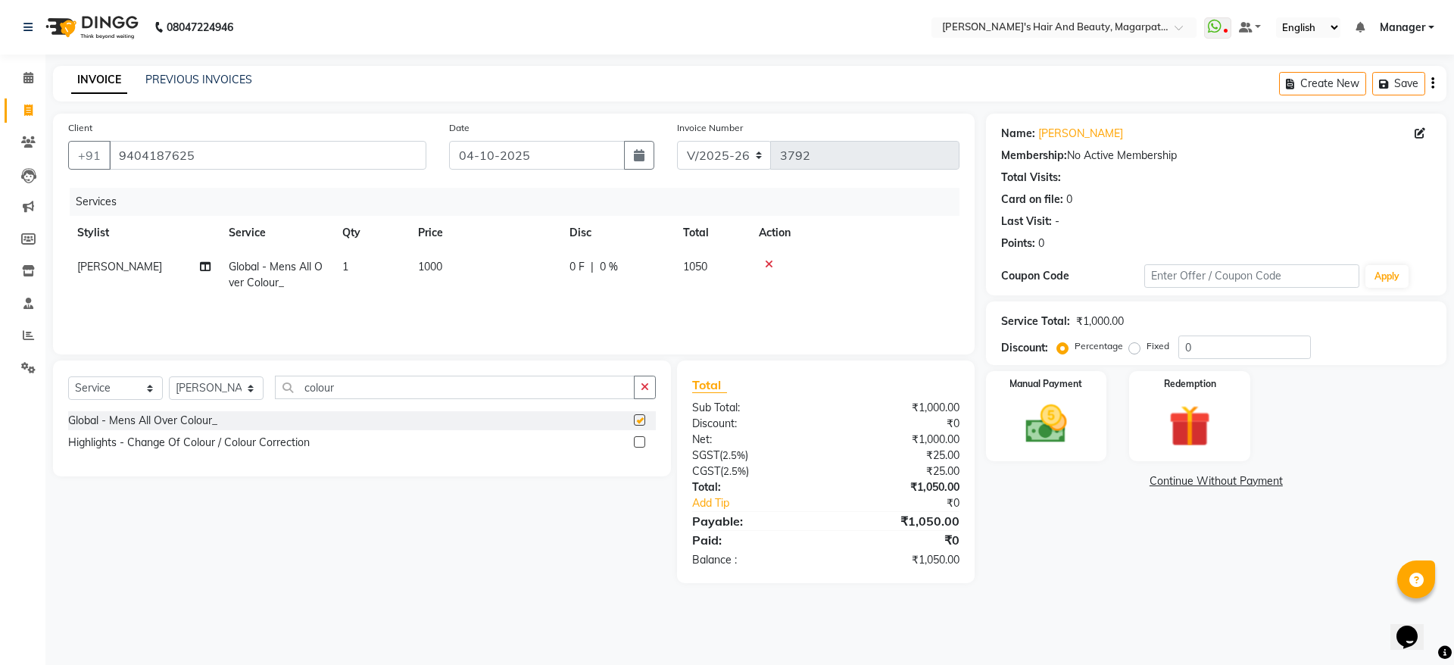
checkbox input "false"
click at [430, 276] on td "1000" at bounding box center [484, 275] width 151 height 50
select select "67454"
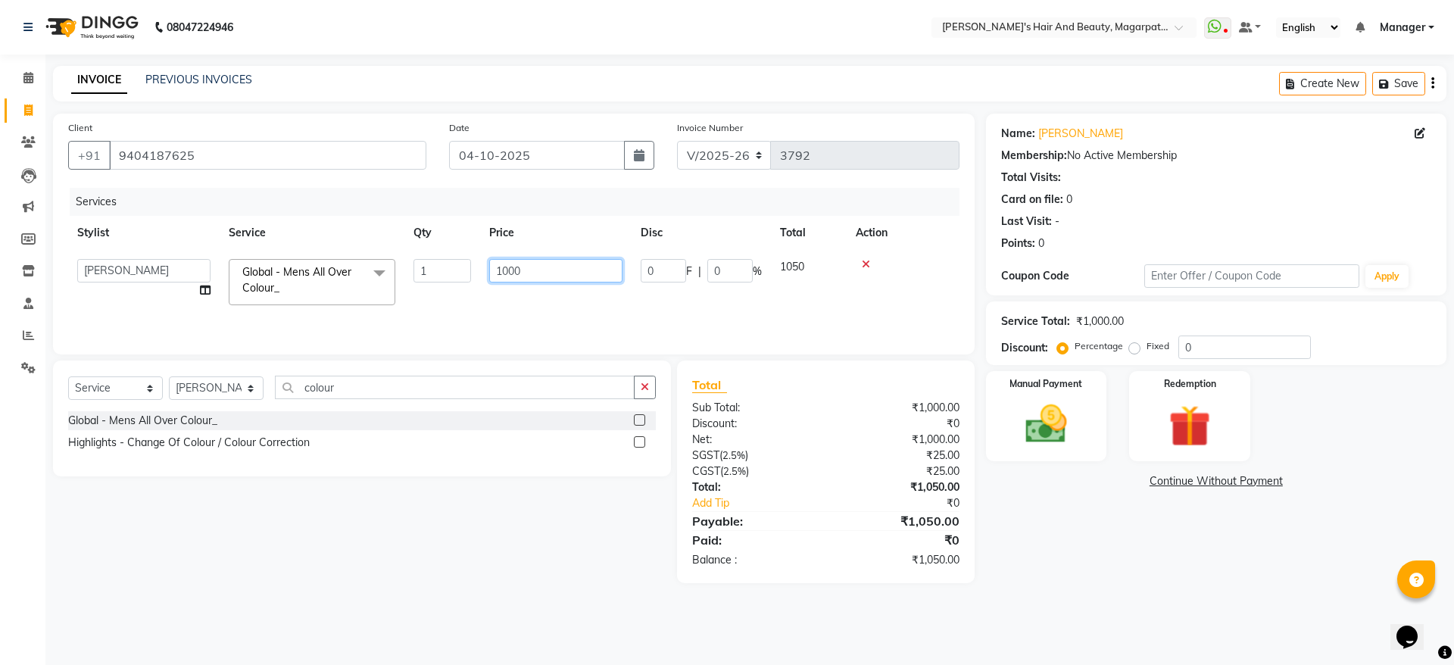
drag, startPoint x: 524, startPoint y: 273, endPoint x: 480, endPoint y: 278, distance: 44.1
click at [480, 278] on td "1000" at bounding box center [555, 282] width 151 height 64
type input "1450"
click at [491, 297] on td "1450" at bounding box center [555, 282] width 151 height 64
select select "67454"
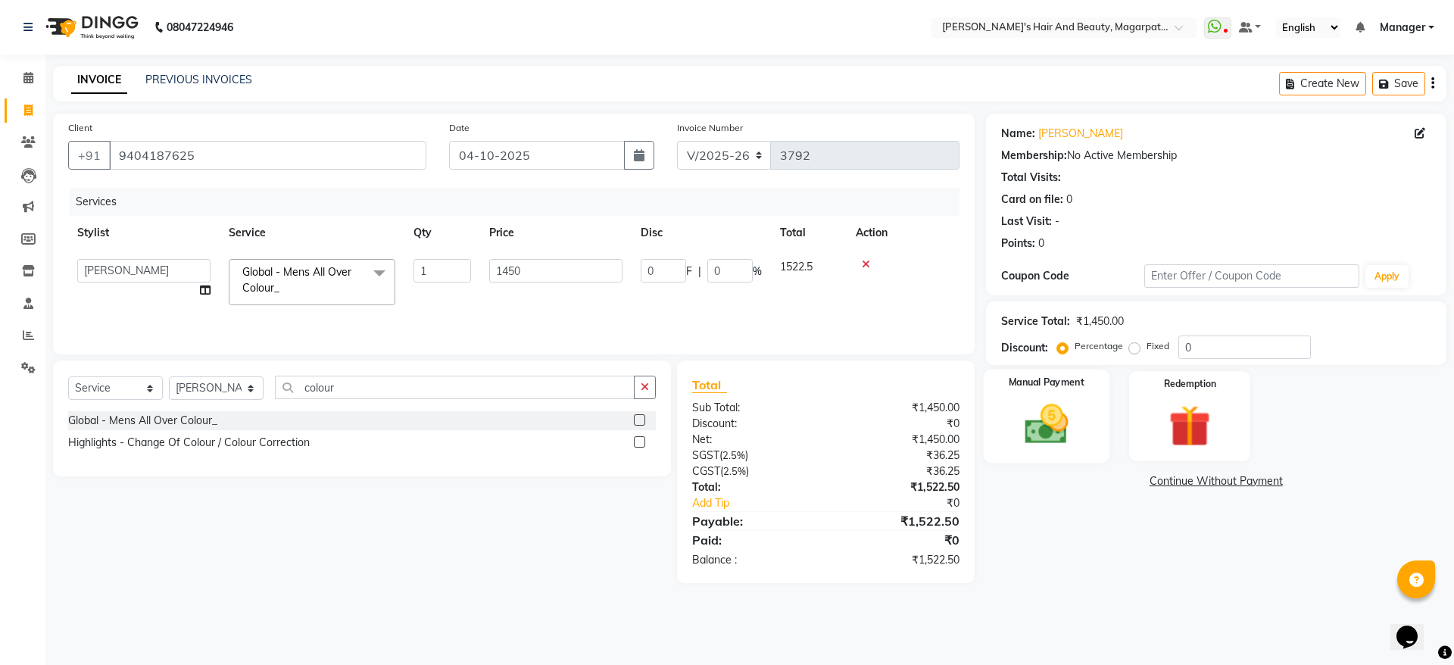
click at [1041, 416] on img at bounding box center [1046, 424] width 70 height 50
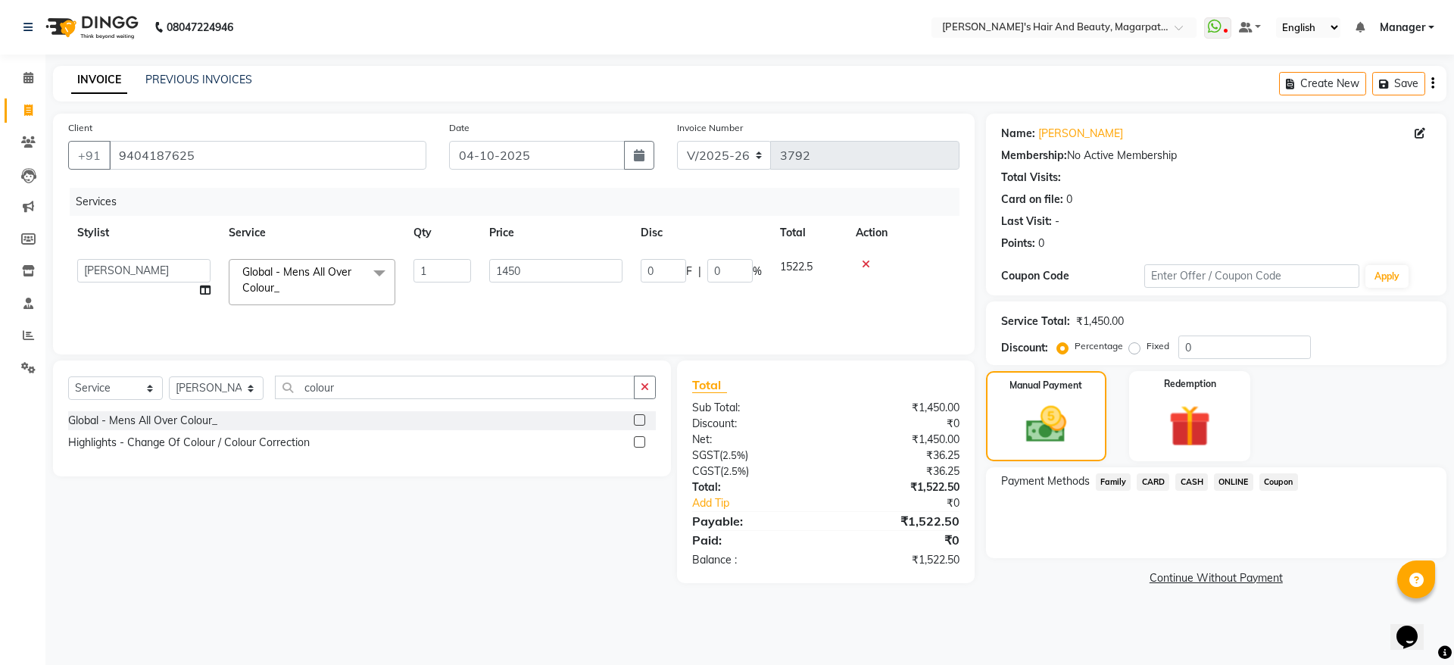
click at [1231, 481] on span "ONLINE" at bounding box center [1233, 481] width 39 height 17
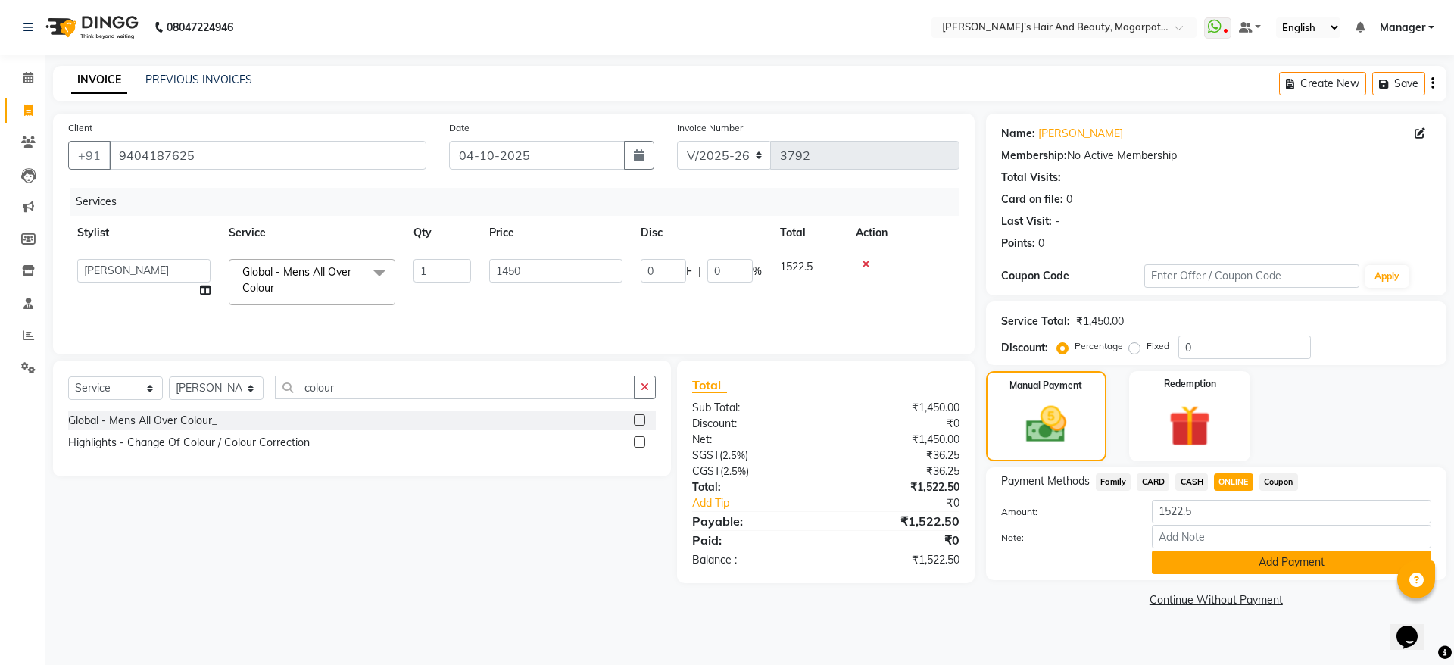
click at [1243, 554] on button "Add Payment" at bounding box center [1290, 561] width 279 height 23
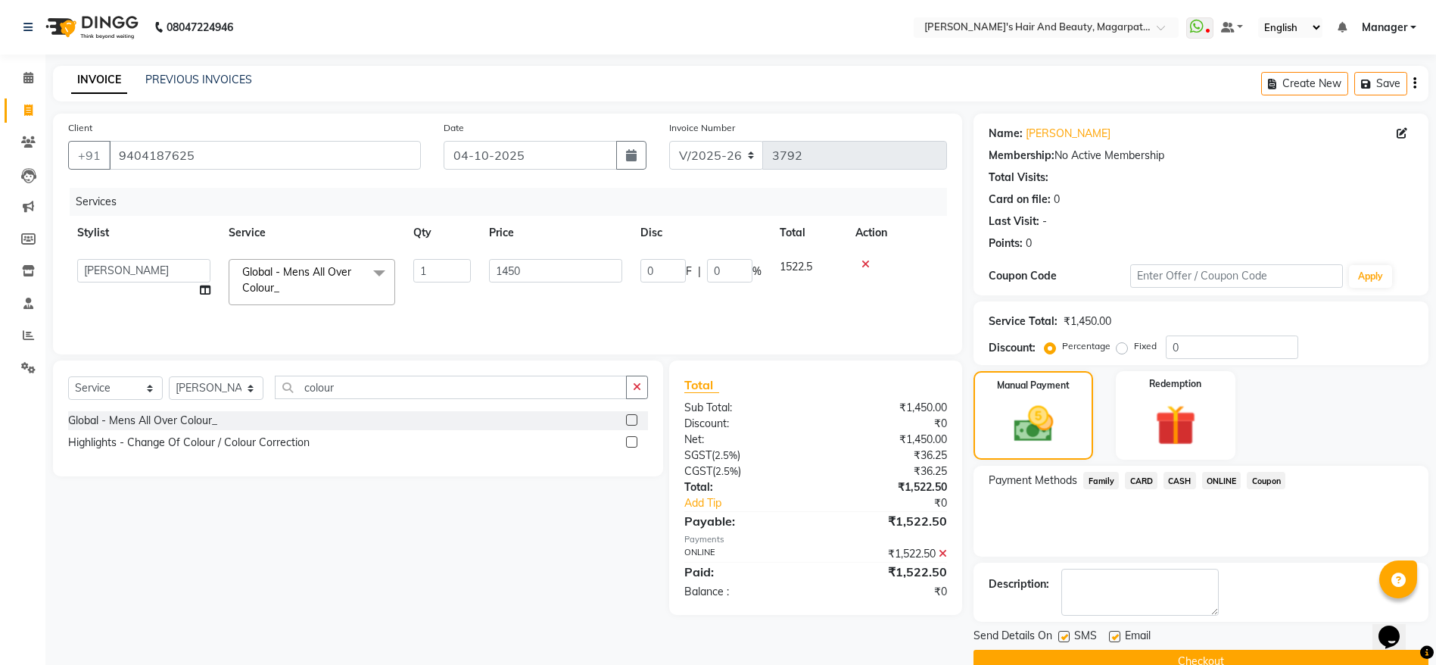
scroll to position [31, 0]
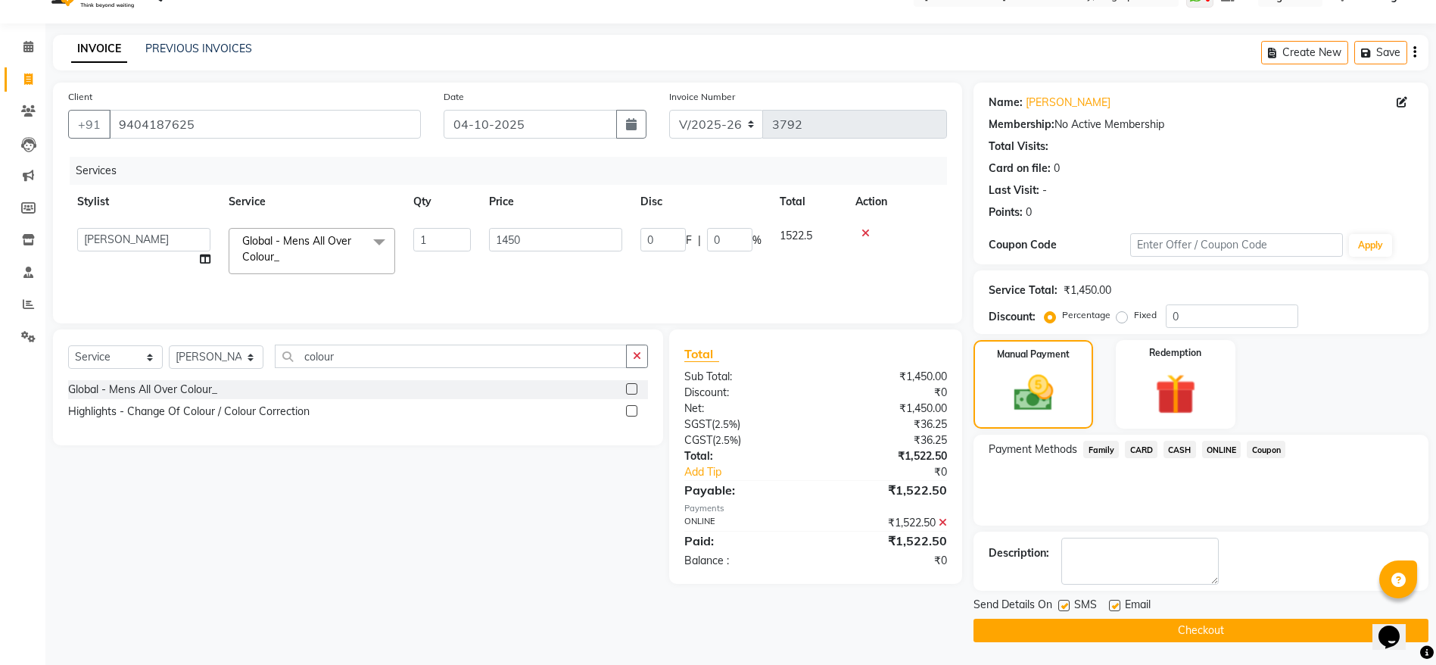
click at [1213, 625] on button "Checkout" at bounding box center [1201, 629] width 455 height 23
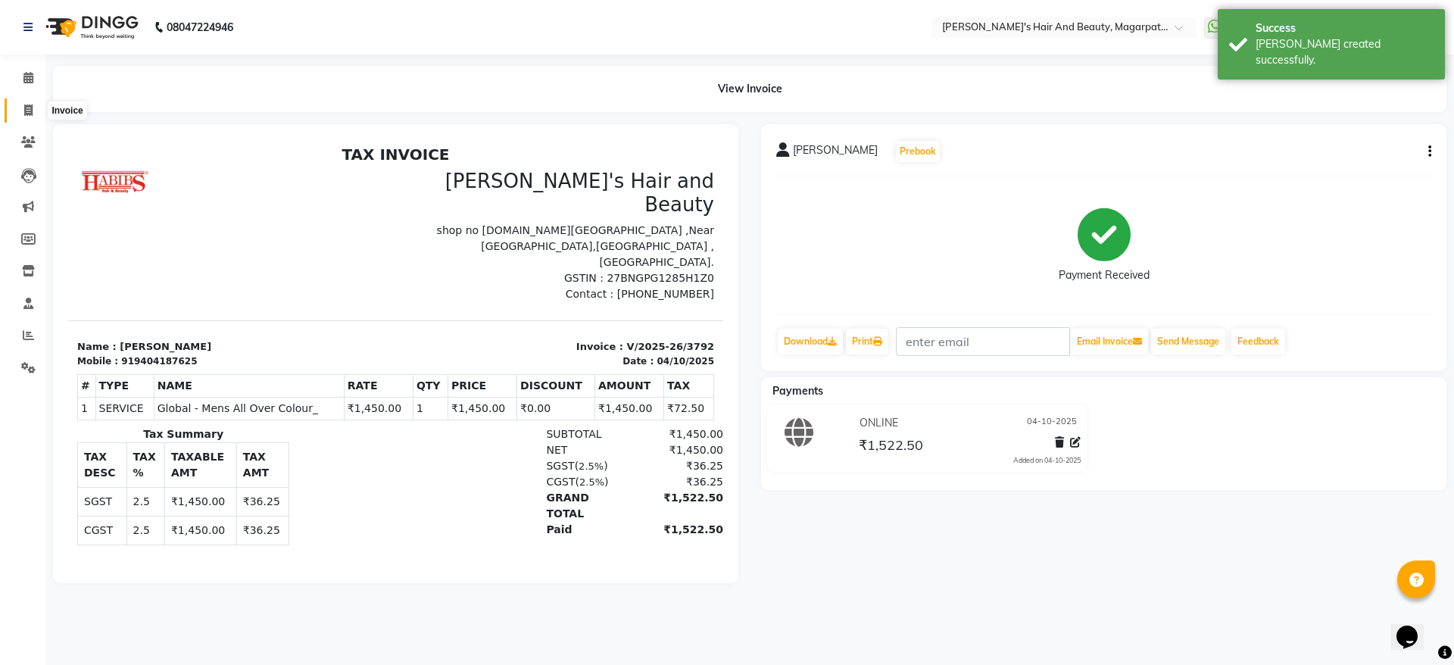
click at [29, 104] on icon at bounding box center [28, 109] width 8 height 11
select select "4517"
select select "service"
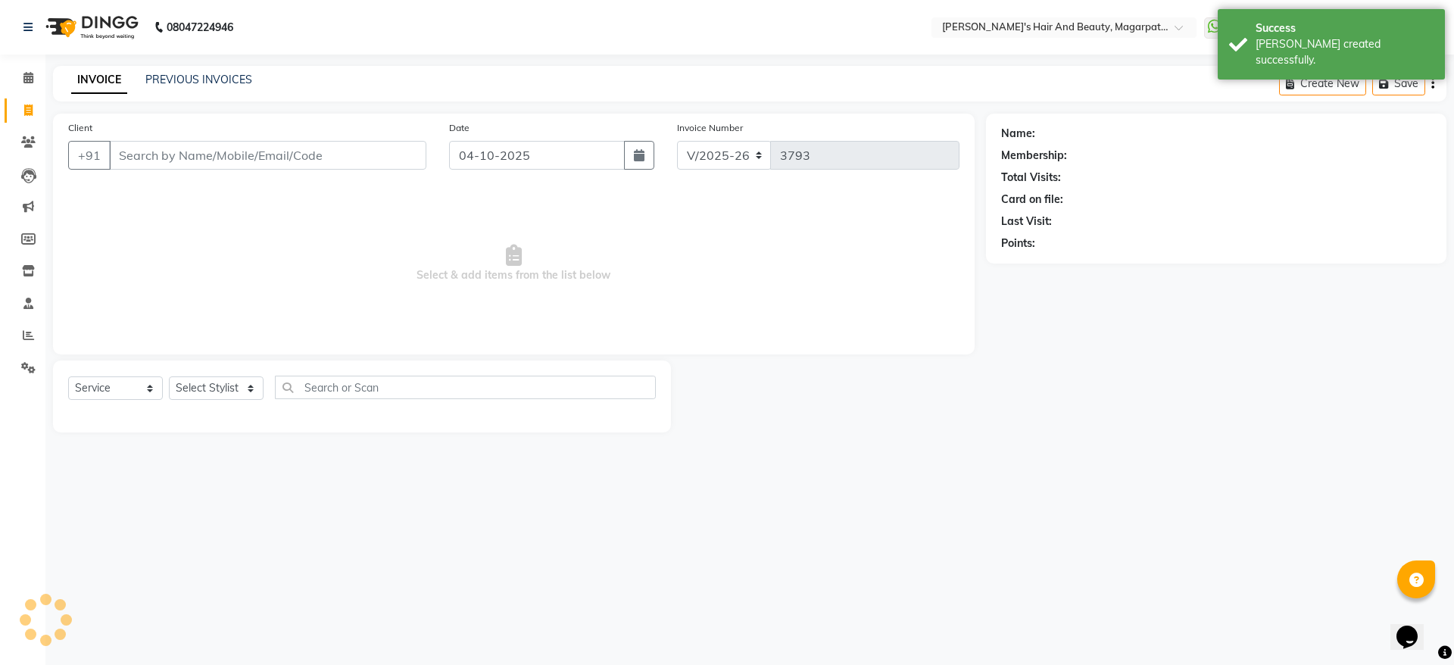
click at [141, 151] on input "Client" at bounding box center [267, 155] width 317 height 29
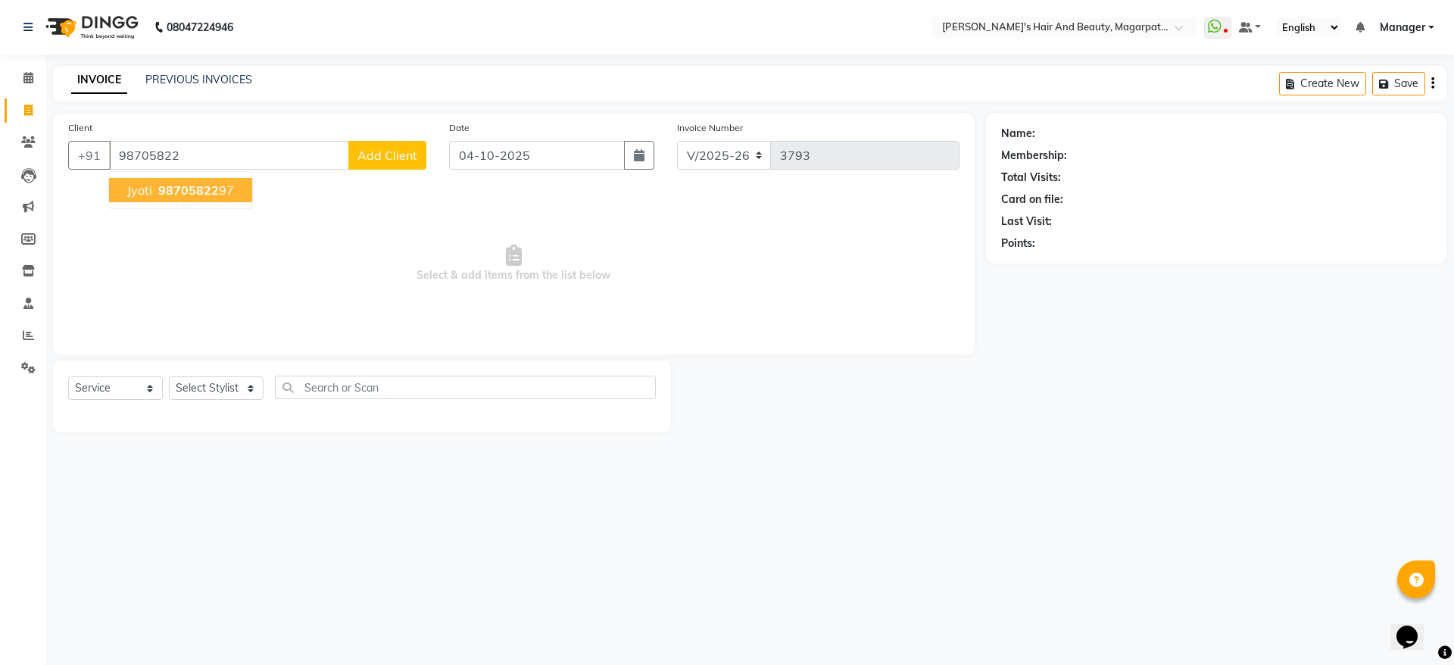
click at [154, 196] on button "jyoti 98705822 97" at bounding box center [180, 190] width 143 height 24
type input "9870582297"
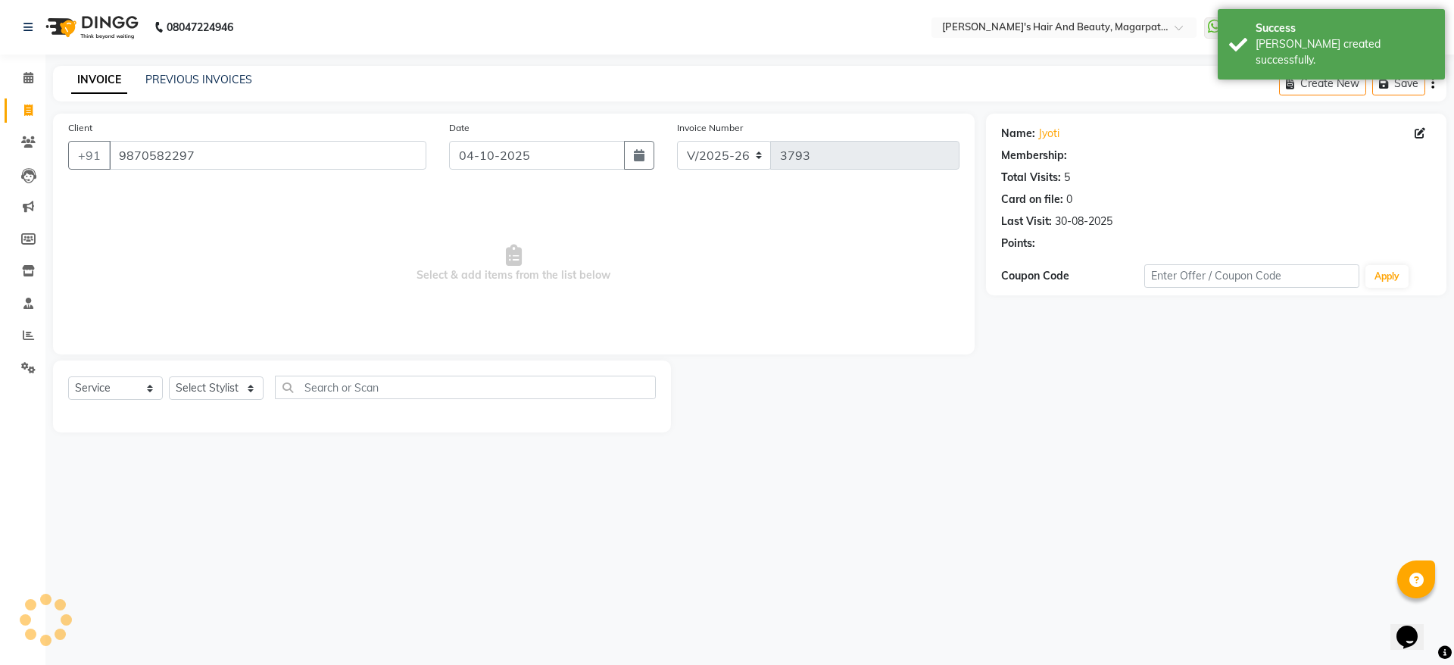
select select "1: Object"
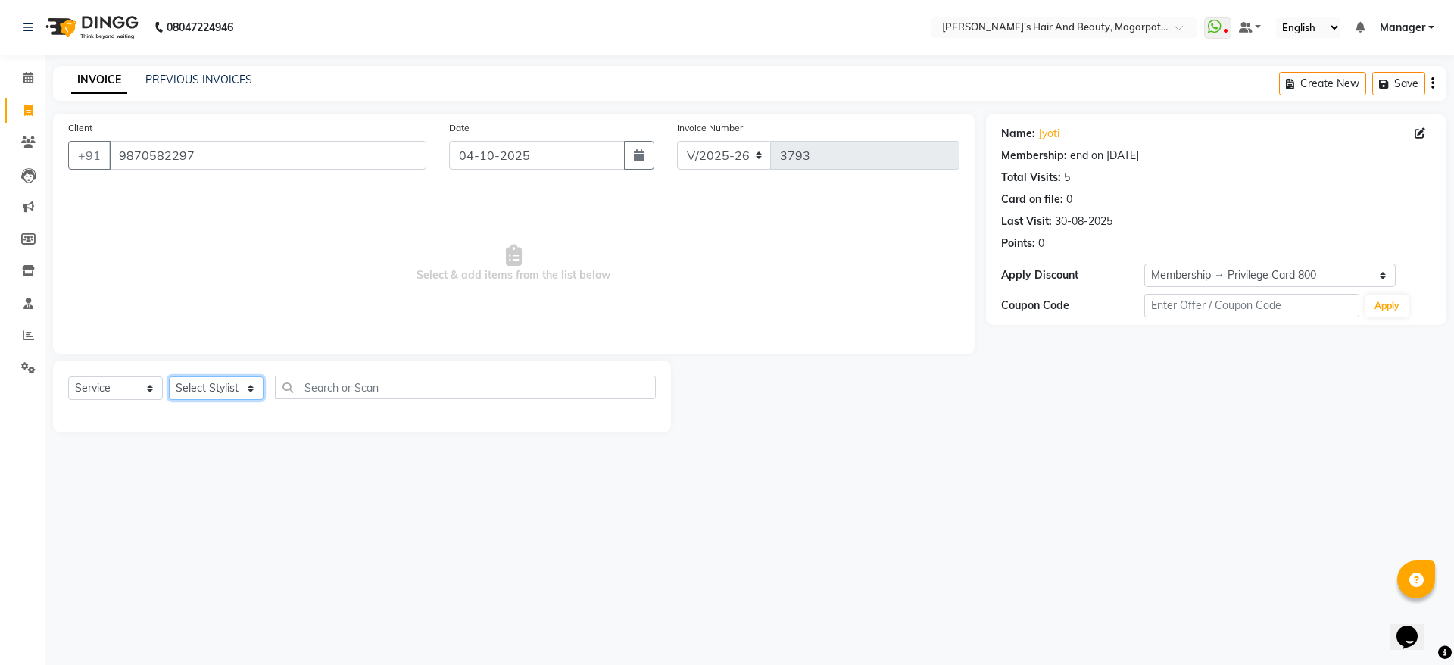
click at [225, 382] on select "Select Stylist [PERSON_NAME] [PERSON_NAME] Manager [PERSON_NAME] [PERSON_NAME] …" at bounding box center [216, 387] width 95 height 23
click at [1421, 133] on icon at bounding box center [1419, 133] width 11 height 11
select select "22"
select select "[DEMOGRAPHIC_DATA]"
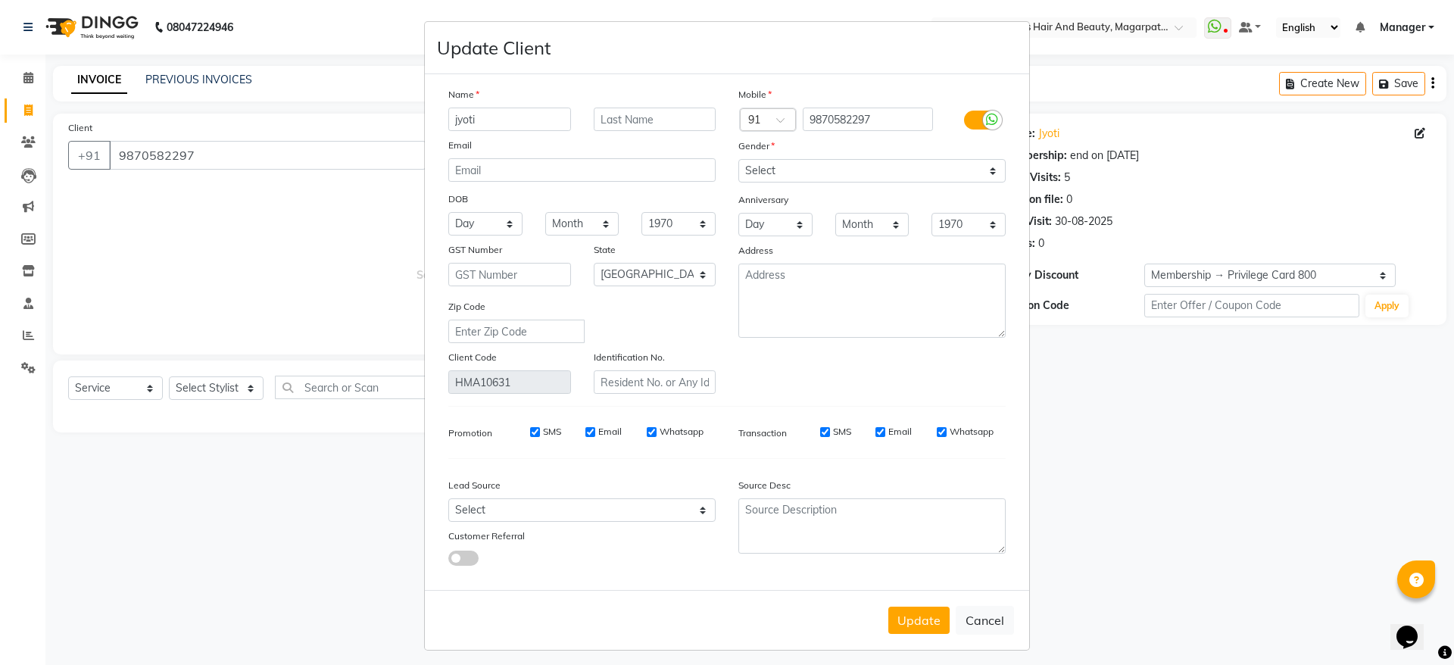
drag, startPoint x: 498, startPoint y: 120, endPoint x: 403, endPoint y: 141, distance: 97.7
click at [403, 141] on ngb-modal-window "Update Client Name jyoti Email DOB Day 01 02 03 04 05 06 07 08 09 10 11 12 13 1…" at bounding box center [727, 332] width 1454 height 665
type input "[PERSON_NAME]"
click at [888, 175] on select "Select [DEMOGRAPHIC_DATA] [DEMOGRAPHIC_DATA] Other Prefer Not To Say" at bounding box center [871, 170] width 267 height 23
select select "[DEMOGRAPHIC_DATA]"
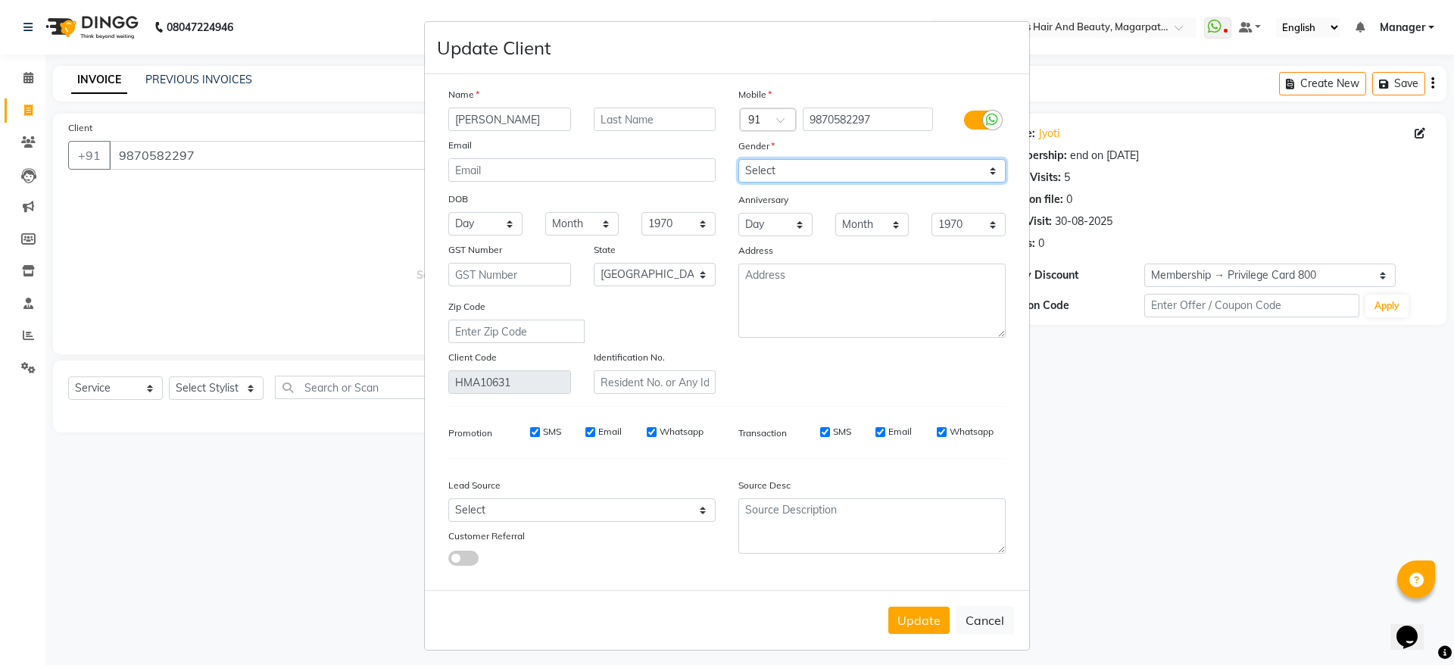
click at [738, 159] on select "Select [DEMOGRAPHIC_DATA] [DEMOGRAPHIC_DATA] Other Prefer Not To Say" at bounding box center [871, 170] width 267 height 23
click at [928, 613] on button "Update" at bounding box center [918, 619] width 61 height 27
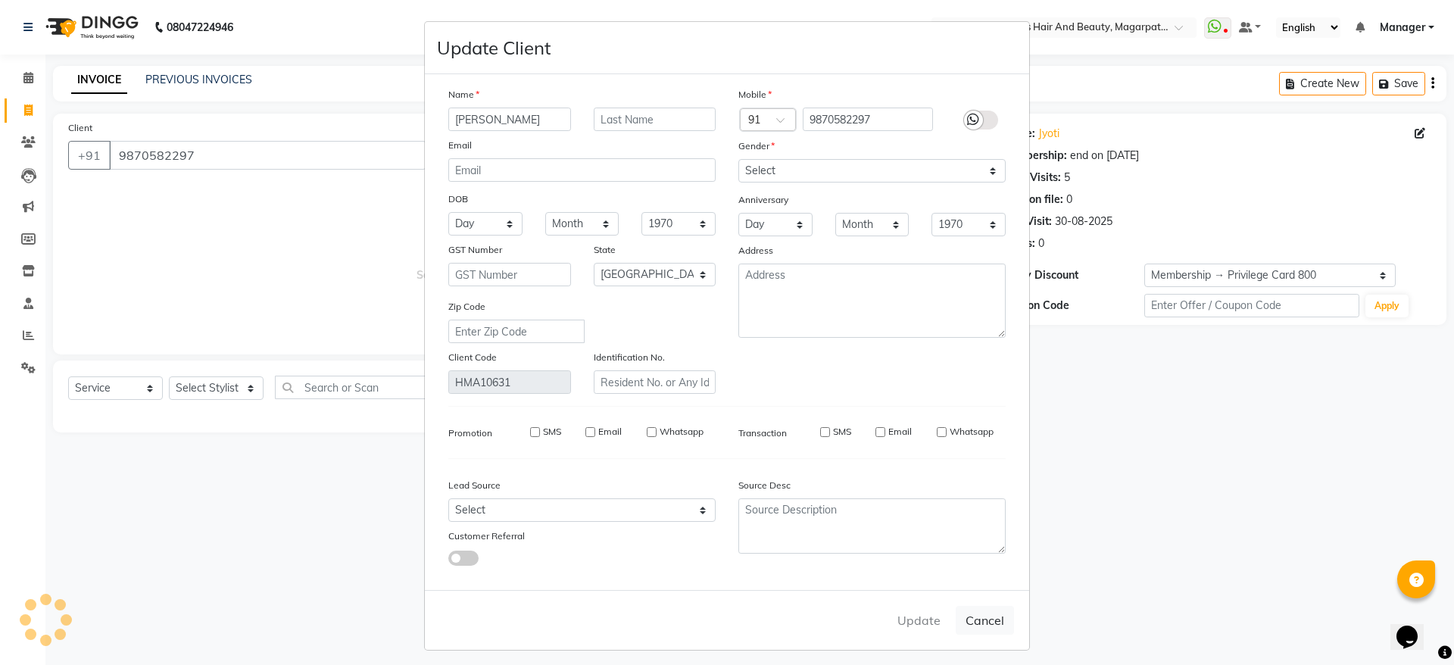
select select
select select "null"
select select
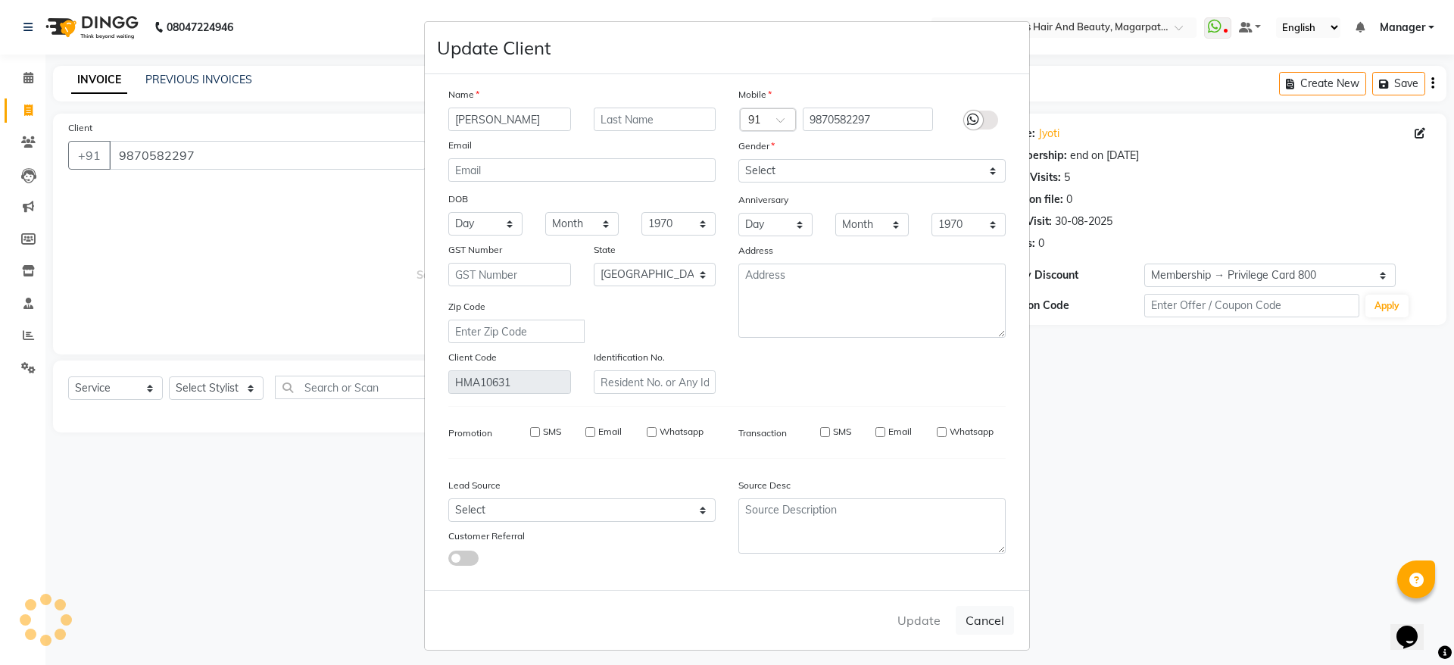
select select
checkbox input "false"
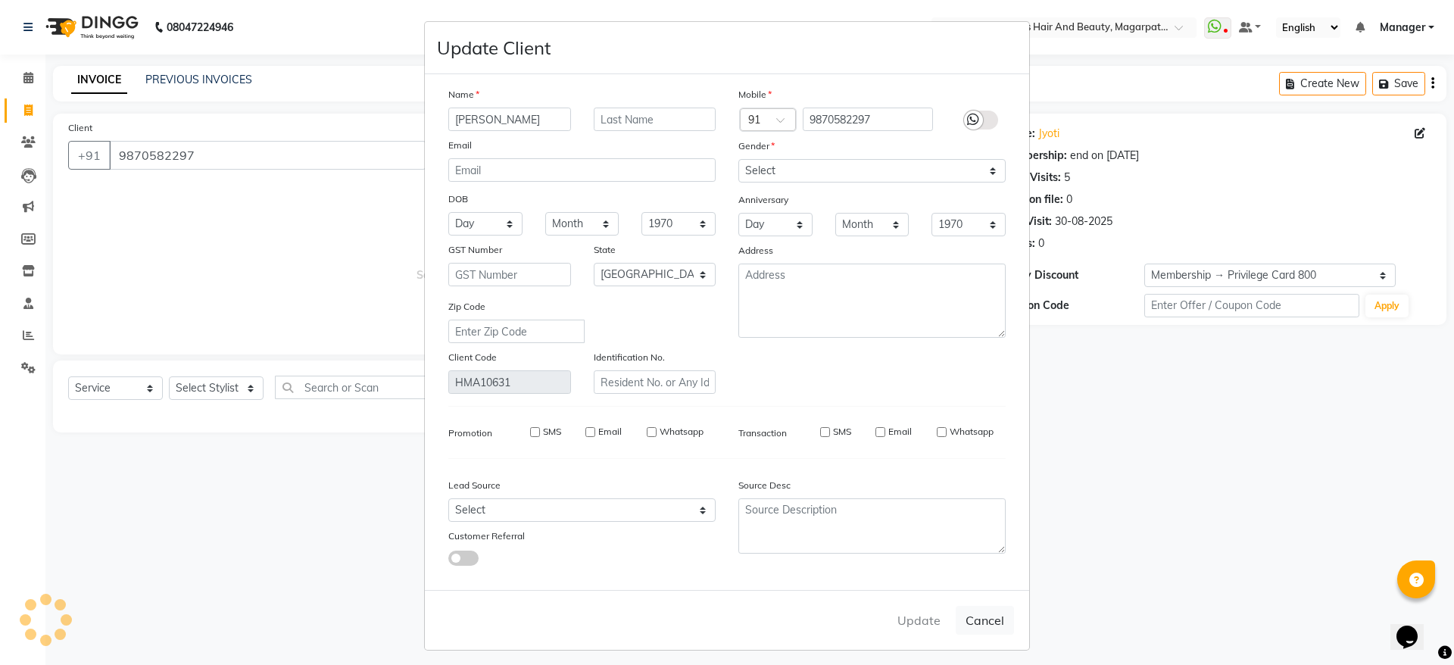
checkbox input "false"
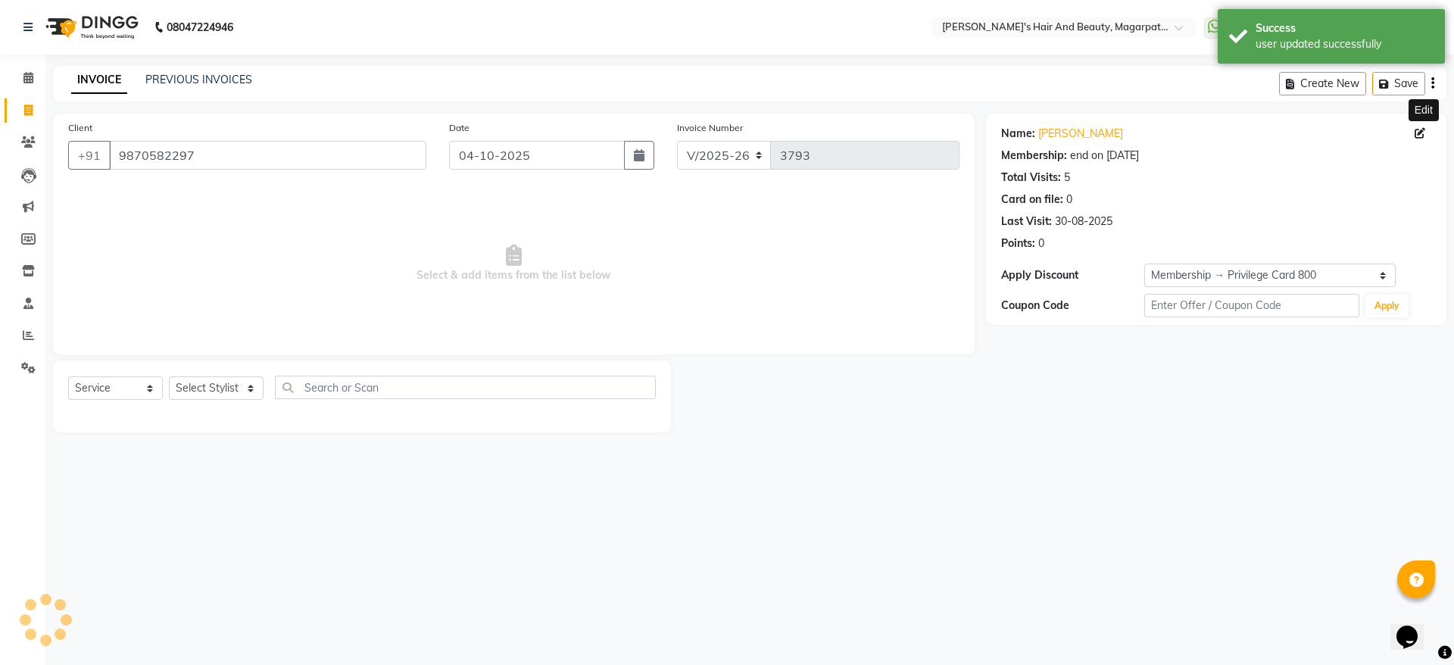
select select "2: Object"
click at [214, 383] on select "Select Stylist [PERSON_NAME] [PERSON_NAME] Manager [PERSON_NAME] [PERSON_NAME] …" at bounding box center [216, 387] width 95 height 23
select select "67464"
click at [169, 376] on select "Select Stylist [PERSON_NAME] [PERSON_NAME] Manager [PERSON_NAME] [PERSON_NAME] …" at bounding box center [216, 387] width 95 height 23
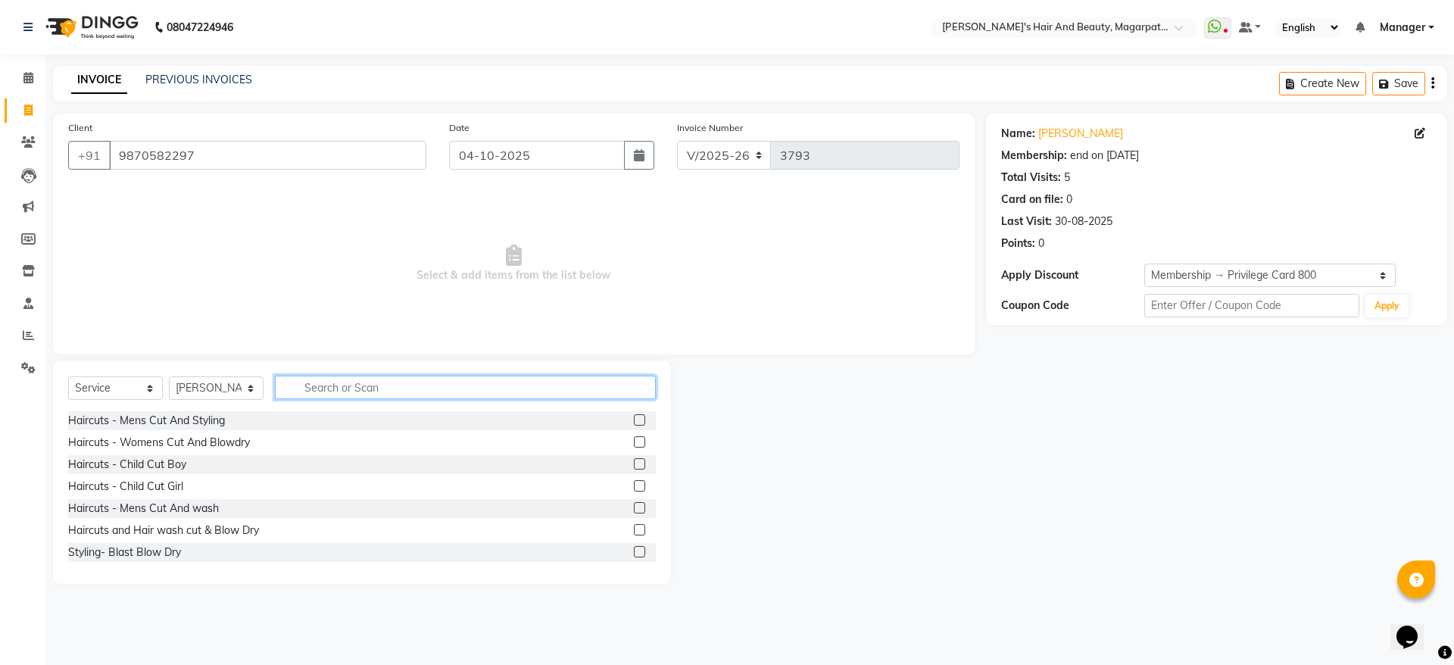
click at [350, 385] on input "text" at bounding box center [465, 386] width 381 height 23
type input "global"
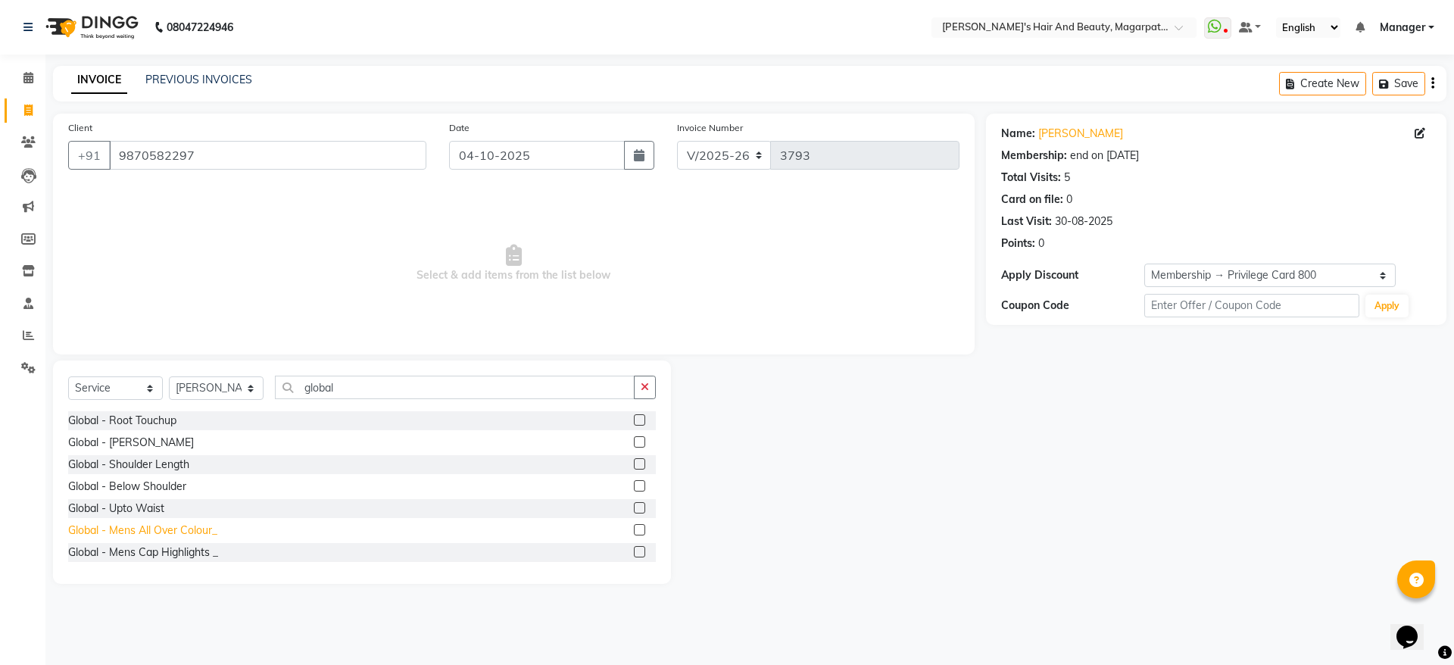
click at [159, 531] on div "Global - Mens All Over Colour_" at bounding box center [142, 530] width 149 height 16
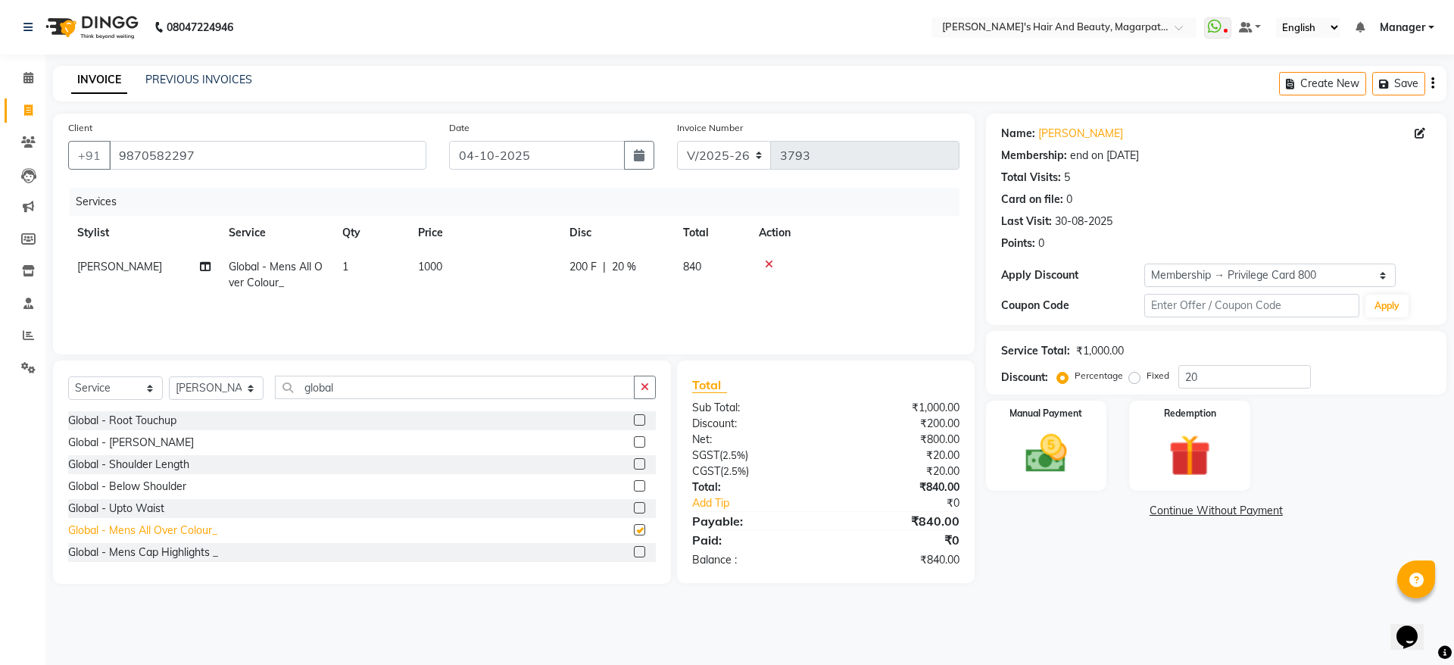
checkbox input "false"
click at [770, 262] on icon at bounding box center [769, 264] width 8 height 11
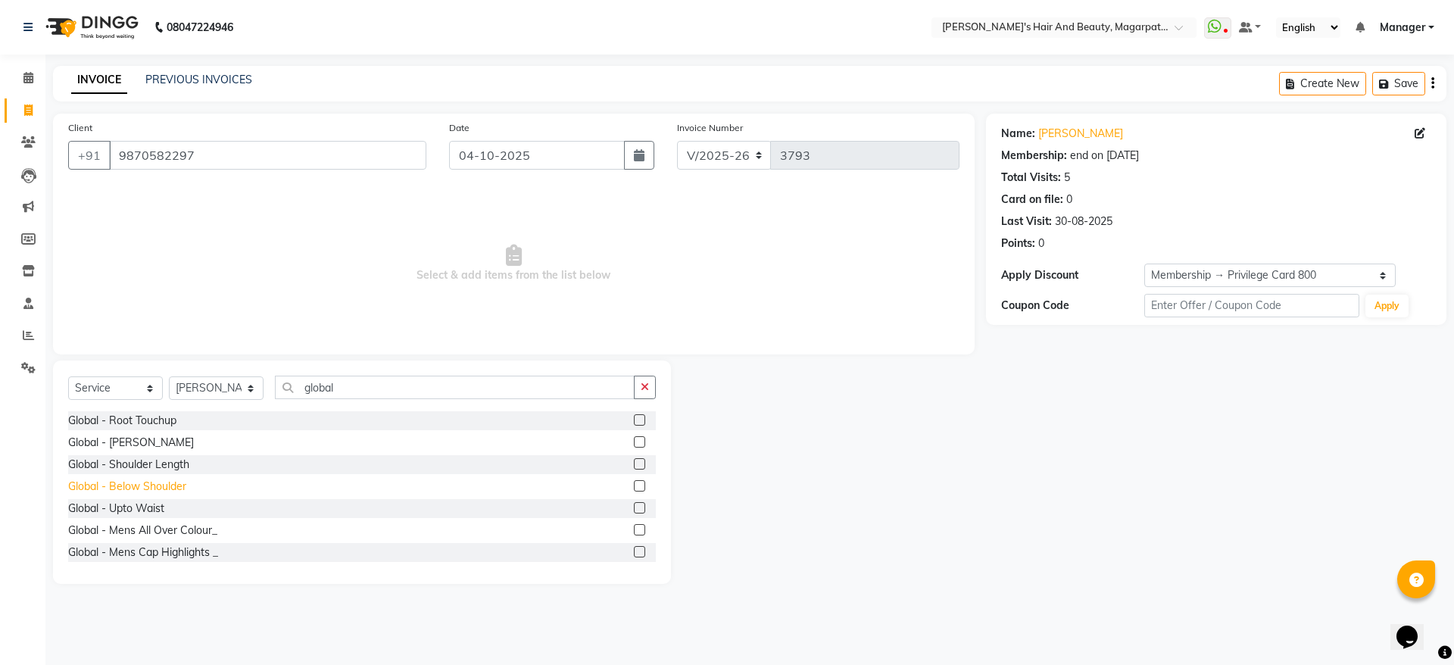
click at [154, 488] on div "Global - Below Shoulder" at bounding box center [127, 486] width 118 height 16
checkbox input "false"
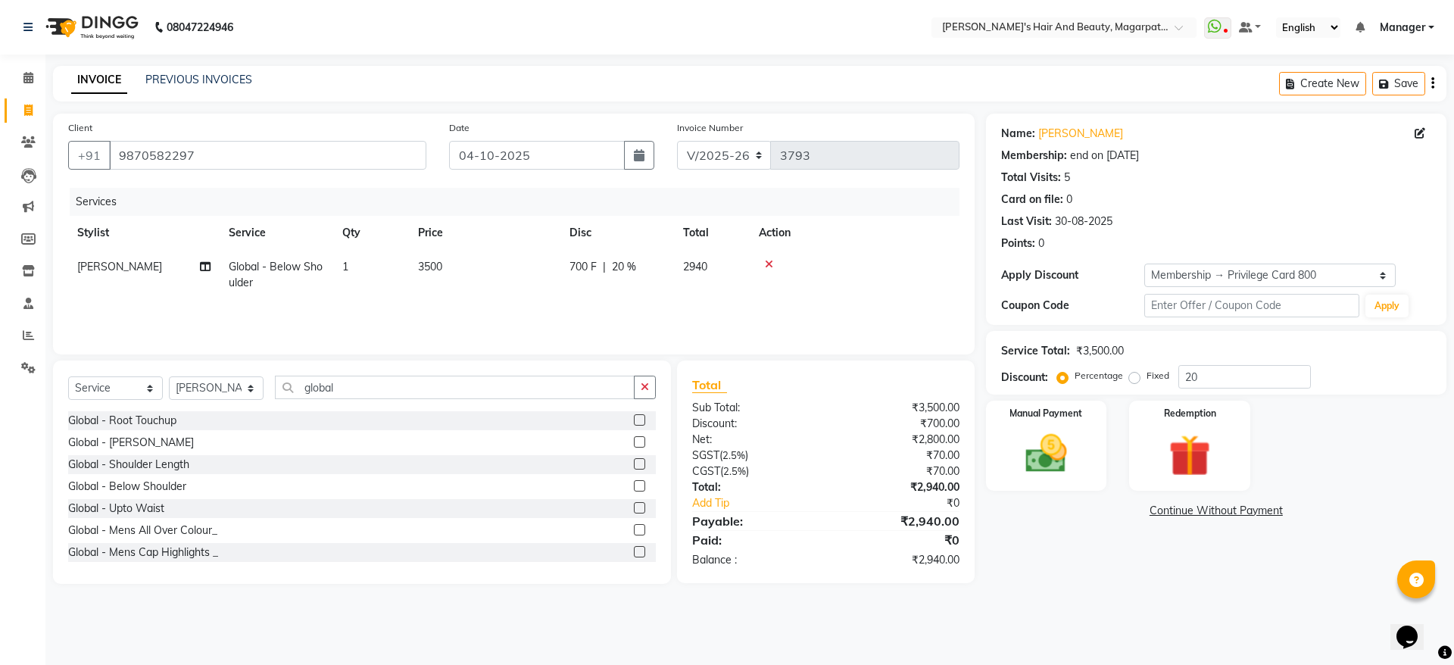
click at [770, 259] on icon at bounding box center [769, 264] width 8 height 11
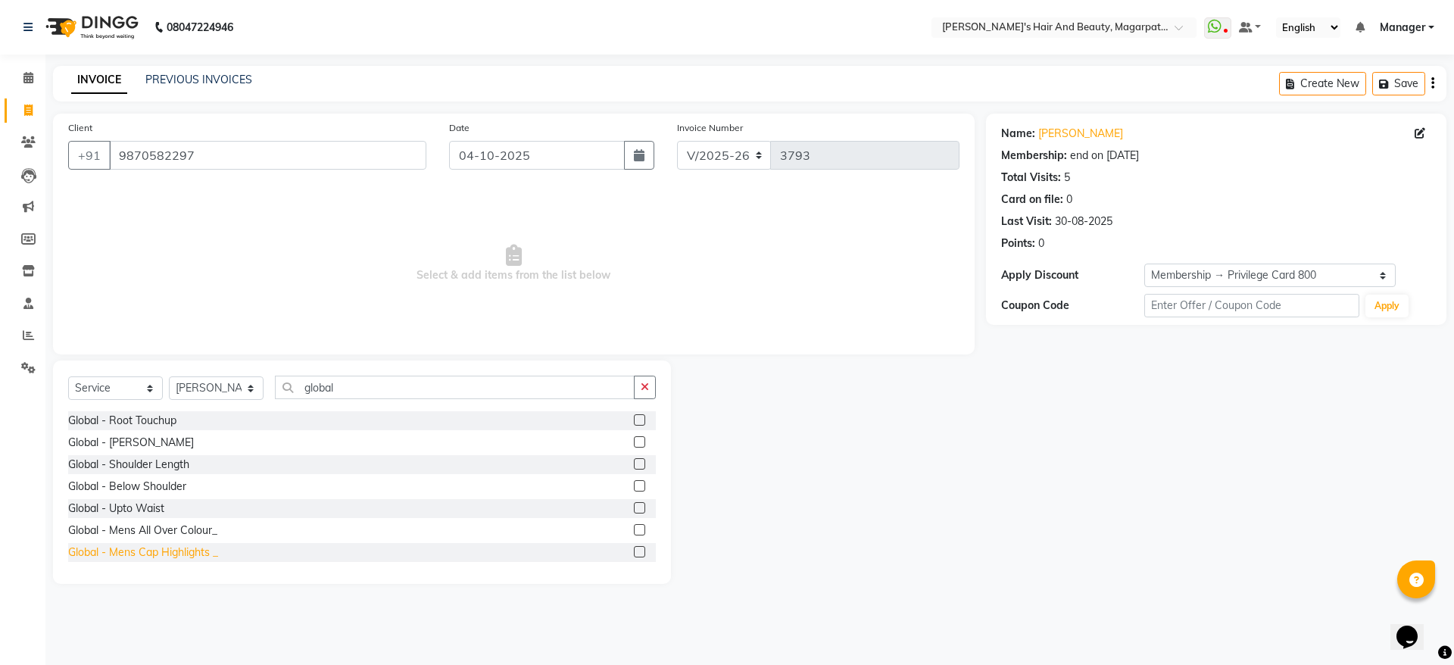
click at [182, 554] on div "Global - Mens Cap Highlights _" at bounding box center [143, 552] width 150 height 16
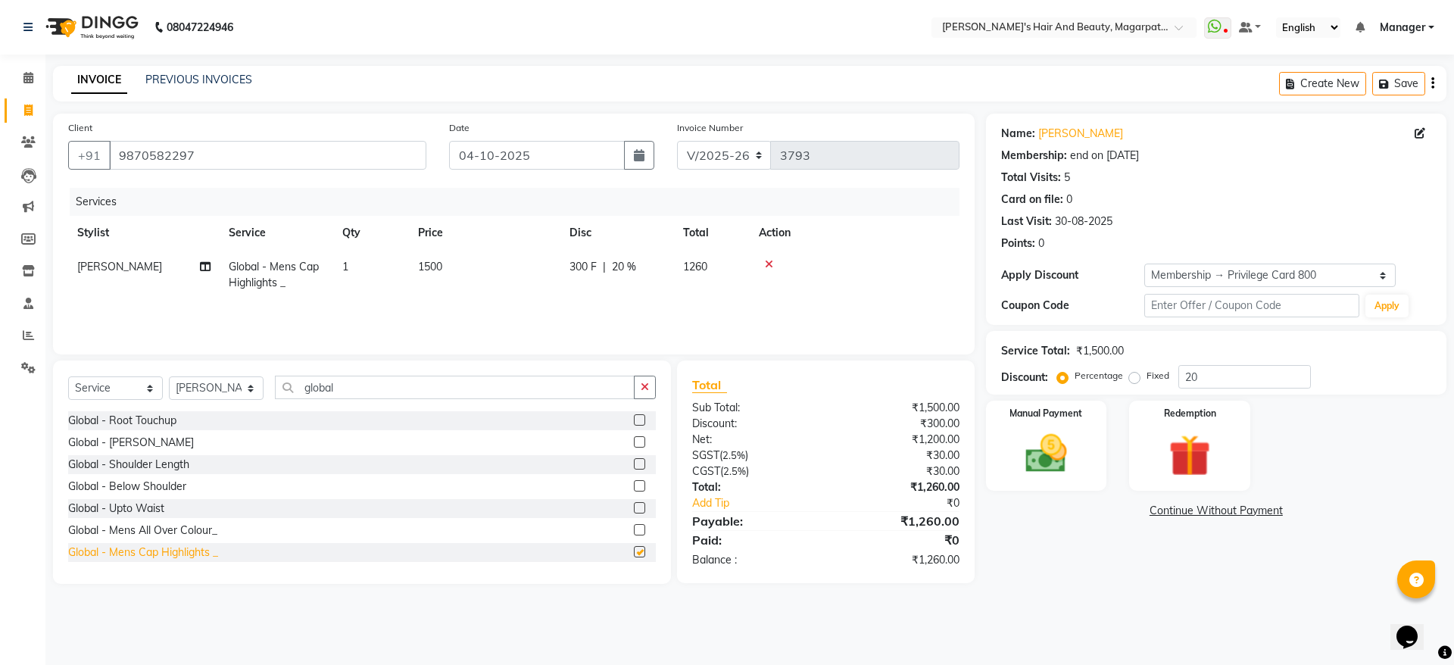
checkbox input "false"
click at [155, 528] on div "Global - Mens All Over Colour_" at bounding box center [142, 530] width 149 height 16
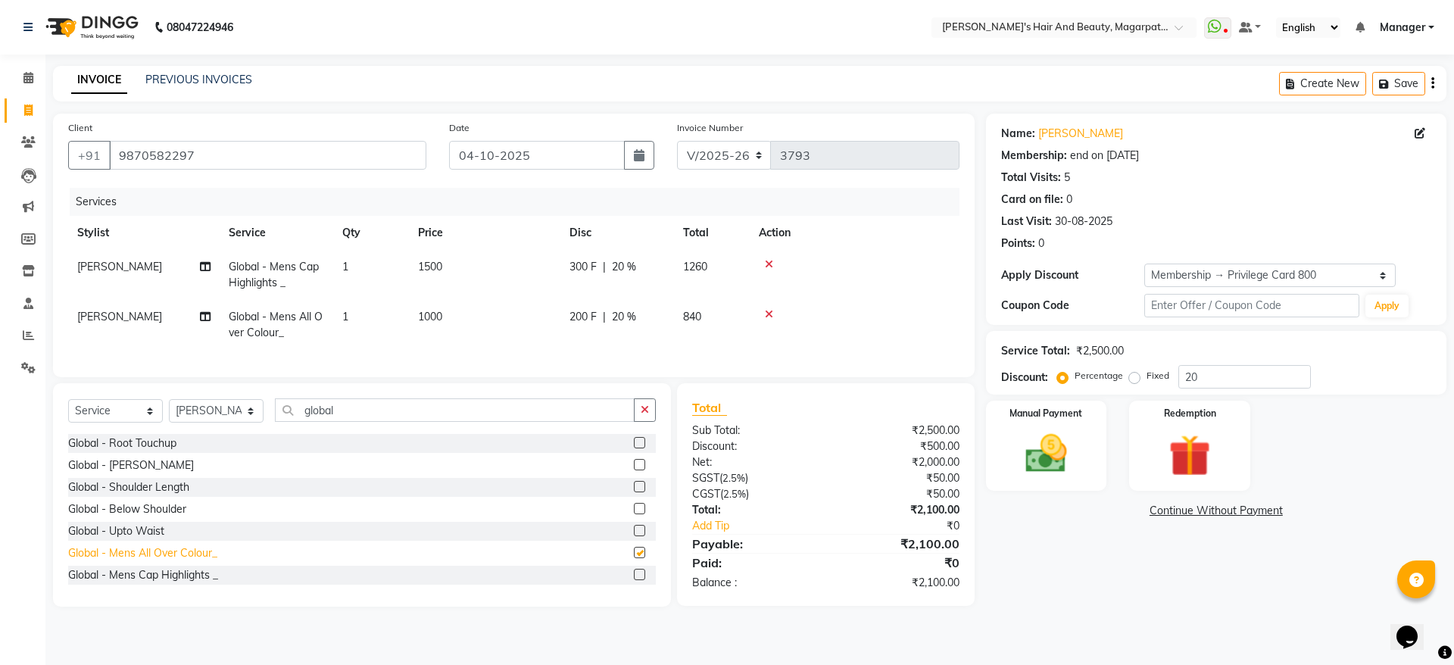
checkbox input "false"
click at [768, 263] on icon at bounding box center [769, 264] width 8 height 11
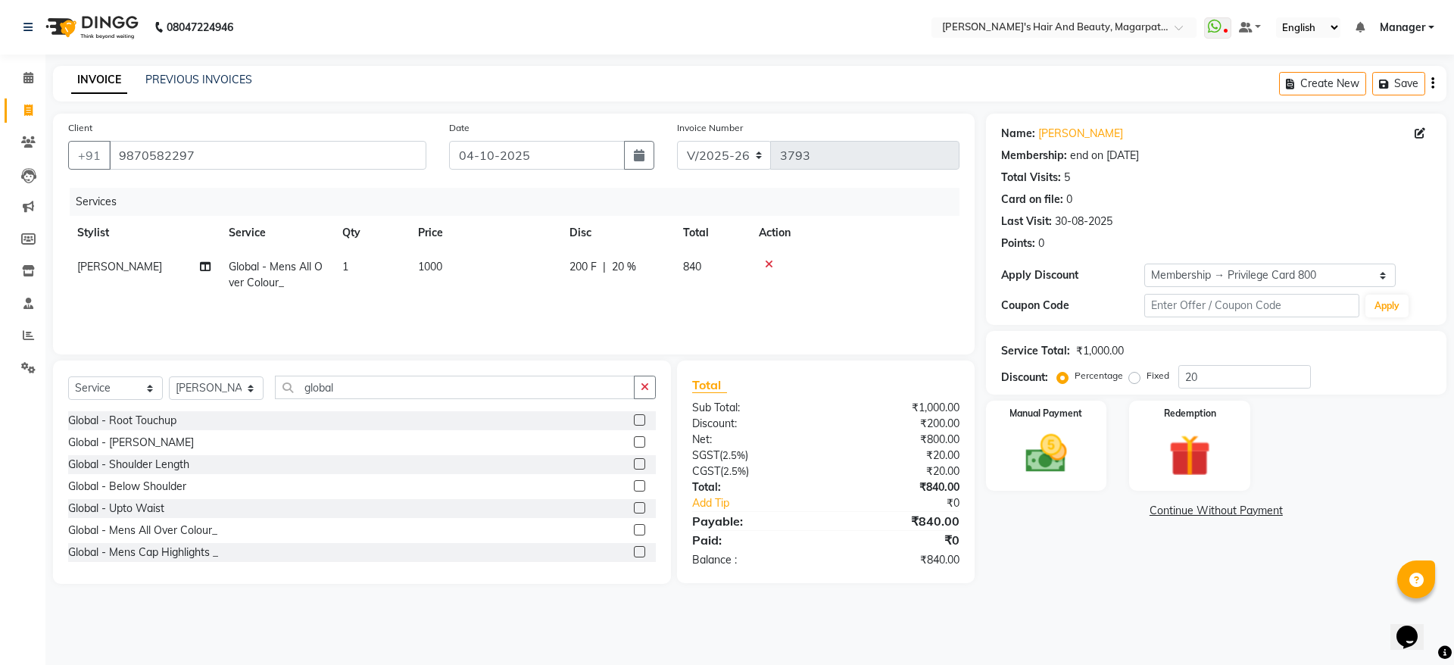
click at [447, 261] on td "1000" at bounding box center [484, 275] width 151 height 50
select select "67464"
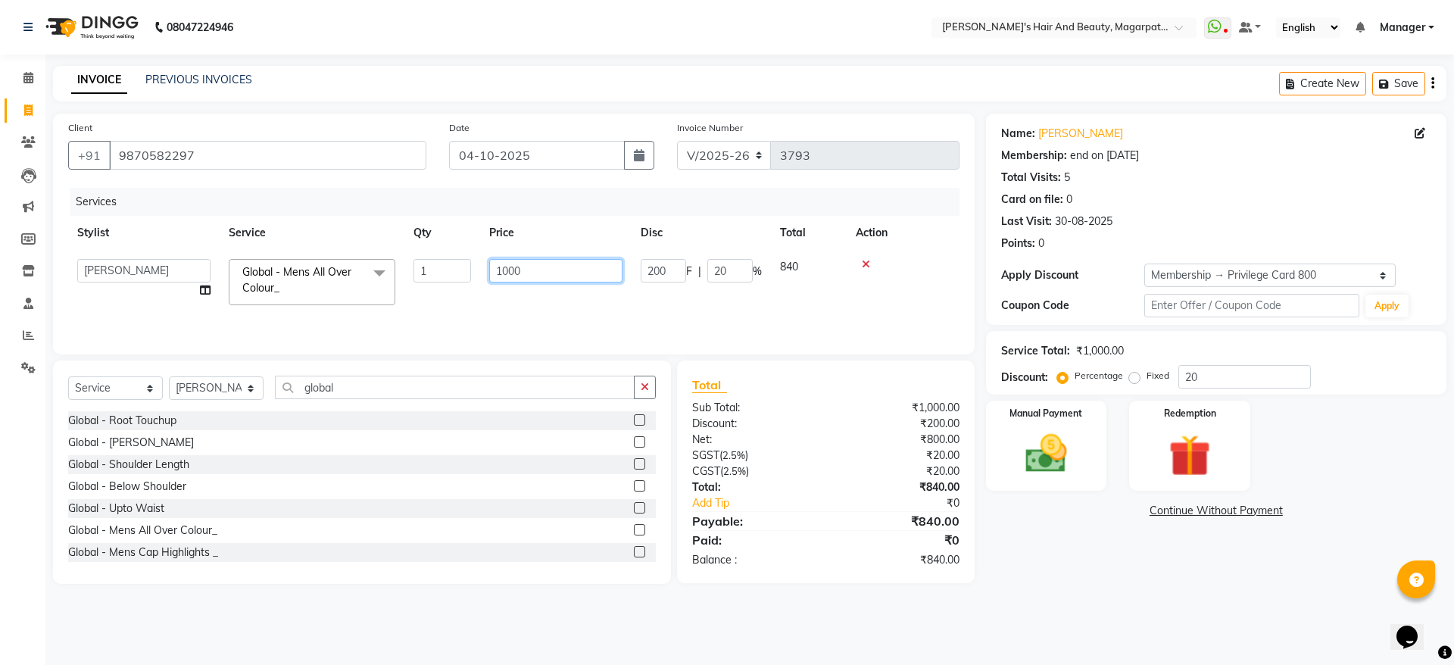
drag, startPoint x: 537, startPoint y: 274, endPoint x: 444, endPoint y: 289, distance: 94.3
click at [444, 289] on tr "[PERSON_NAME] [PERSON_NAME] Manager [PERSON_NAME] [PERSON_NAME] [PERSON_NAME] G…" at bounding box center [513, 282] width 891 height 64
type input "7250"
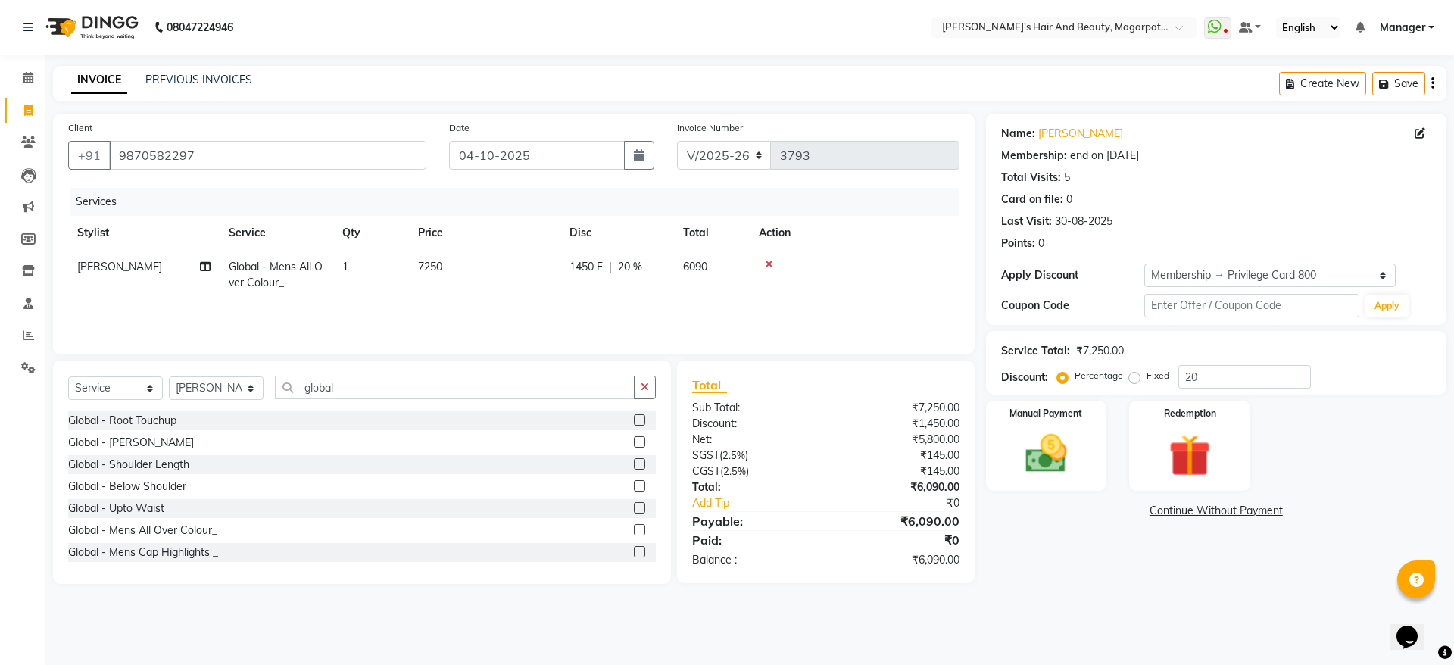
drag, startPoint x: 733, startPoint y: 272, endPoint x: 696, endPoint y: 254, distance: 40.3
click at [673, 259] on td "1450 F | 20 %" at bounding box center [617, 275] width 114 height 50
select select "67464"
drag, startPoint x: 724, startPoint y: 270, endPoint x: 696, endPoint y: 273, distance: 28.3
click at [699, 273] on div "1450 F | 20 %" at bounding box center [700, 270] width 121 height 23
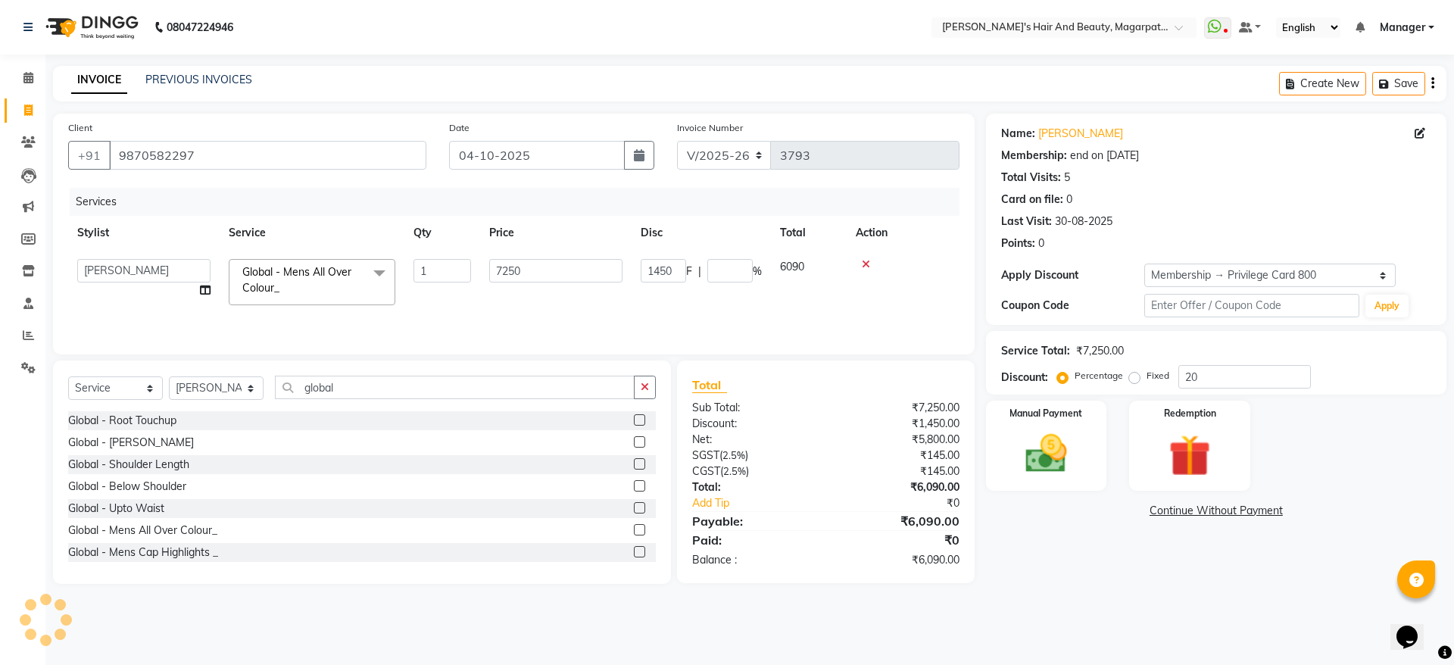
click at [694, 298] on tr "[PERSON_NAME] [PERSON_NAME] Manager [PERSON_NAME] [PERSON_NAME] [PERSON_NAME] G…" at bounding box center [513, 282] width 891 height 64
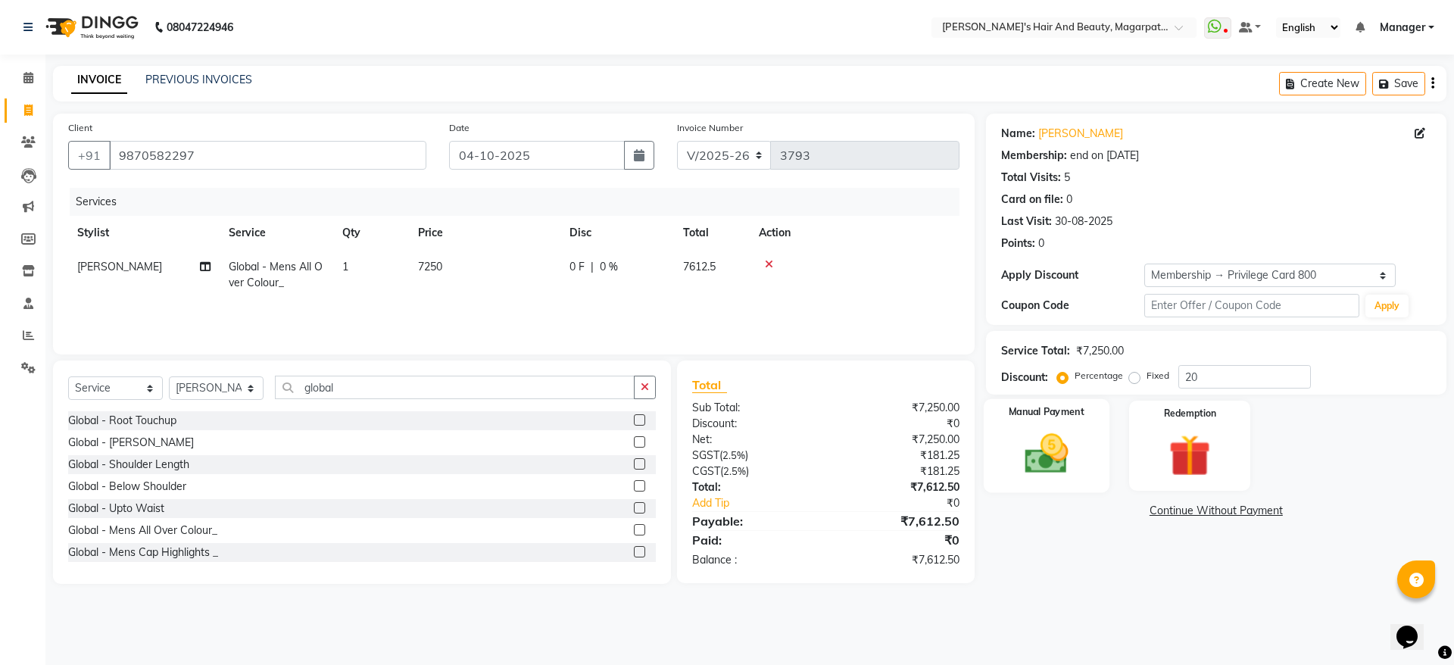
click at [1006, 435] on div "Manual Payment" at bounding box center [1046, 445] width 126 height 93
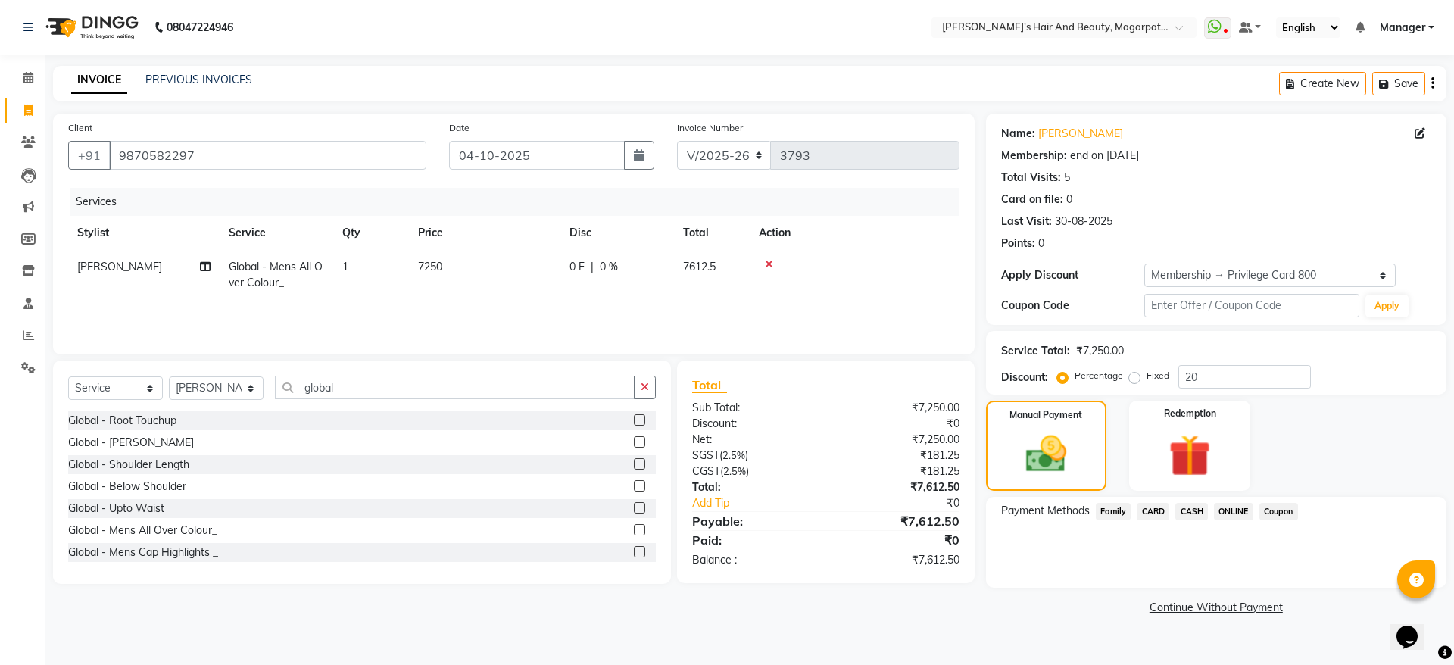
click at [1151, 509] on span "CARD" at bounding box center [1152, 511] width 33 height 17
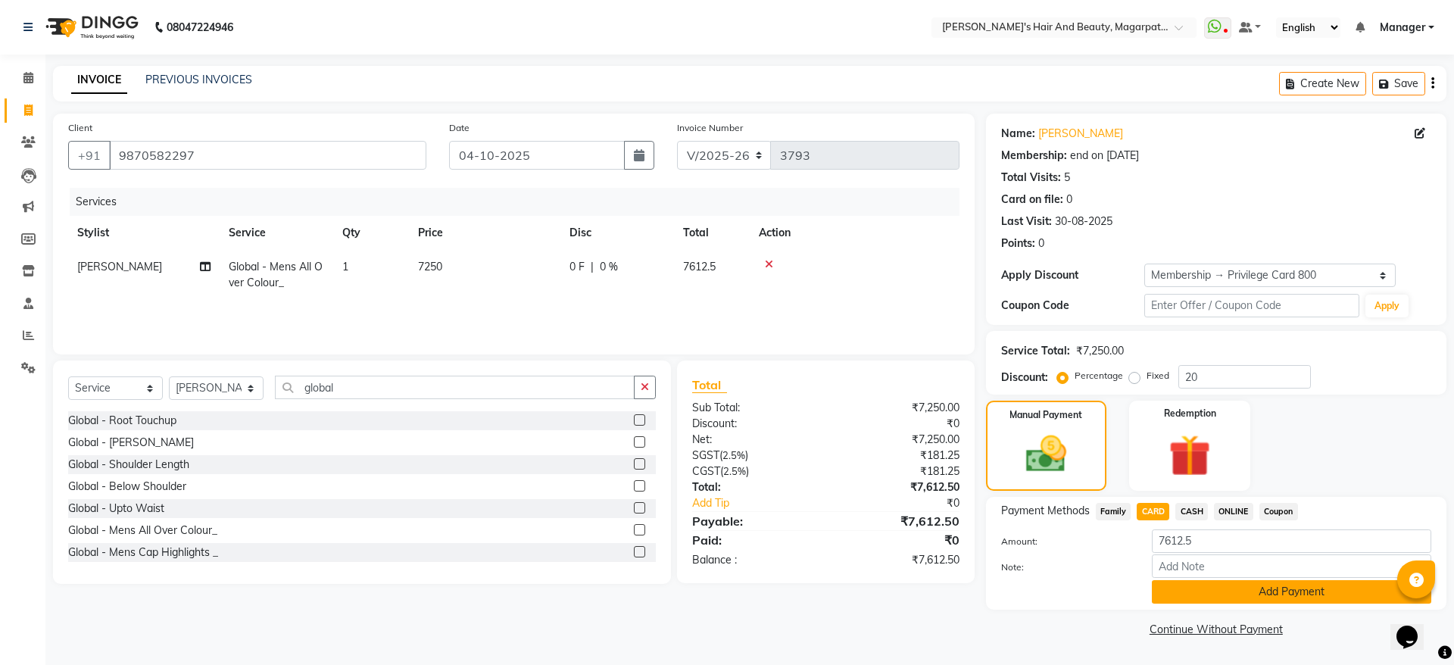
click at [1177, 593] on button "Add Payment" at bounding box center [1290, 591] width 279 height 23
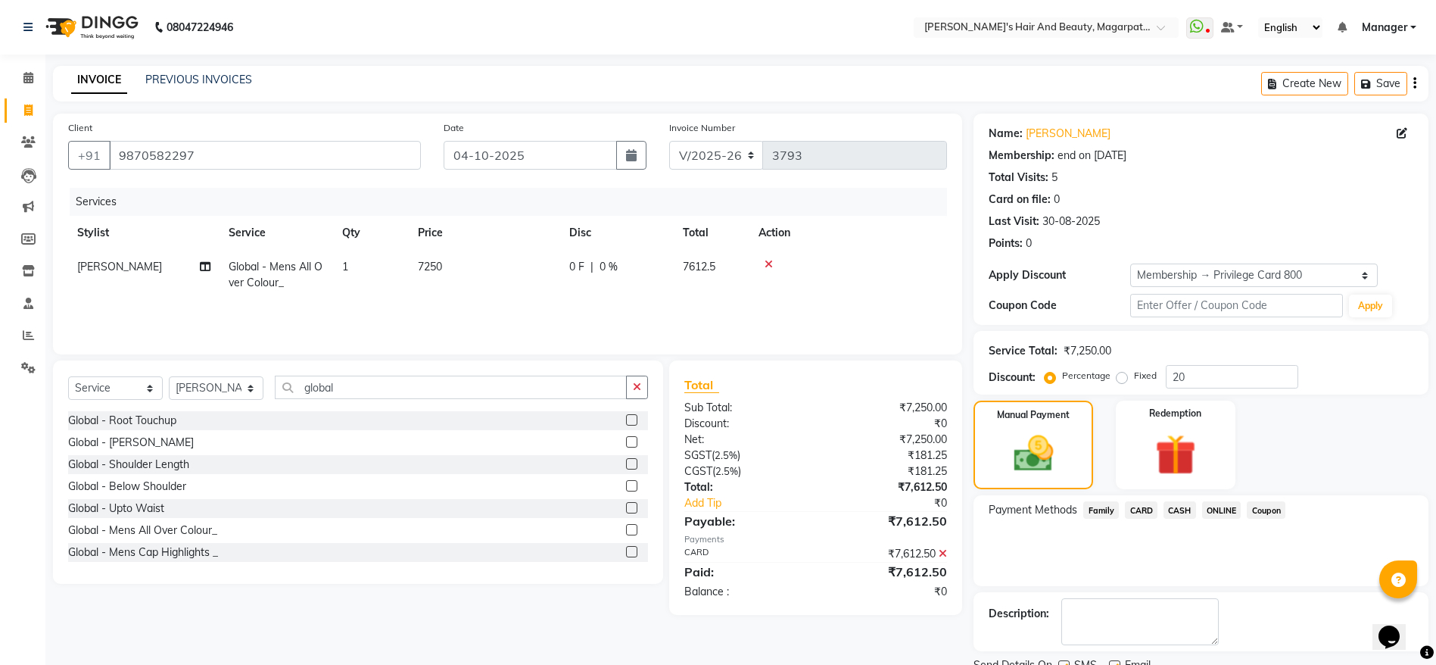
scroll to position [61, 0]
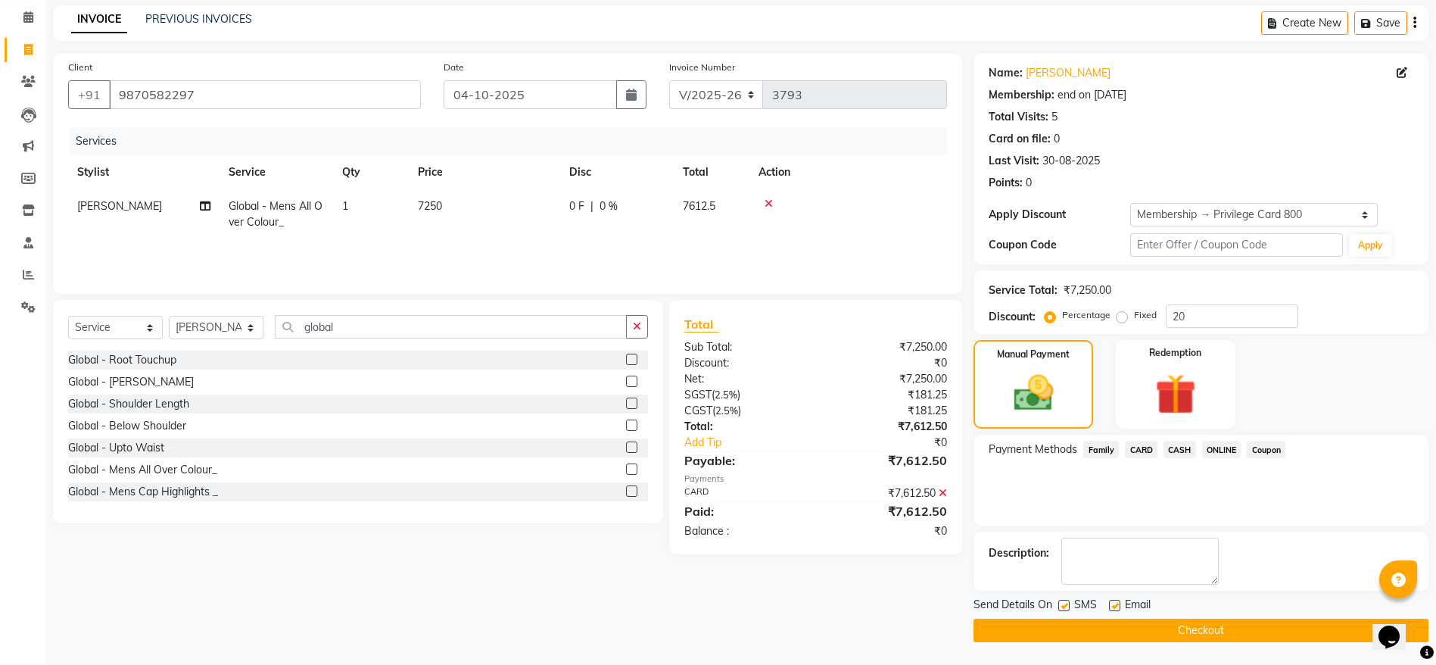
click at [1174, 628] on button "Checkout" at bounding box center [1201, 629] width 455 height 23
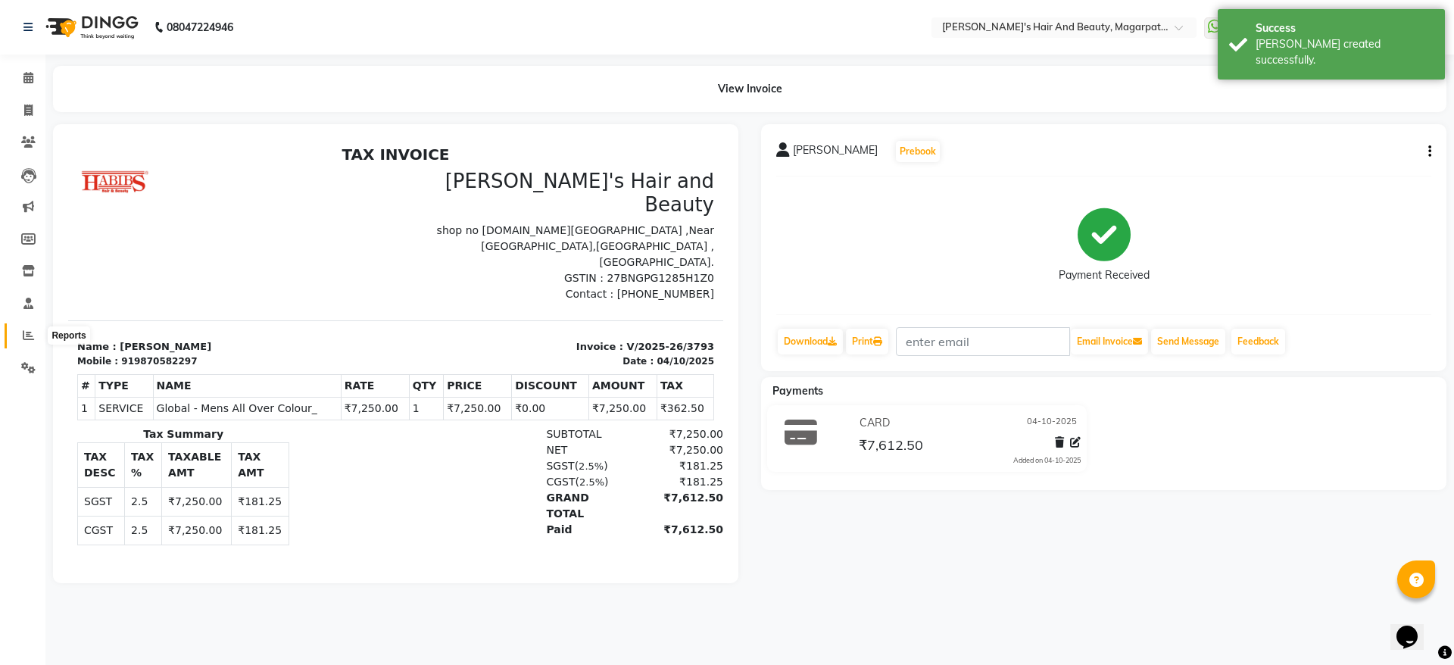
click at [18, 335] on span at bounding box center [28, 335] width 26 height 17
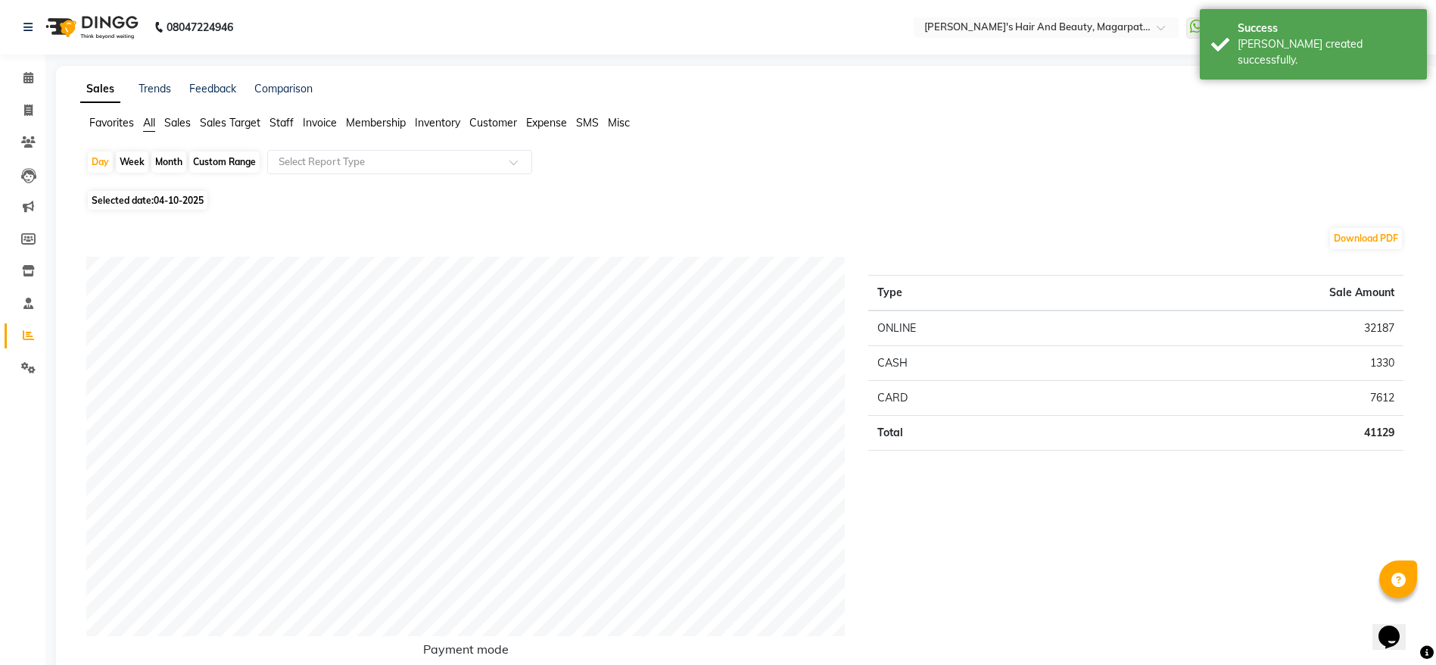
click at [283, 115] on li "Staff" at bounding box center [282, 123] width 24 height 16
